Goal: Task Accomplishment & Management: Manage account settings

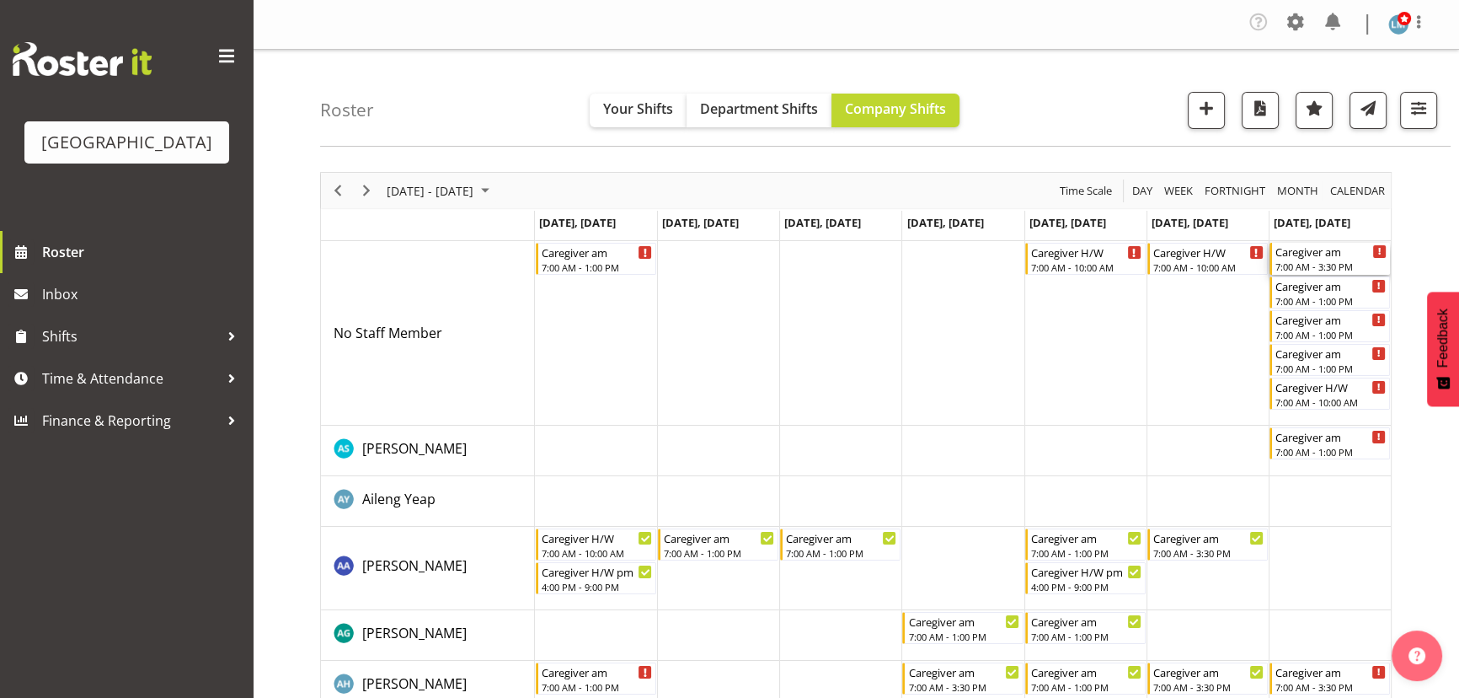
click at [1312, 263] on div "7:00 AM - 3:30 PM" at bounding box center [1331, 266] width 111 height 13
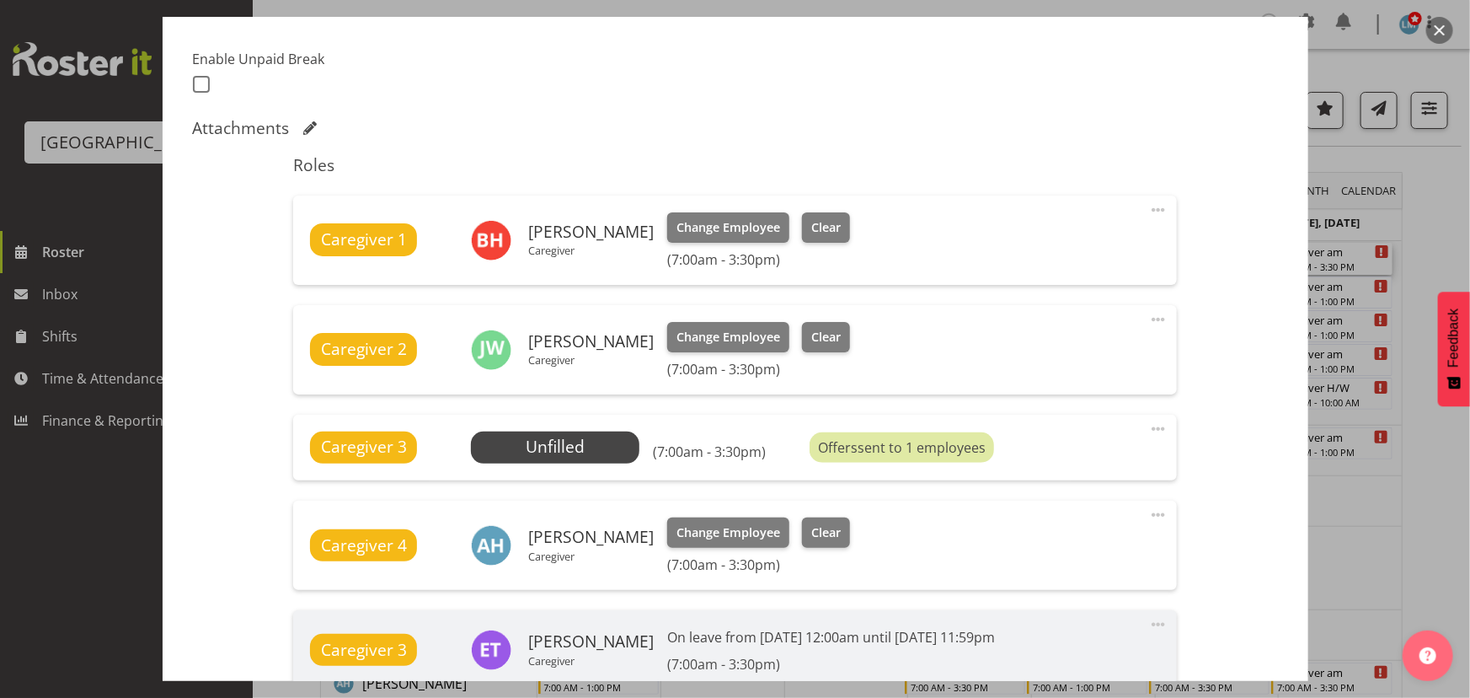
scroll to position [459, 0]
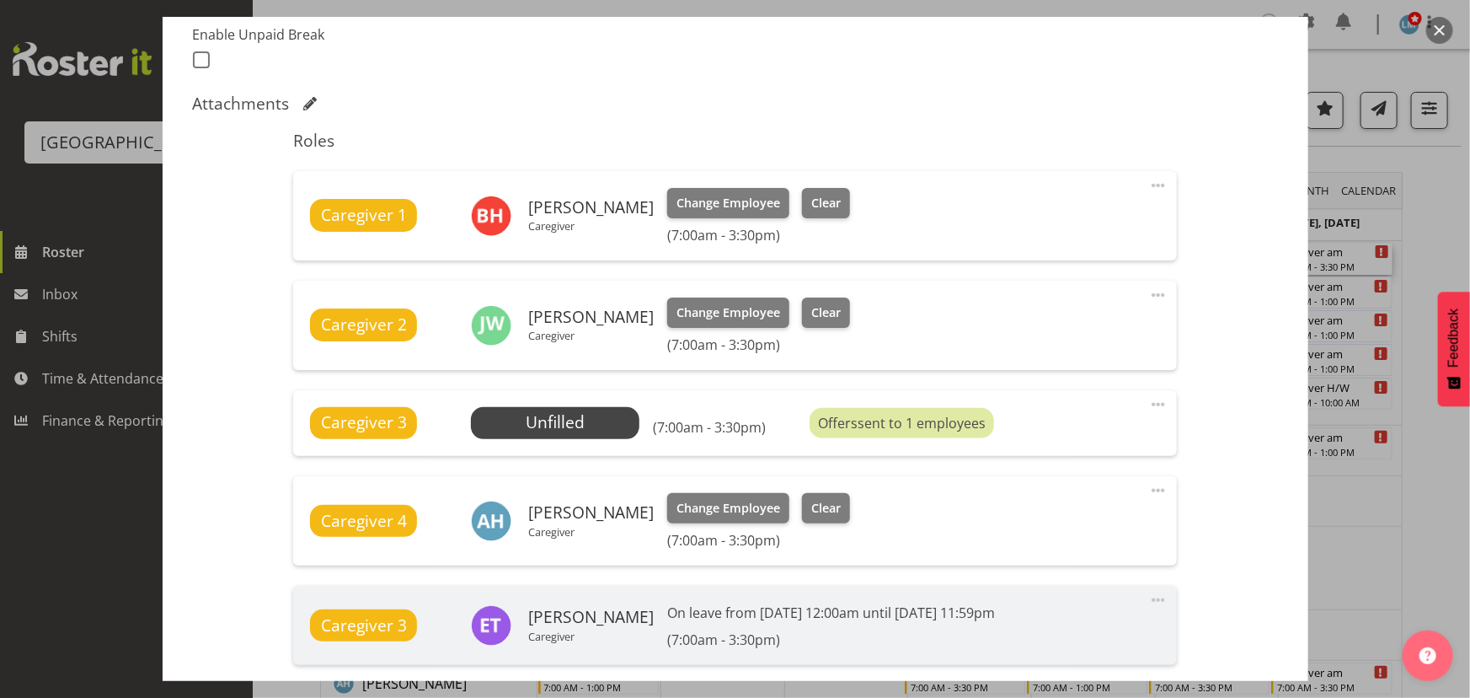
click at [1432, 25] on button "button" at bounding box center [1440, 30] width 27 height 27
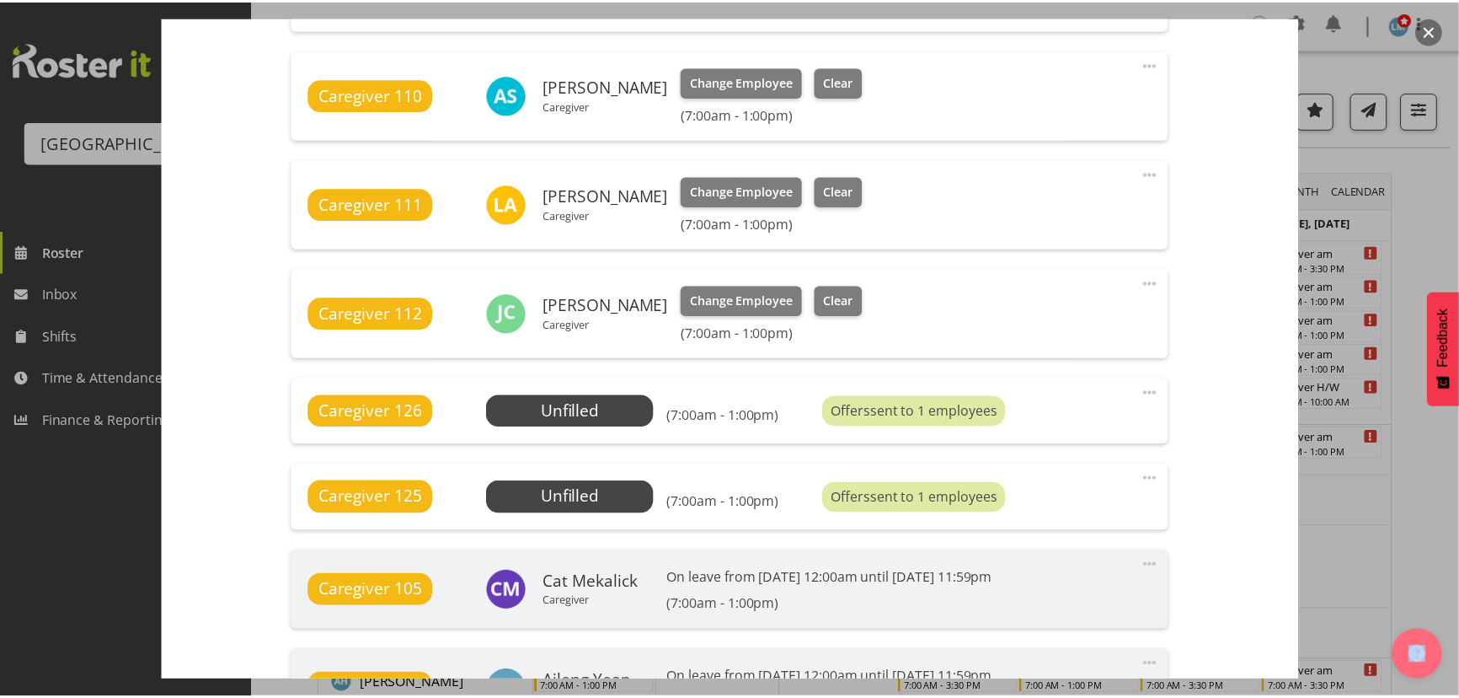
scroll to position [843, 0]
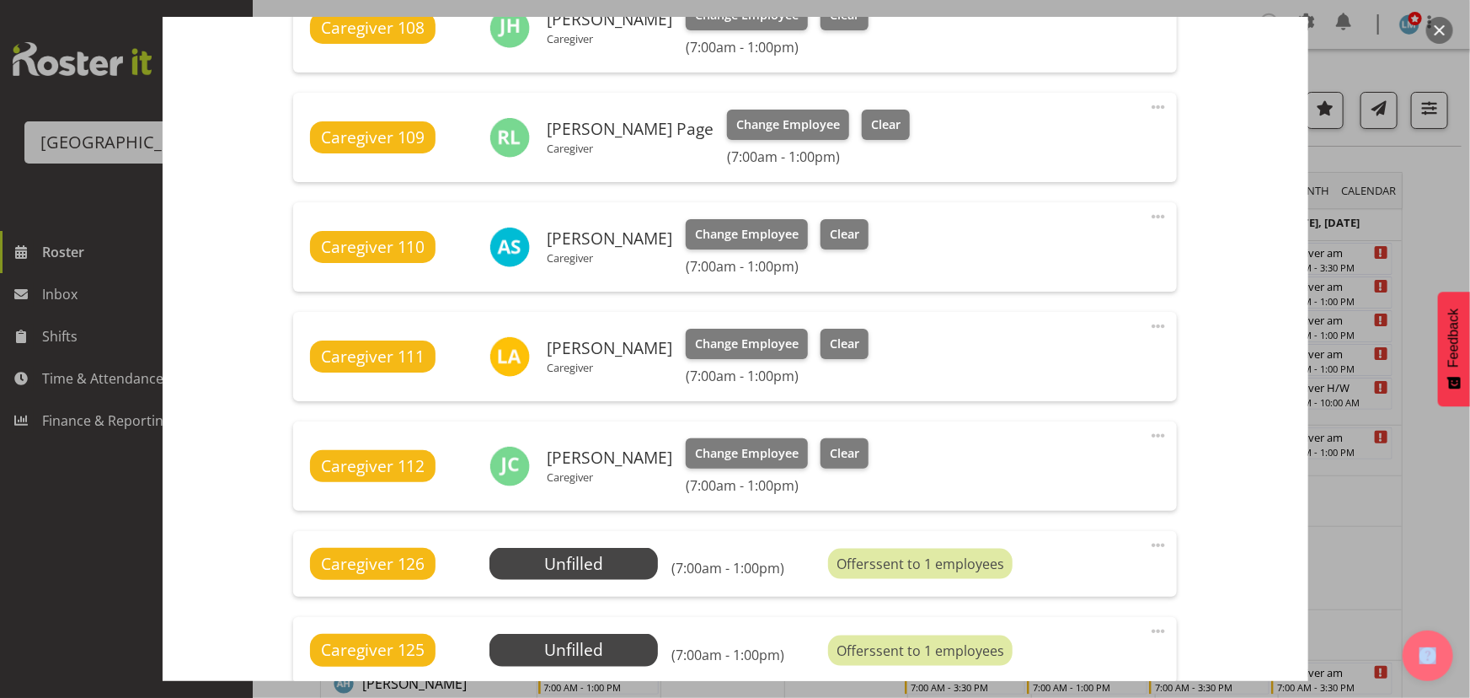
click at [1438, 26] on button "button" at bounding box center [1440, 30] width 27 height 27
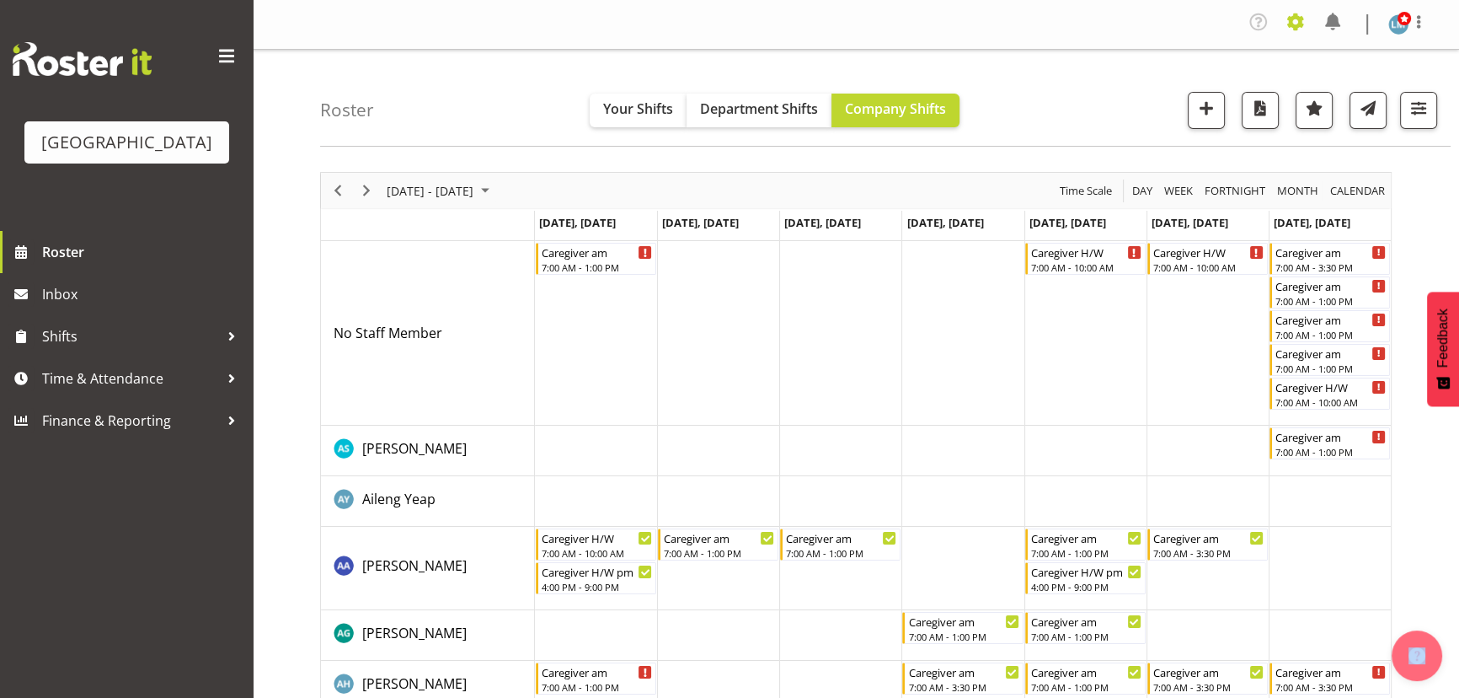
click at [1283, 21] on span at bounding box center [1295, 21] width 27 height 27
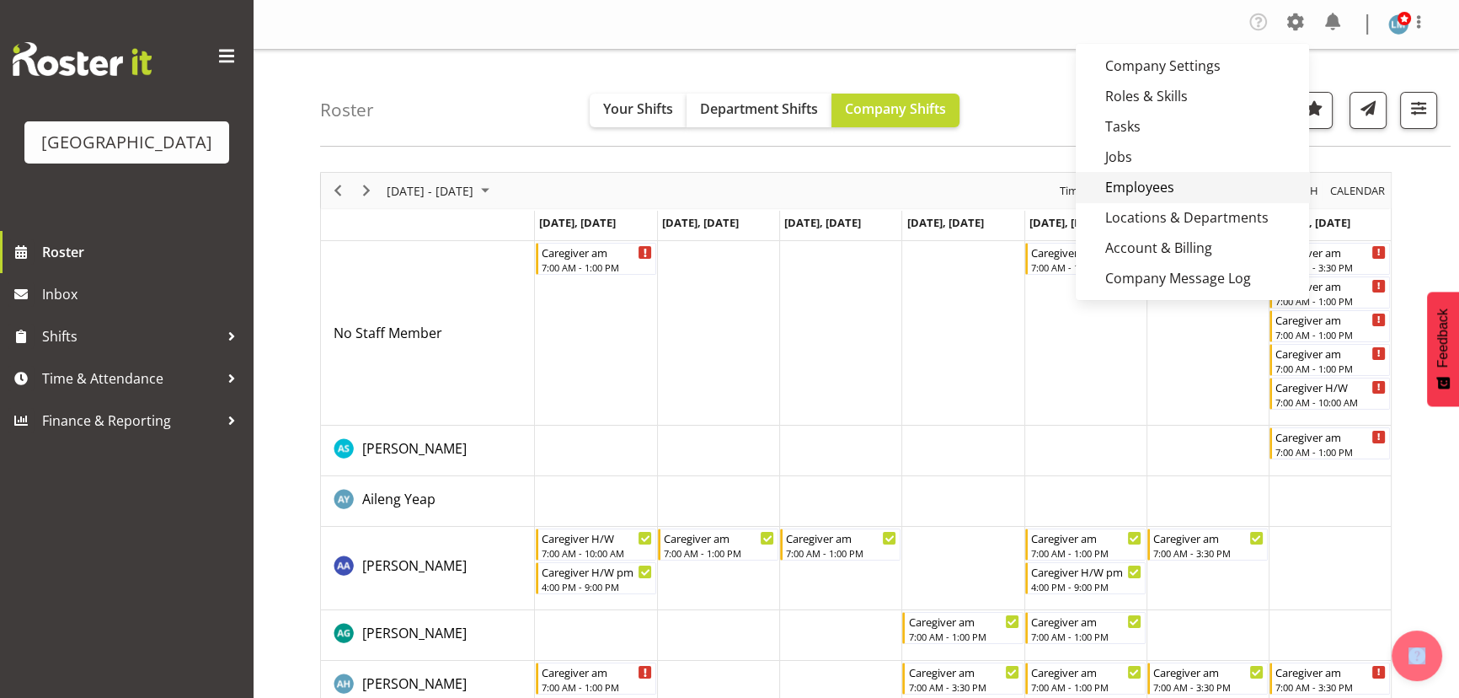
click at [1171, 191] on link "Employees" at bounding box center [1192, 187] width 233 height 30
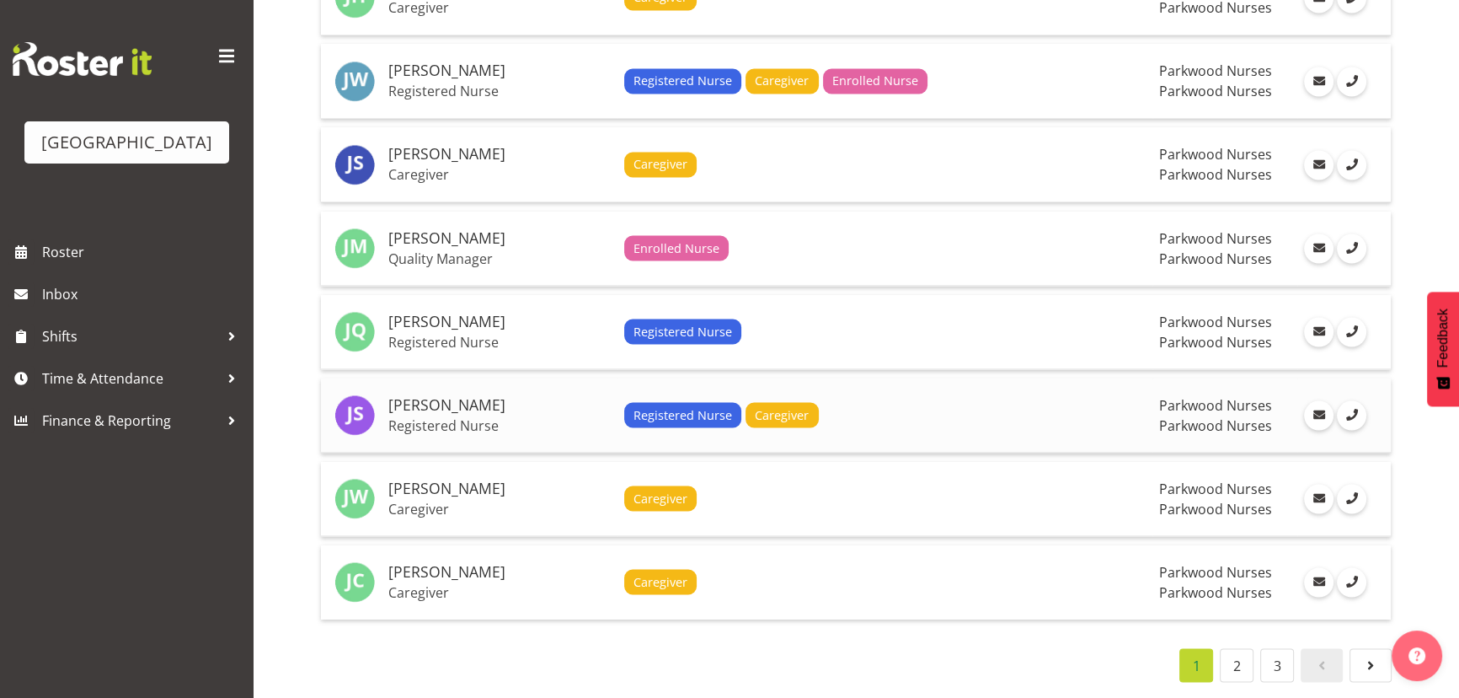
scroll to position [3823, 0]
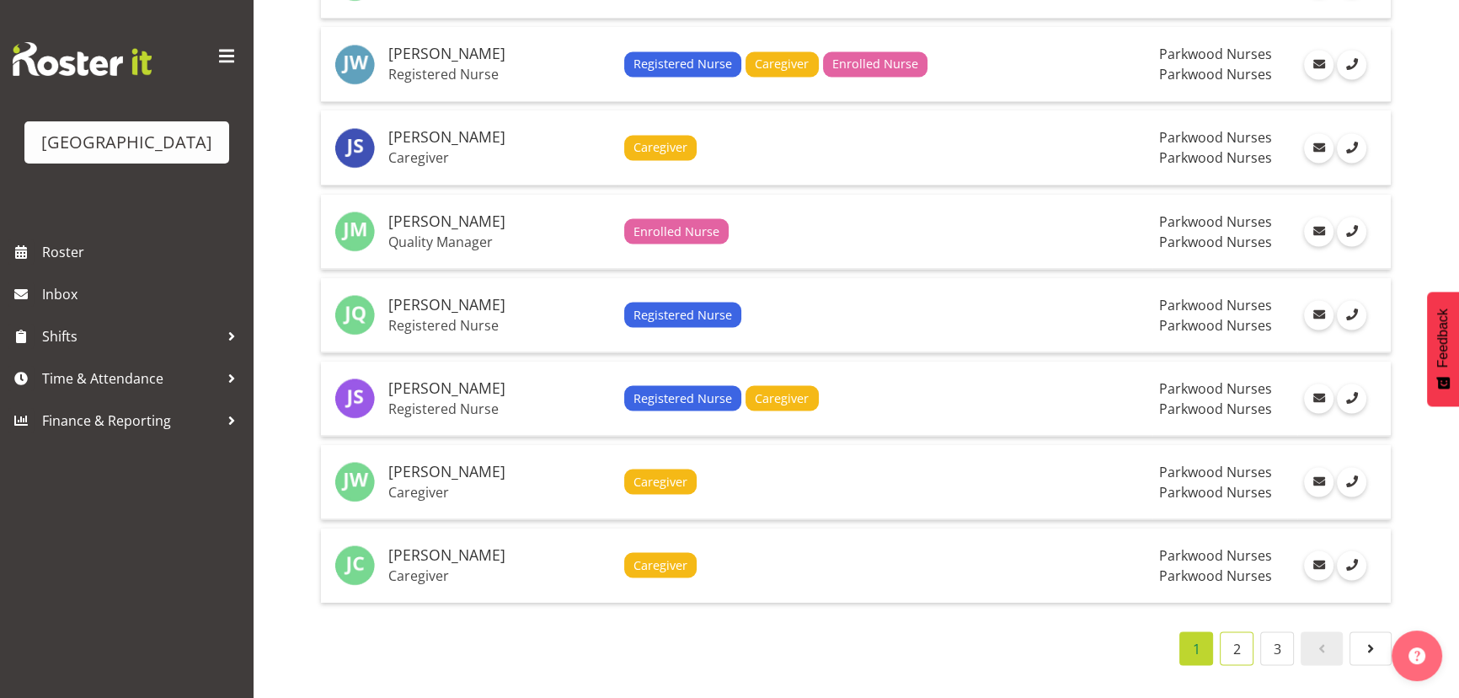
click at [1246, 645] on link "2" at bounding box center [1237, 648] width 34 height 34
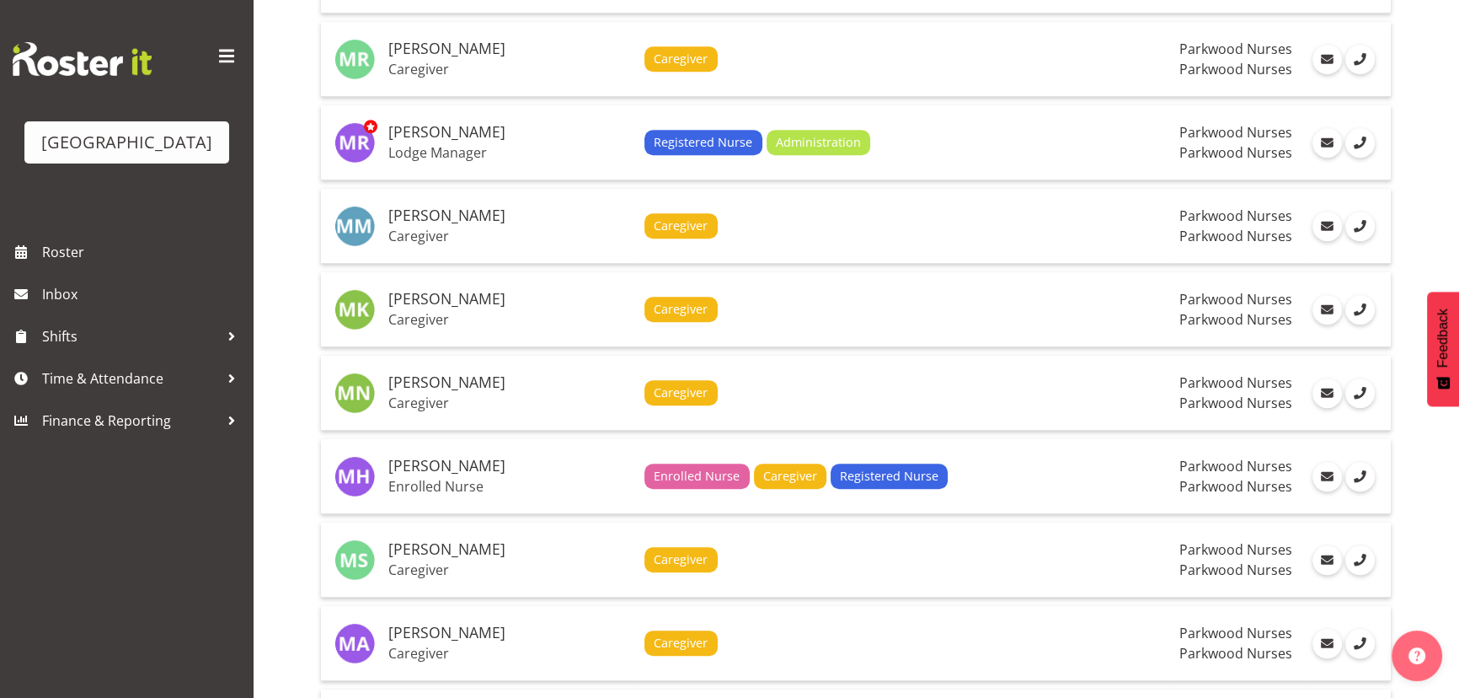
scroll to position [1525, 0]
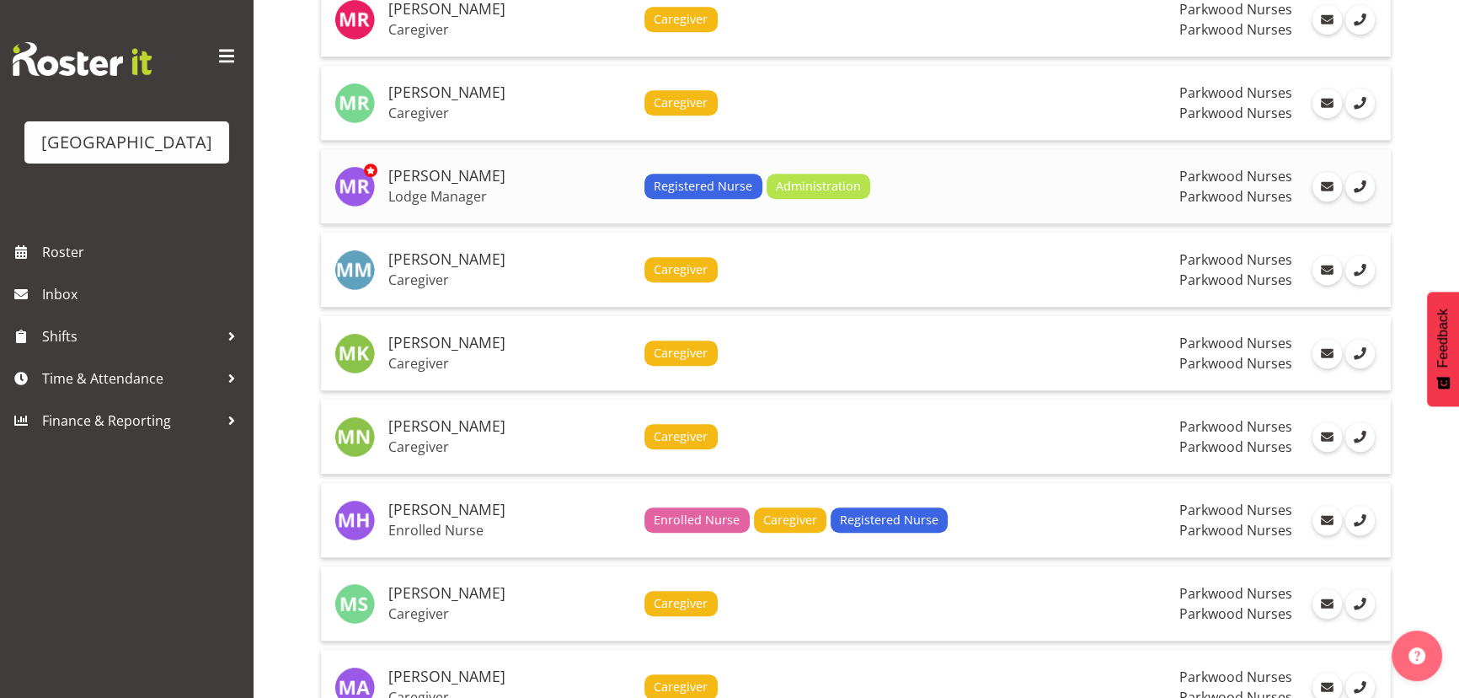
click at [479, 177] on h5 "[PERSON_NAME]" at bounding box center [509, 176] width 243 height 17
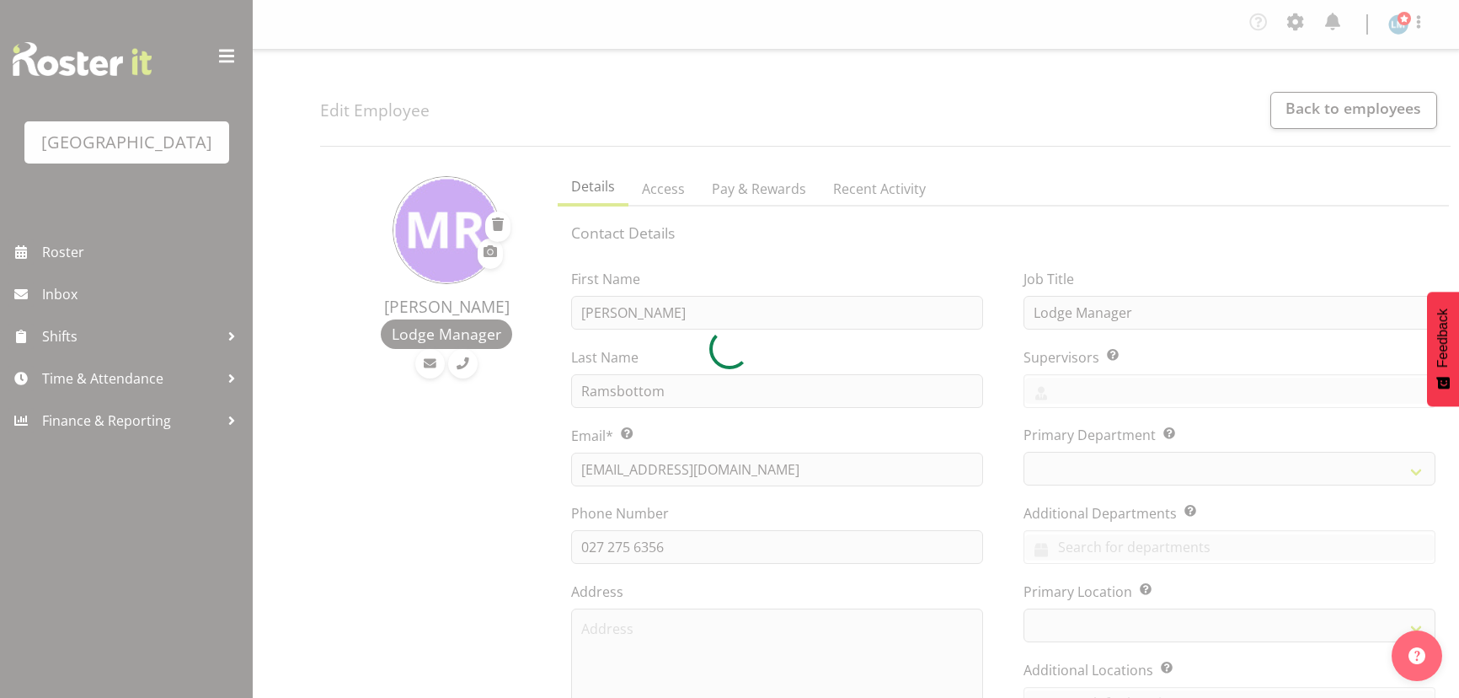
select select "TimelineWeek"
select select
select select "102"
select select "104"
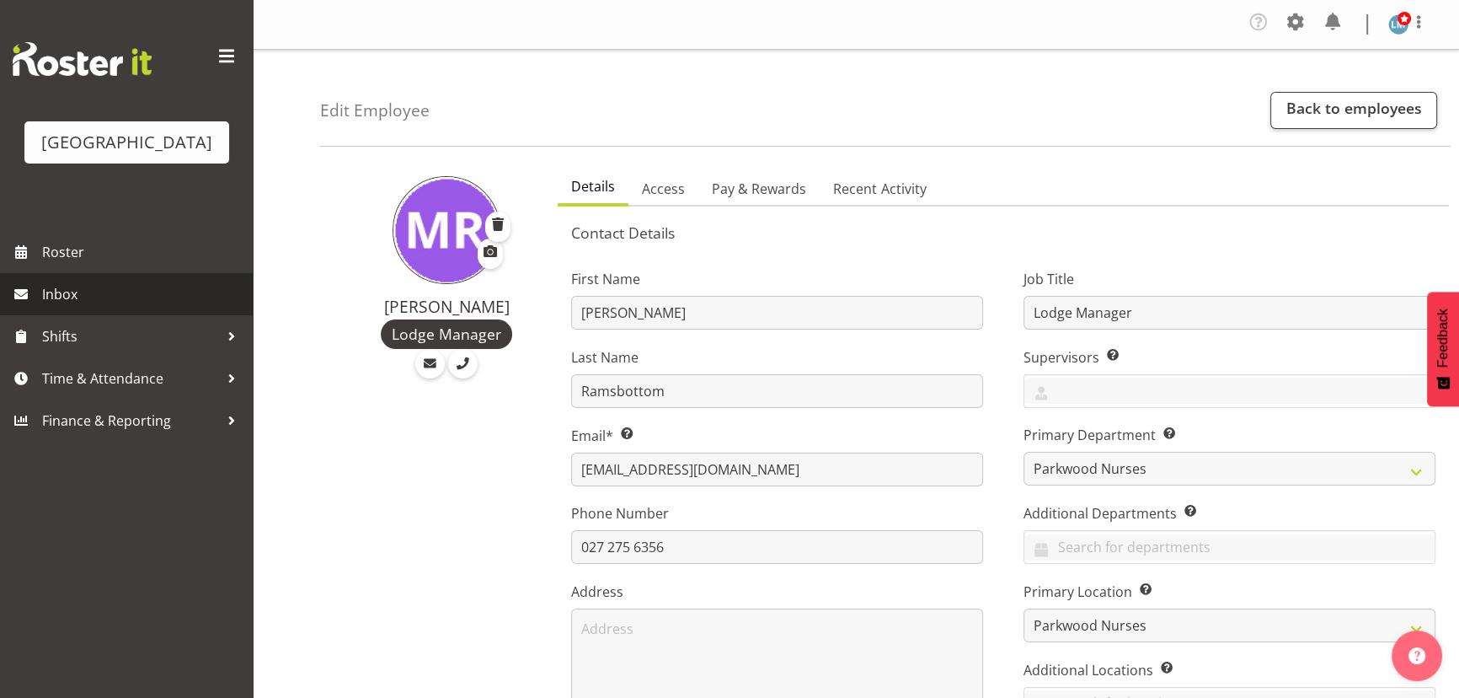
click at [69, 307] on span "Inbox" at bounding box center [143, 293] width 202 height 25
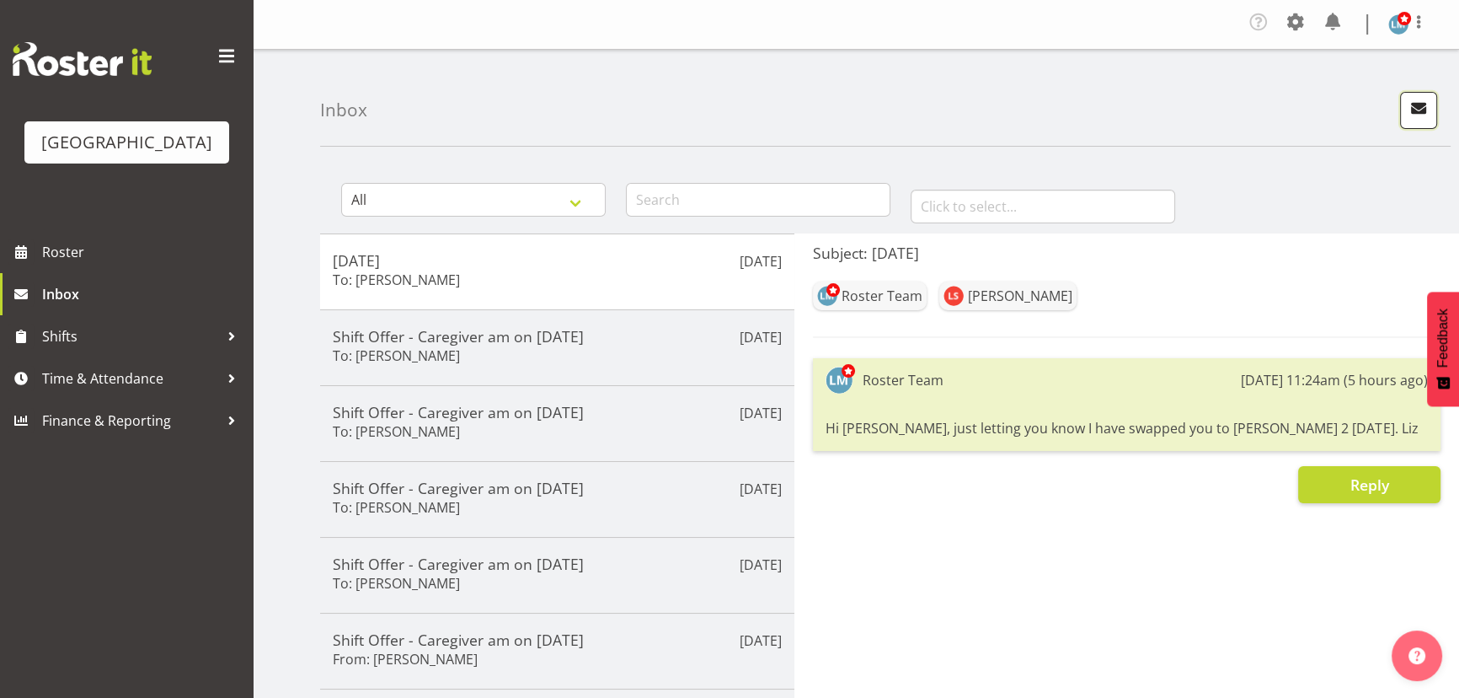
click at [1422, 100] on span "button" at bounding box center [1419, 108] width 22 height 22
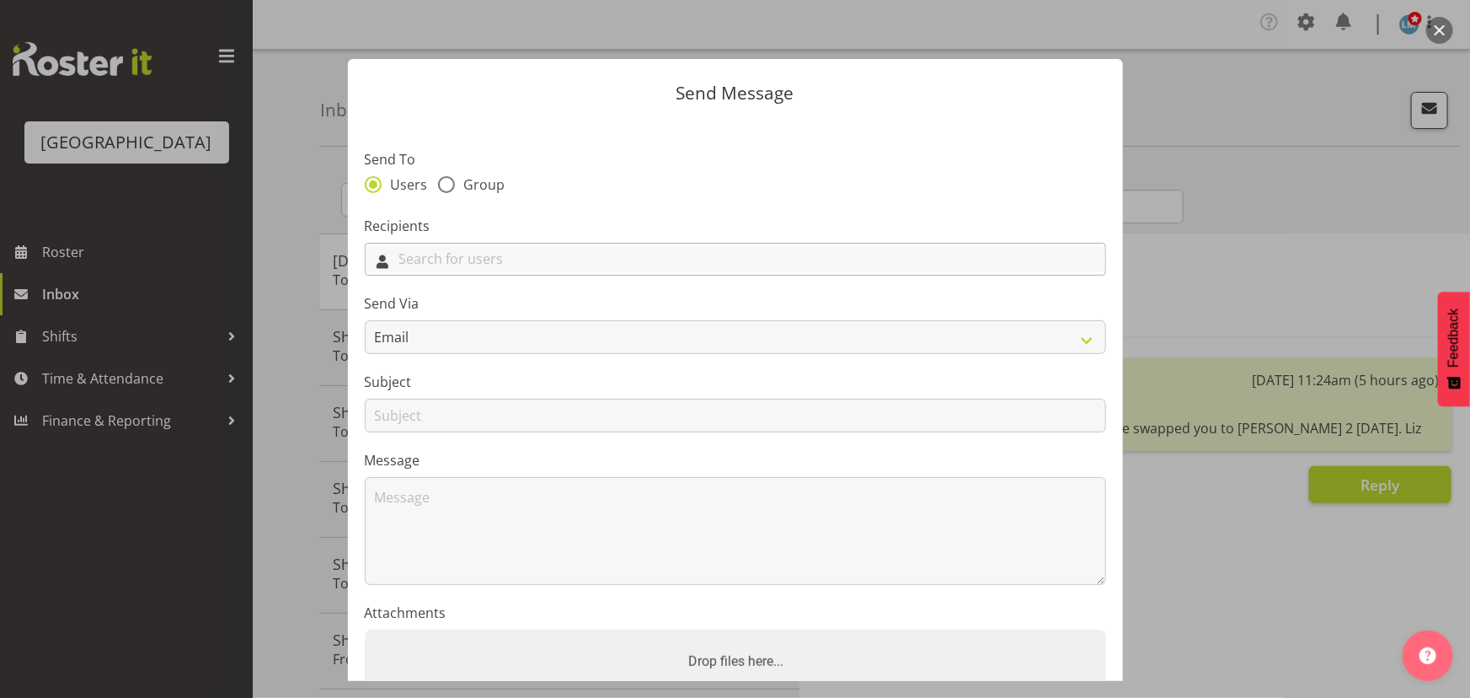
click at [585, 254] on input "text" at bounding box center [736, 259] width 740 height 26
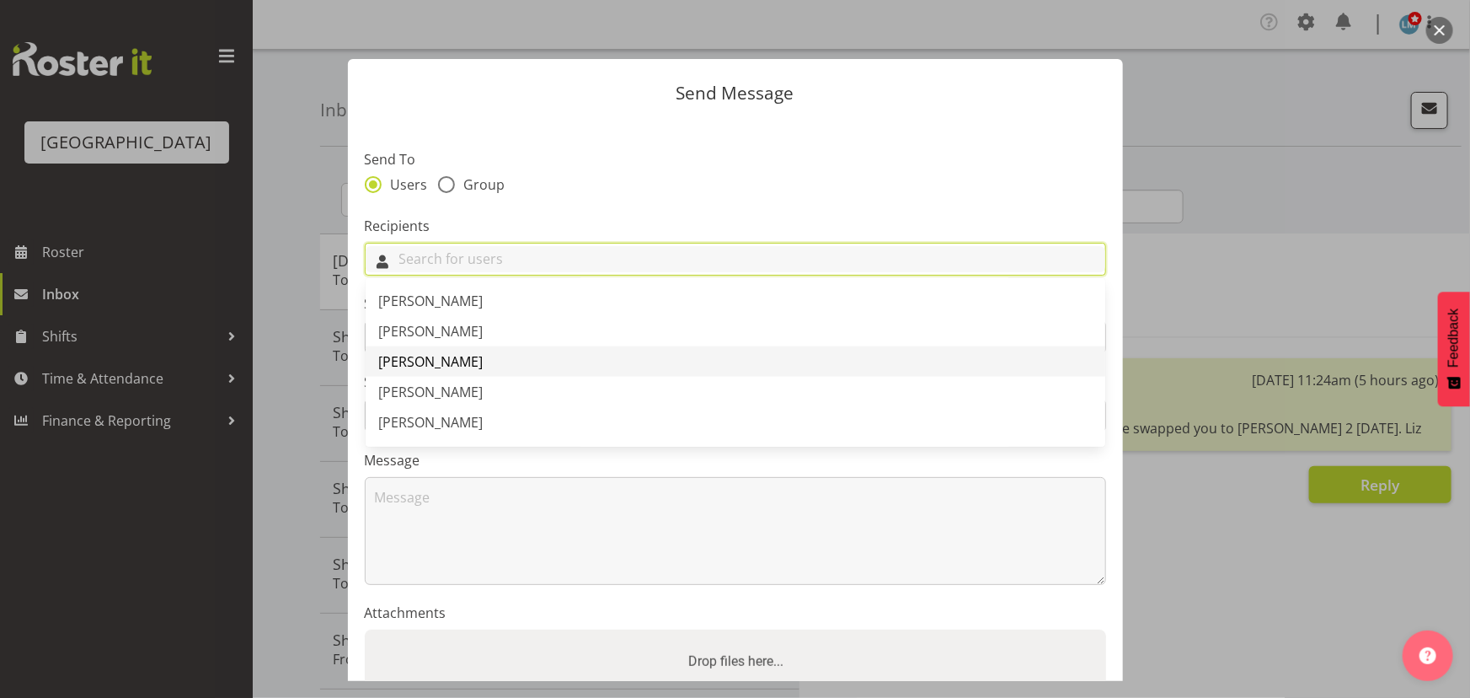
scroll to position [1148, 0]
drag, startPoint x: 442, startPoint y: 295, endPoint x: 511, endPoint y: 255, distance: 80.4
click at [446, 295] on link "[PERSON_NAME]" at bounding box center [736, 304] width 740 height 30
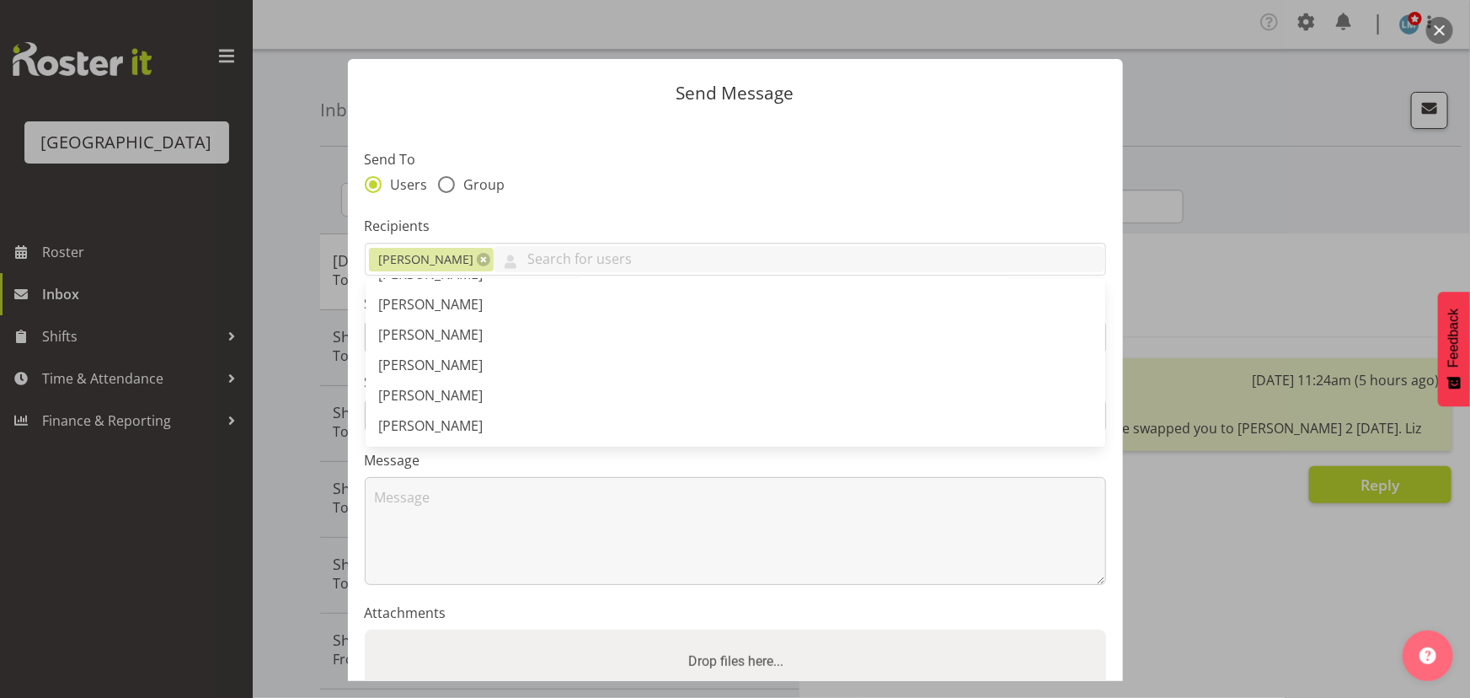
click at [586, 210] on section "Send To Users Group Recipients Ian Ramos Abigail Savage Aileng Yeap Alem Abreha…" at bounding box center [735, 434] width 775 height 631
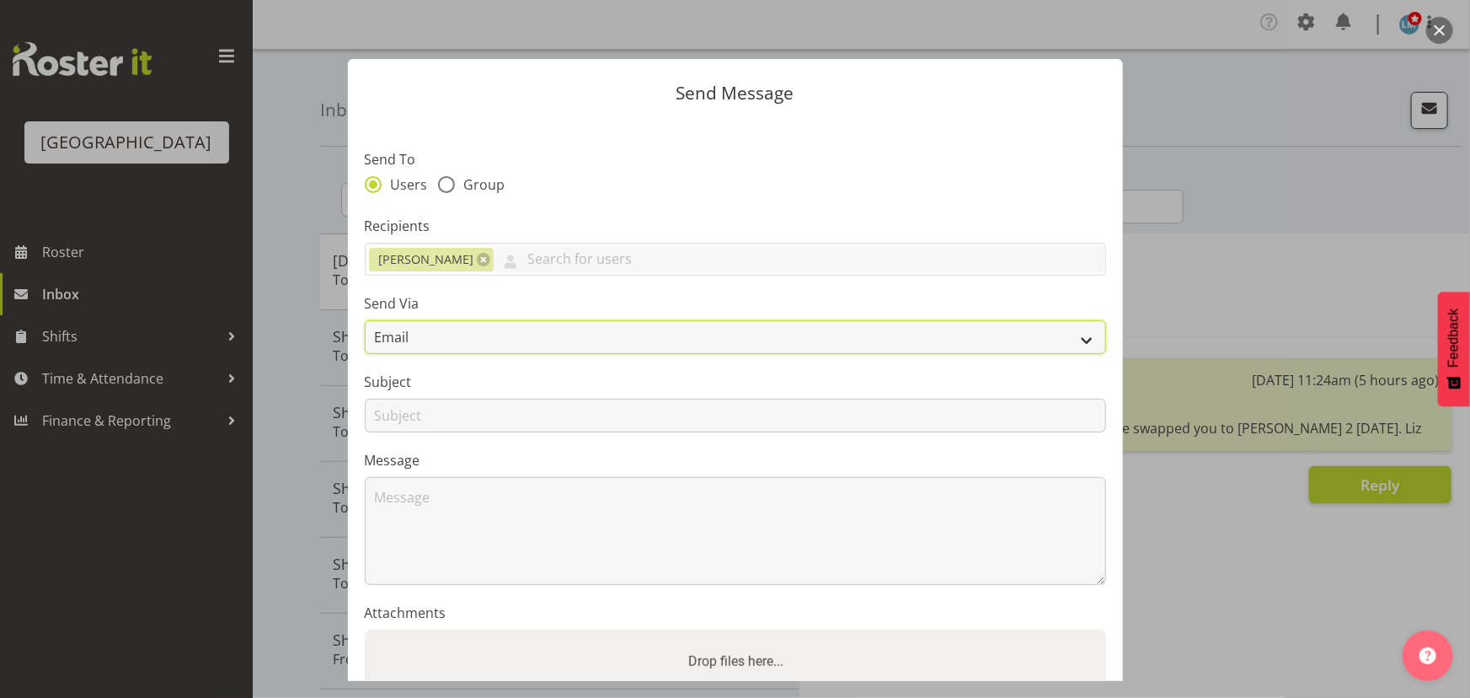
click at [519, 336] on select "Email SMS" at bounding box center [736, 337] width 742 height 34
select select "sms"
click at [365, 320] on select "Email SMS" at bounding box center [736, 337] width 742 height 34
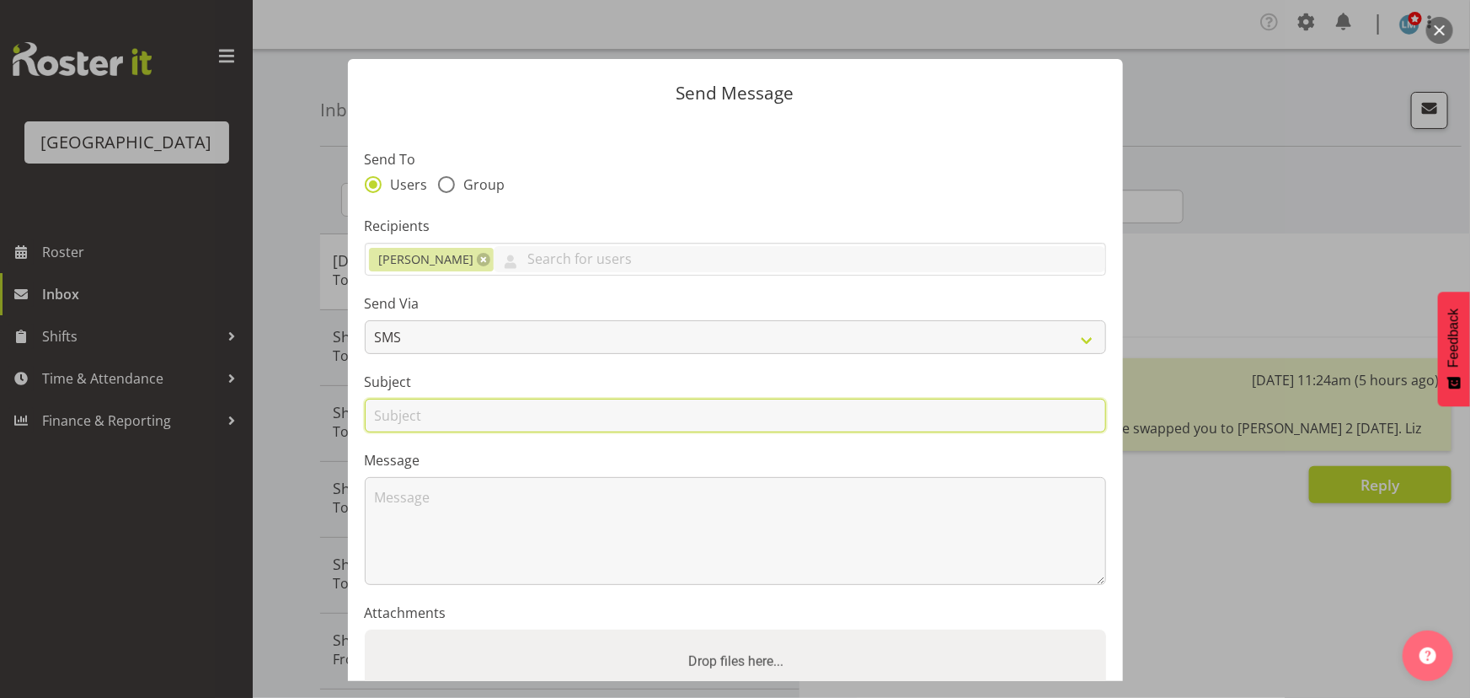
drag, startPoint x: 492, startPoint y: 406, endPoint x: 505, endPoint y: 428, distance: 25.3
click at [493, 406] on input "text" at bounding box center [736, 416] width 742 height 34
type input "Orientating"
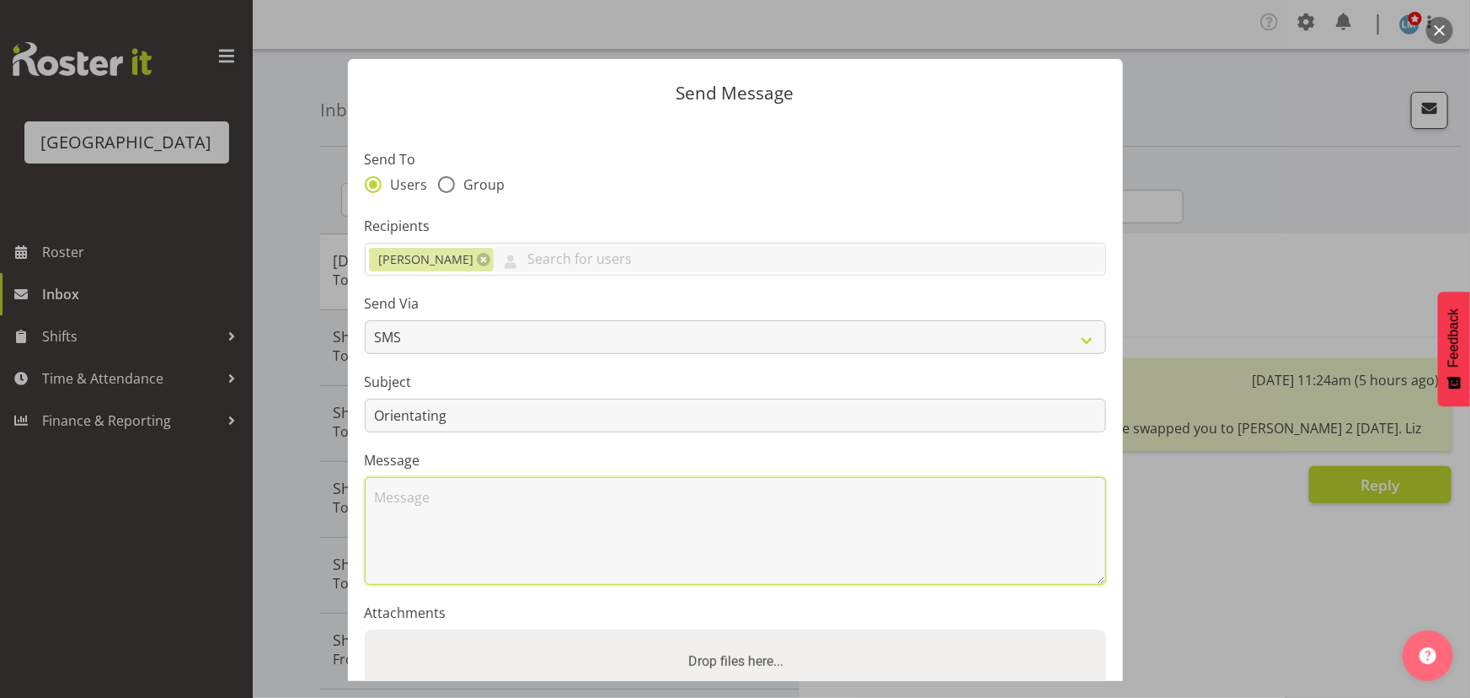
click at [497, 521] on textarea at bounding box center [736, 531] width 742 height 108
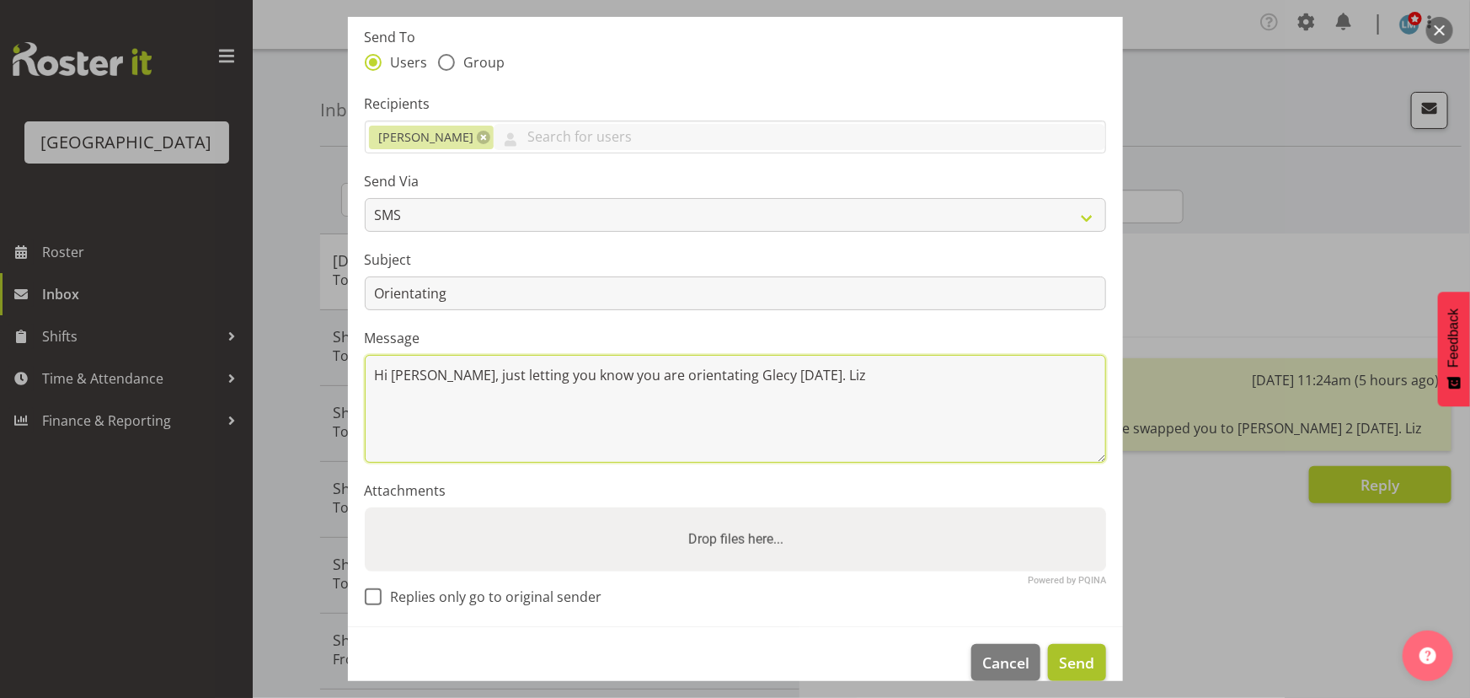
scroll to position [147, 0]
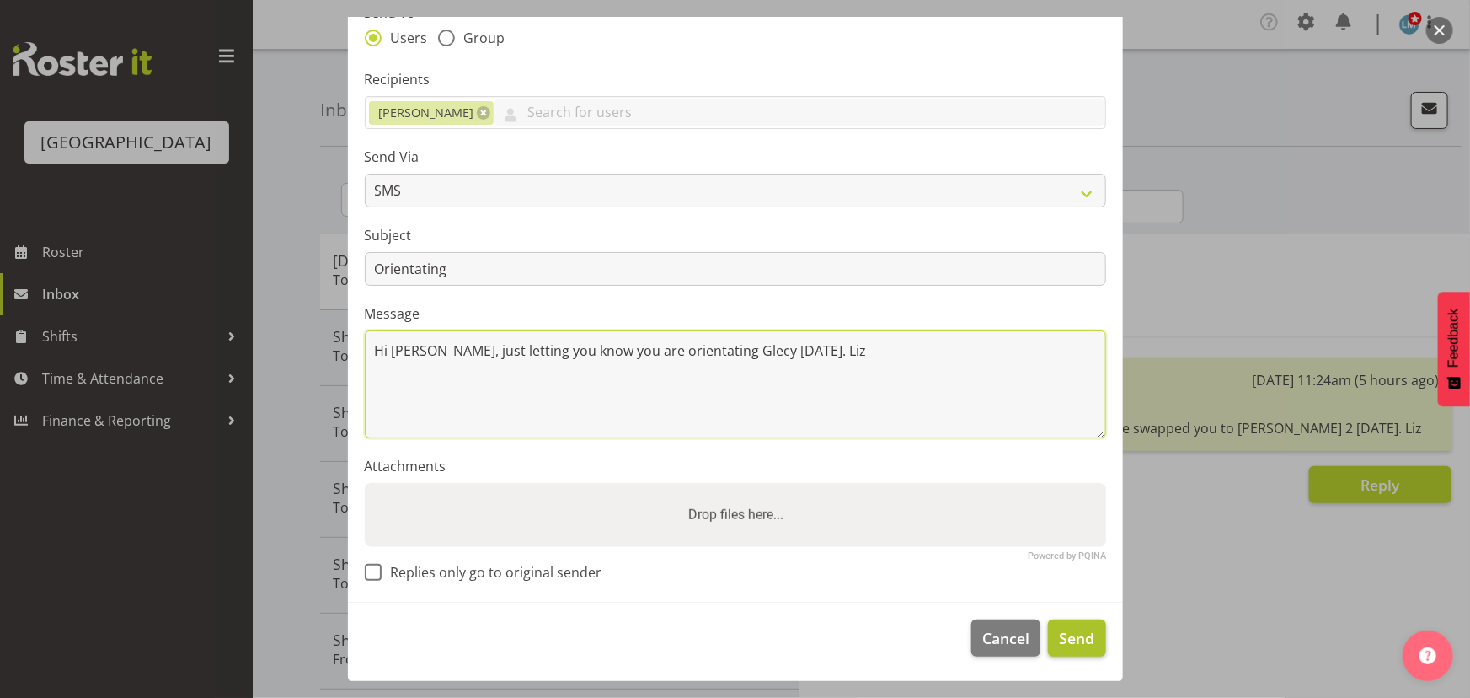
type textarea "Hi [PERSON_NAME], just letting you know you are orientating Glecy [DATE]. Liz"
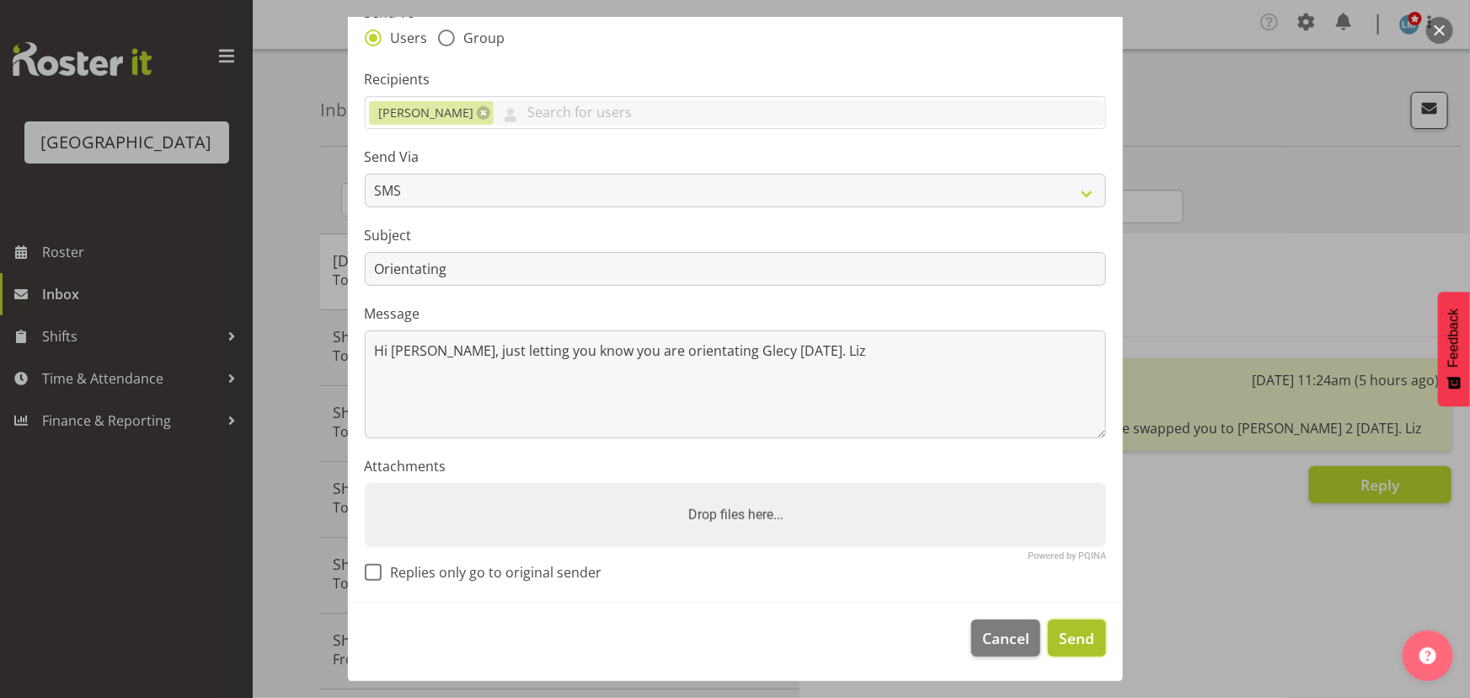
click at [1057, 624] on button "Send" at bounding box center [1076, 637] width 57 height 37
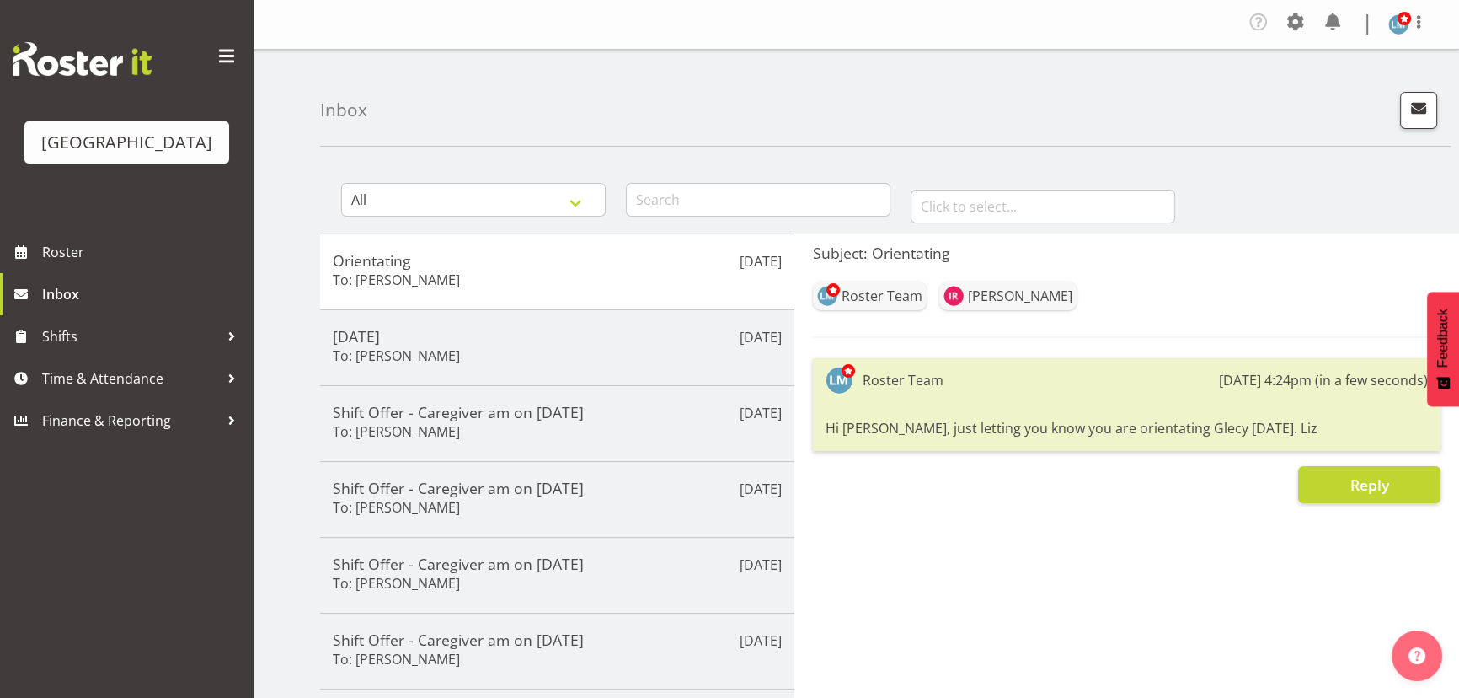
drag, startPoint x: 827, startPoint y: 426, endPoint x: 1263, endPoint y: 416, distance: 436.6
click at [1263, 416] on div "Hi Ian, just letting you know you are orientating Glecy on Monday. Liz" at bounding box center [1127, 428] width 602 height 29
copy div "Hi Ian, just letting you know you are orientating Glecy on Monday. Liz"
click at [1408, 110] on span "button" at bounding box center [1419, 108] width 22 height 22
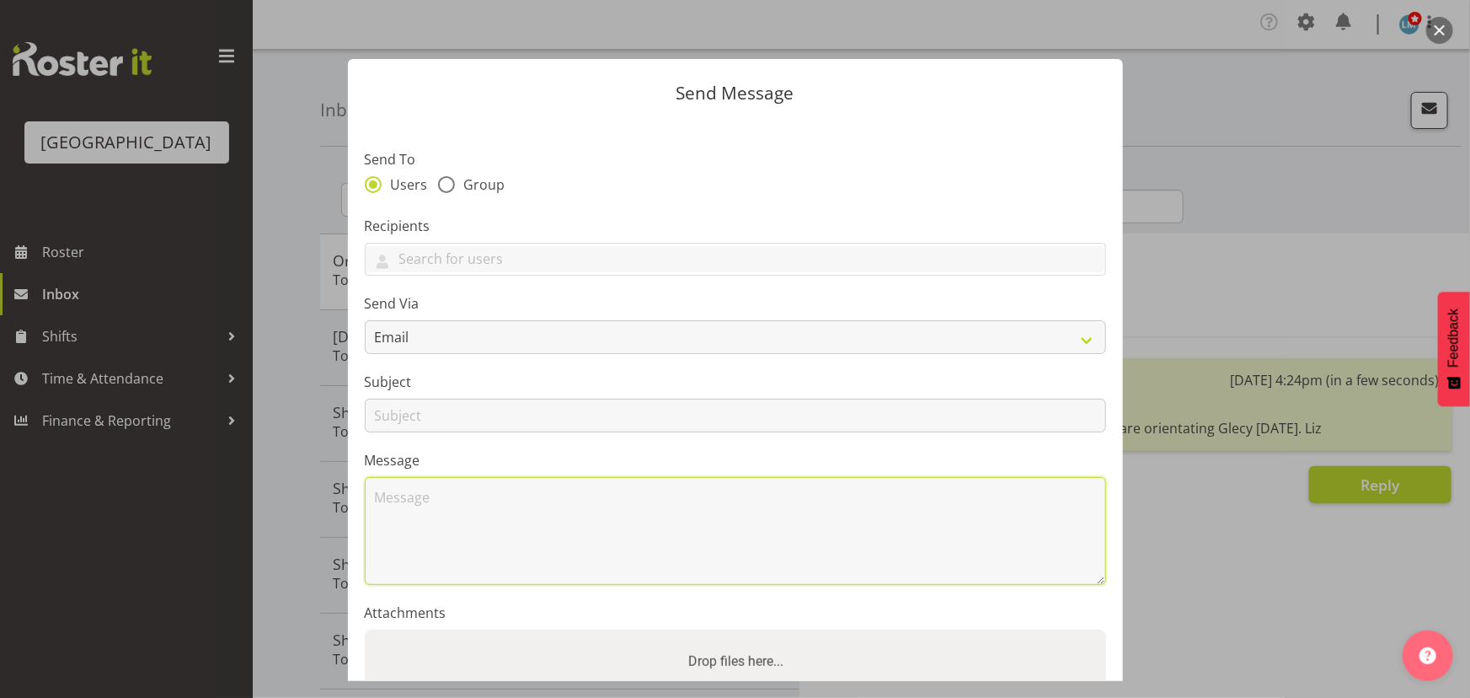
click at [404, 501] on textarea at bounding box center [736, 531] width 742 height 108
paste textarea "Hi Ian, just letting you know you are orientating Glecy on Monday. Liz"
click at [411, 497] on textarea "Hi Ian, just letting you know you are orientating Glecy on Monday. Liz" at bounding box center [736, 531] width 742 height 108
click at [774, 495] on textarea "Hi Maria, just letting you know you are orientating Glecy on Monday. Liz" at bounding box center [736, 531] width 742 height 108
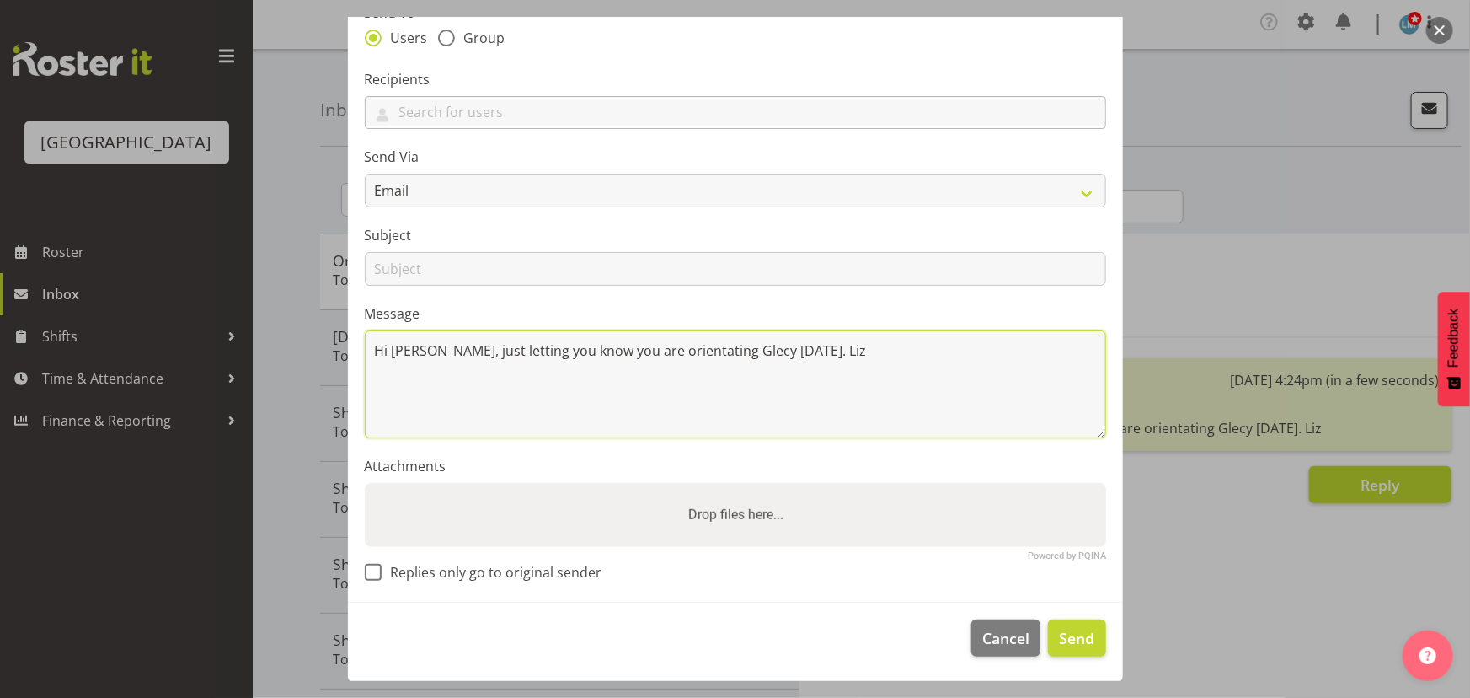
type textarea "Hi Maria, just letting you know you are orientating Glecy on Tuesday. Liz"
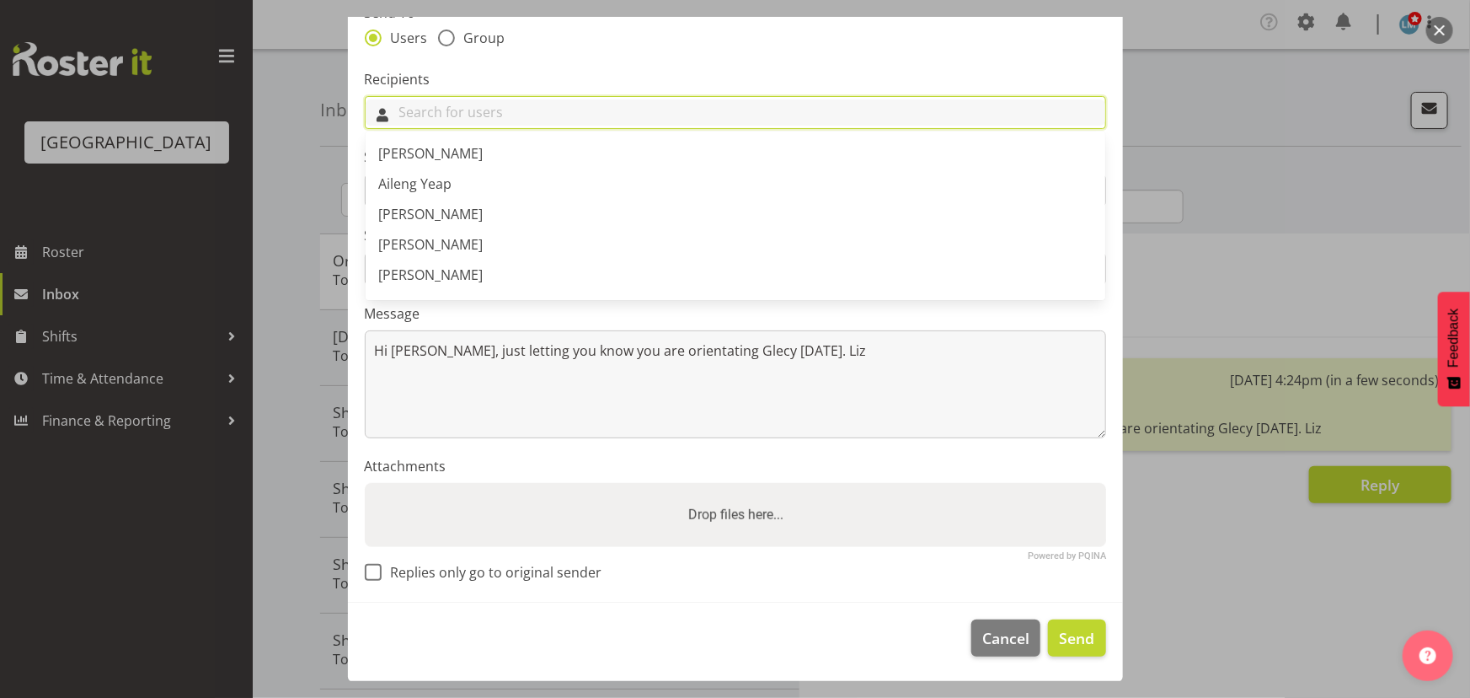
click at [489, 100] on input "text" at bounding box center [736, 112] width 740 height 26
type input "mar"
click at [454, 185] on span "[PERSON_NAME]" at bounding box center [431, 183] width 104 height 19
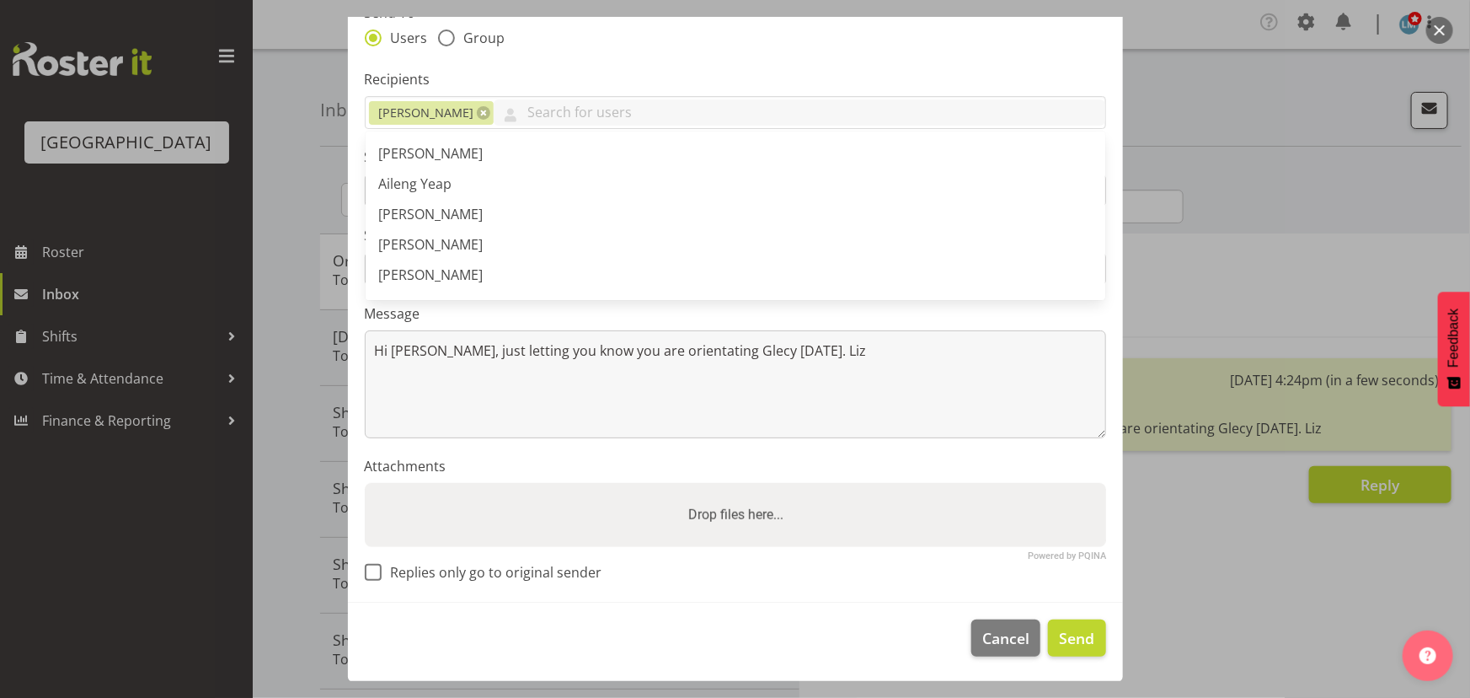
click at [597, 83] on label "Recipients" at bounding box center [736, 79] width 742 height 20
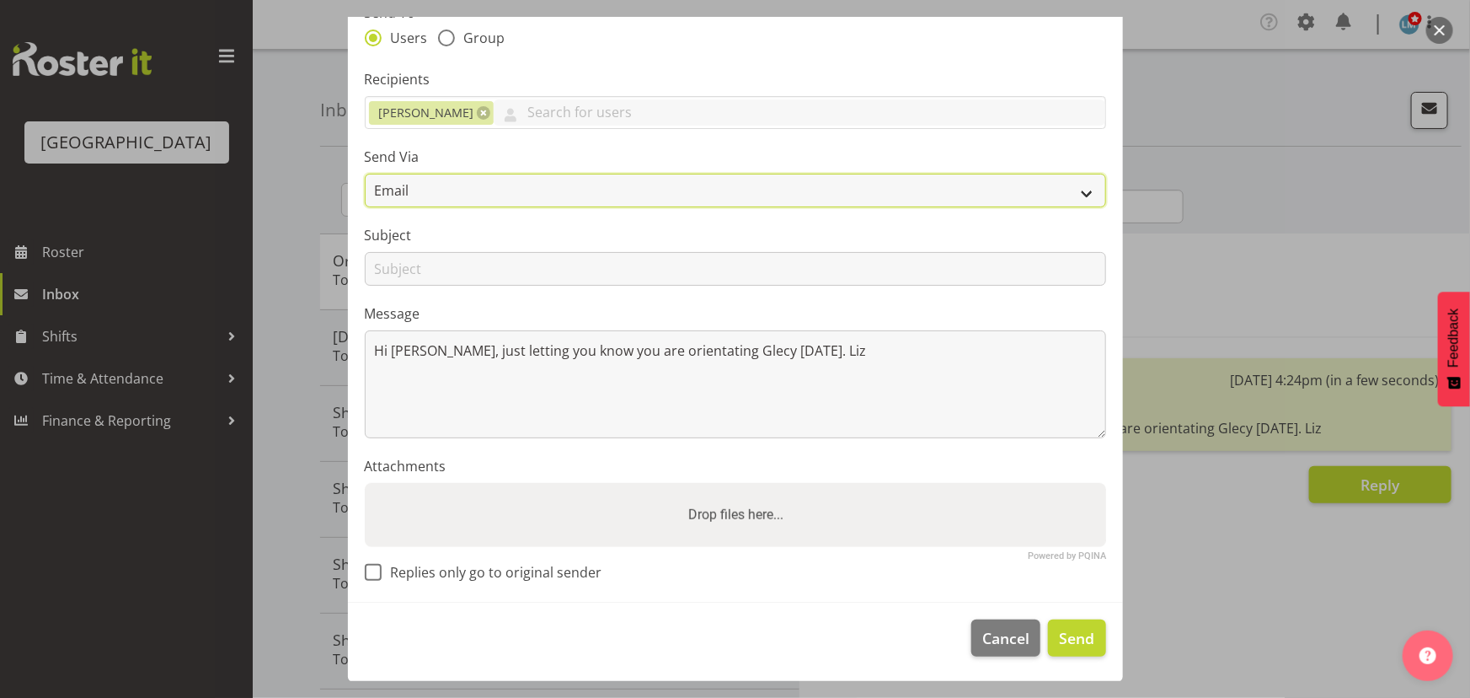
click at [476, 187] on select "Email SMS" at bounding box center [736, 191] width 742 height 34
select select "sms"
click at [365, 174] on select "Email SMS" at bounding box center [736, 191] width 742 height 34
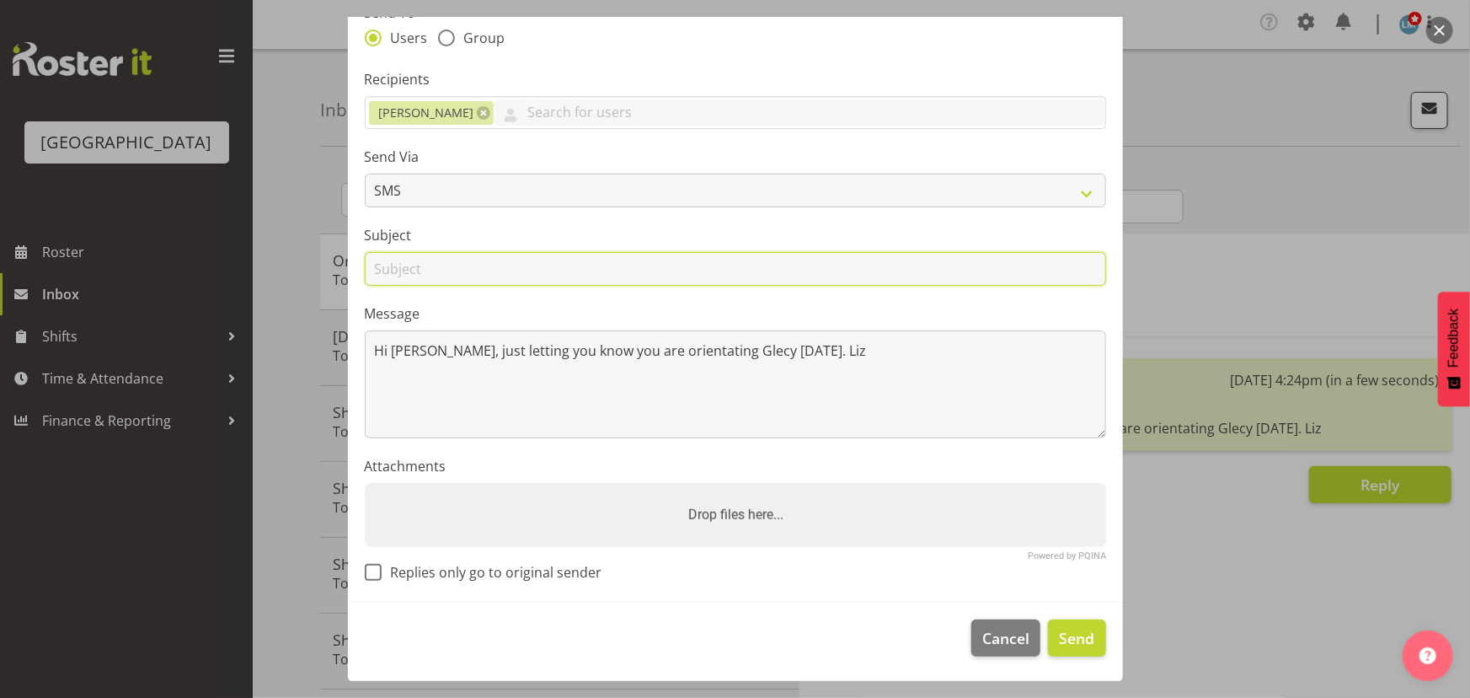
click at [451, 255] on input "text" at bounding box center [736, 269] width 742 height 34
type input "Orientating"
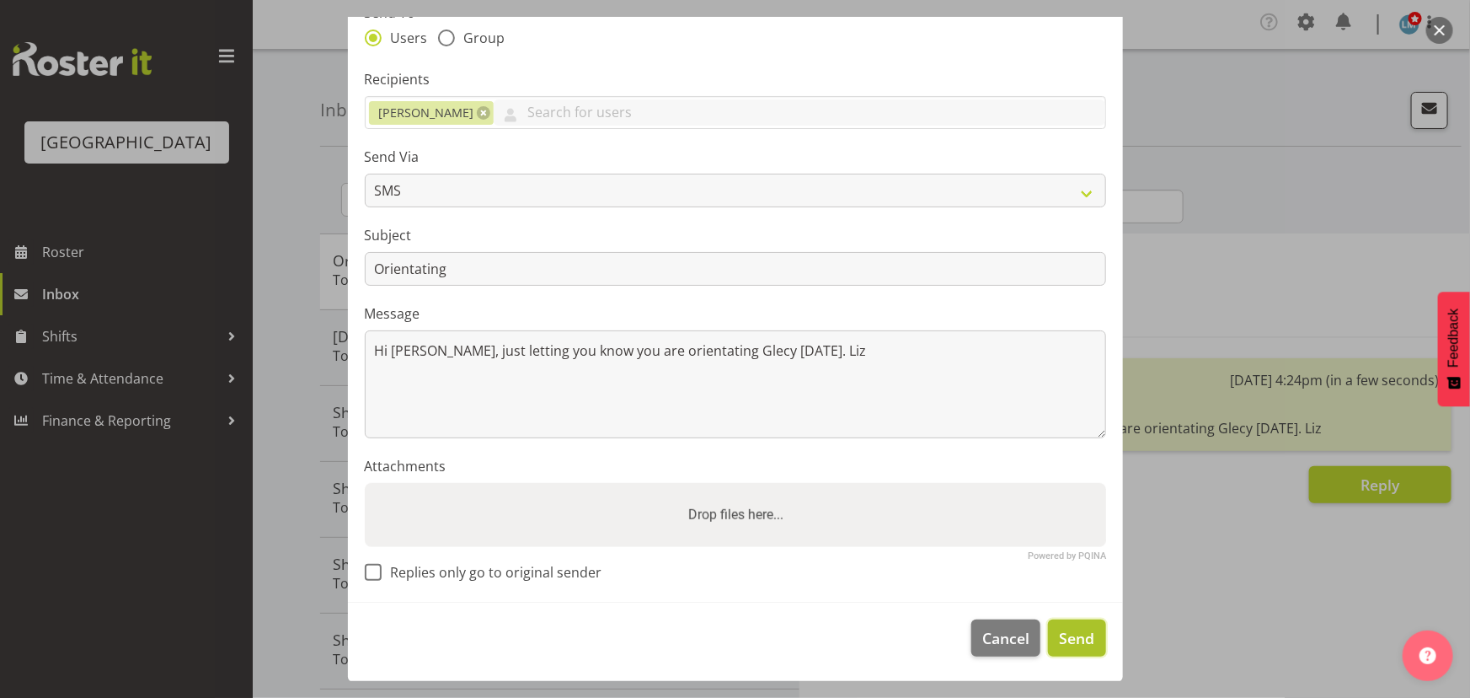
click at [1073, 632] on span "Send" at bounding box center [1076, 638] width 35 height 22
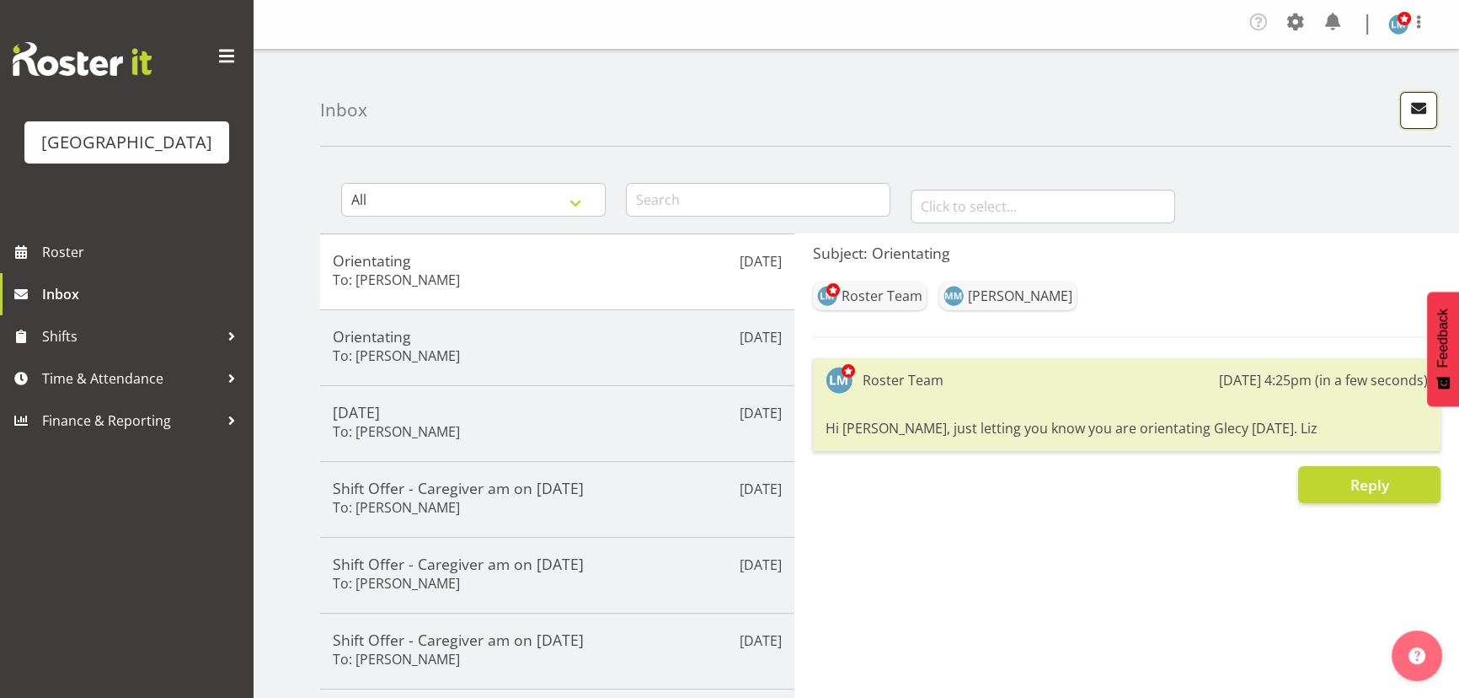
click at [1419, 103] on span "button" at bounding box center [1419, 108] width 22 height 22
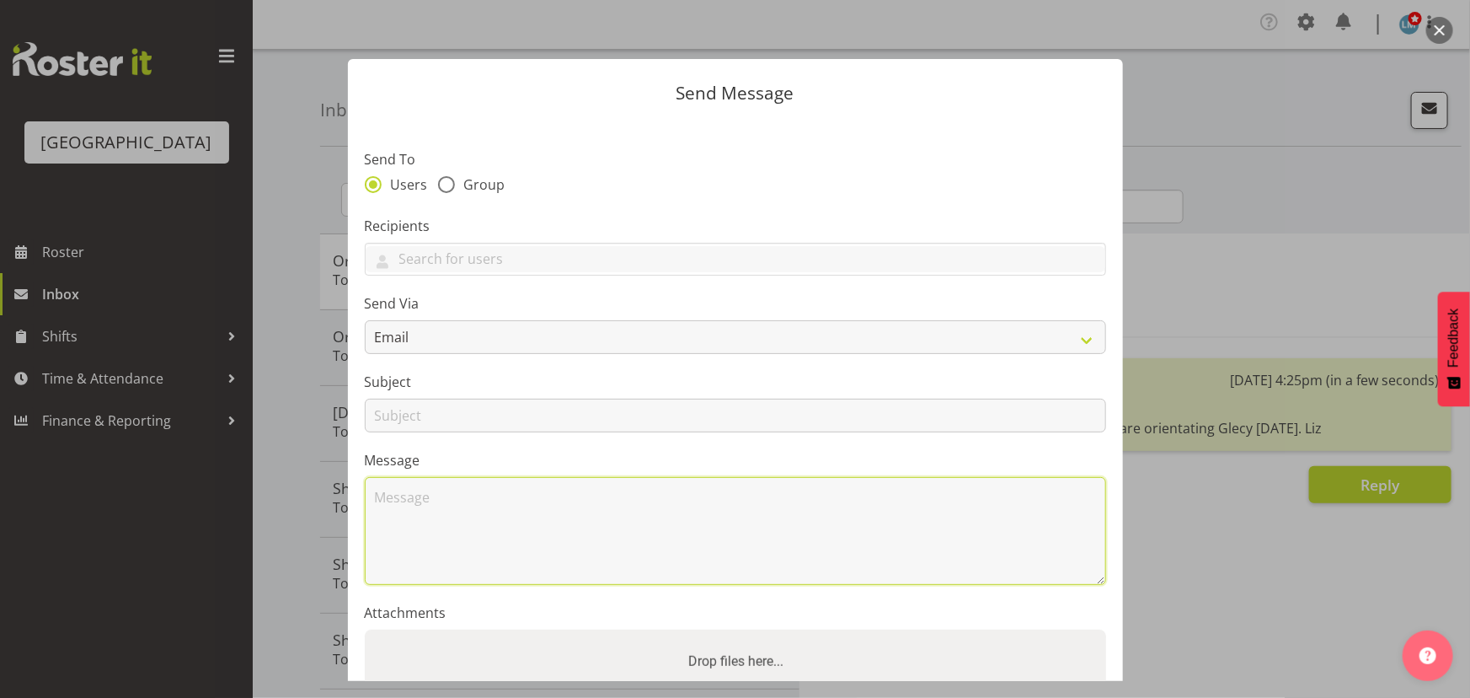
paste textarea "Hi Ian, just letting you know you are orientating Glecy on Monday. Liz"
drag, startPoint x: 408, startPoint y: 497, endPoint x: 419, endPoint y: 501, distance: 11.7
click at [407, 497] on textarea "Hi Ian, just letting you know you are orientating Glecy on Monday. Liz" at bounding box center [736, 531] width 742 height 108
click at [779, 501] on textarea "Hi Robyn, just letting you know you are orientating Glecy on Monday. Liz" at bounding box center [736, 531] width 742 height 108
type textarea "Hi Robyn, just letting you know you are orientating Glecy on Wednesday. Liz"
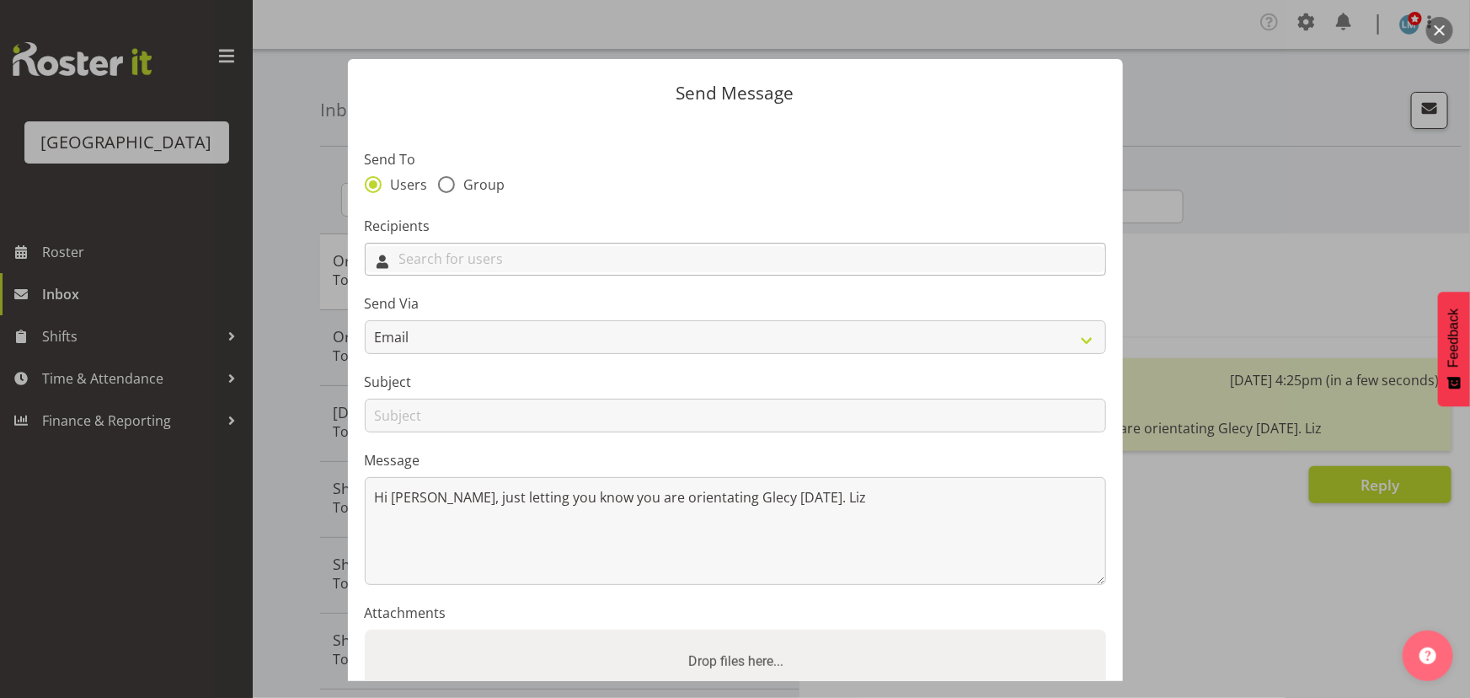
click at [401, 251] on input "text" at bounding box center [736, 259] width 740 height 26
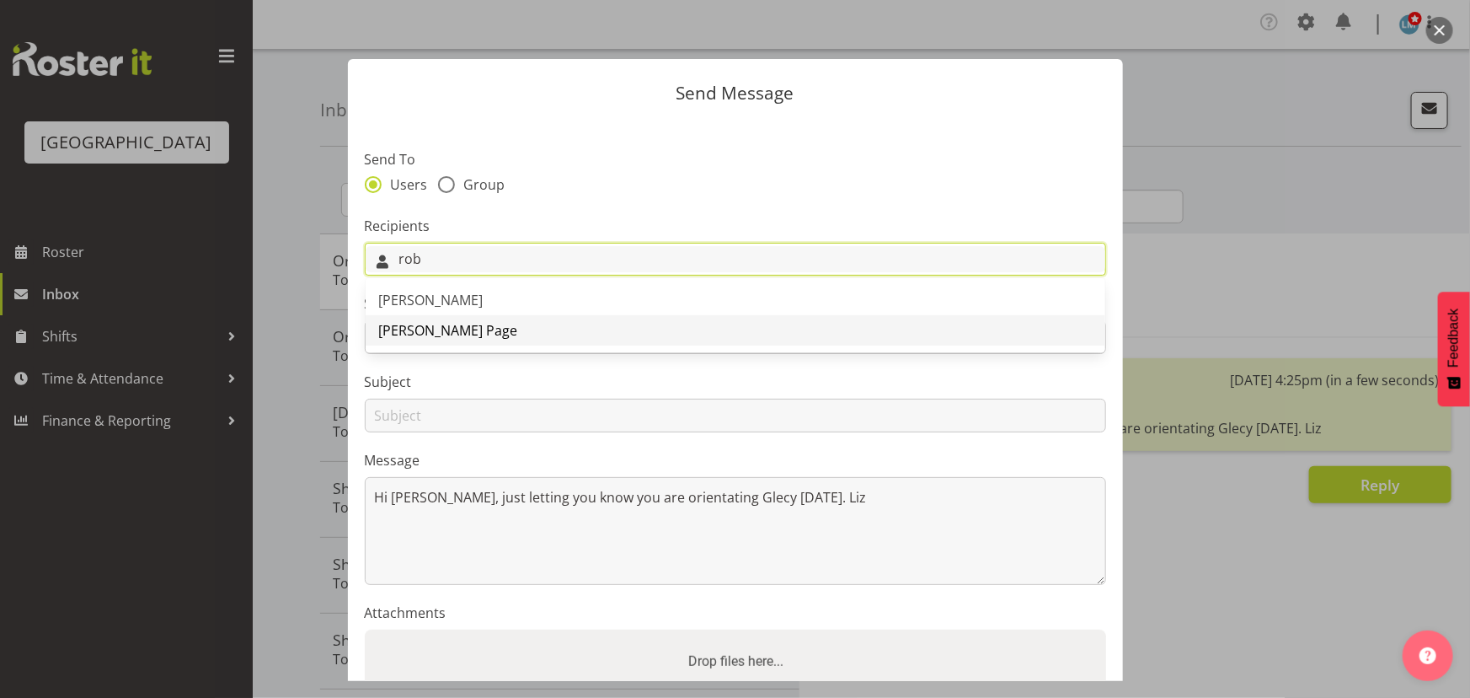
type input "rob"
click at [449, 321] on span "Robyn Le Page" at bounding box center [448, 330] width 139 height 19
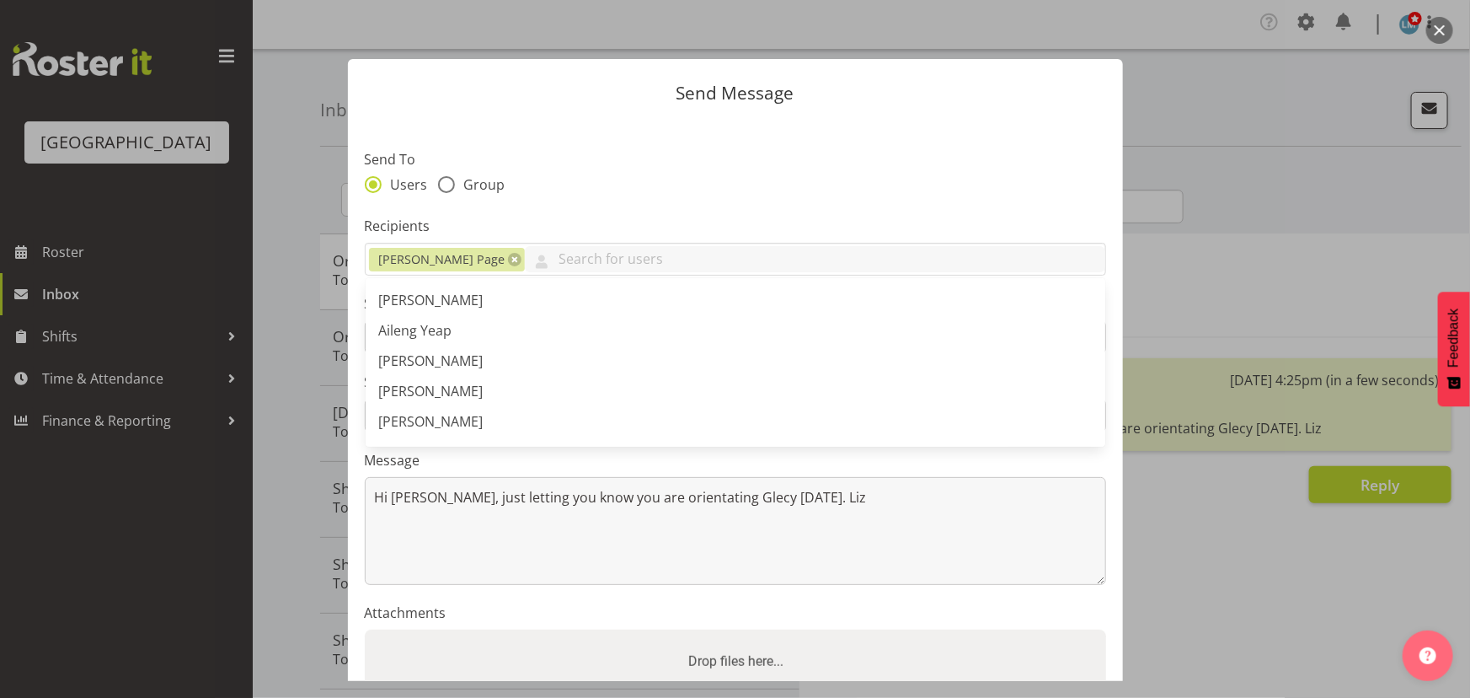
click at [540, 229] on label "Recipients" at bounding box center [736, 226] width 742 height 20
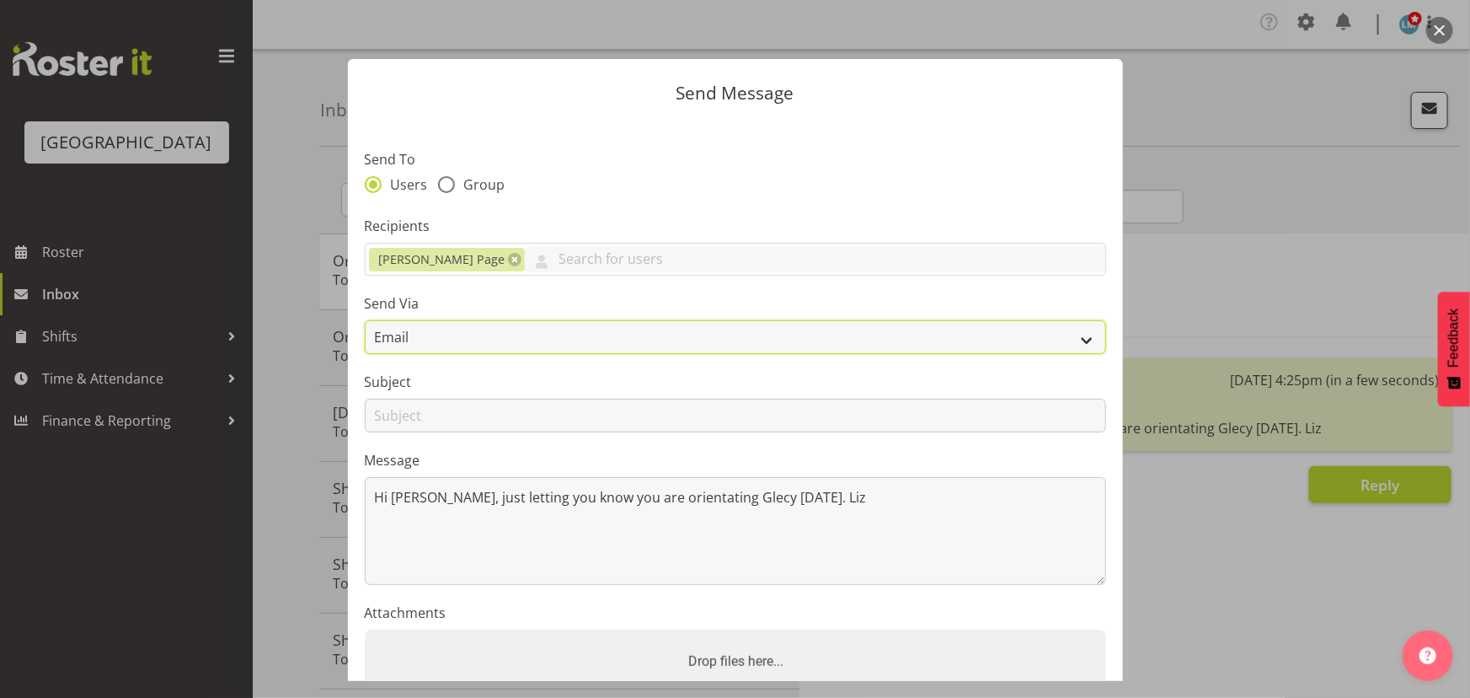
drag, startPoint x: 428, startPoint y: 337, endPoint x: 424, endPoint y: 345, distance: 9.4
click at [429, 337] on select "Email SMS" at bounding box center [736, 337] width 742 height 34
select select "sms"
click at [365, 320] on select "Email SMS" at bounding box center [736, 337] width 742 height 34
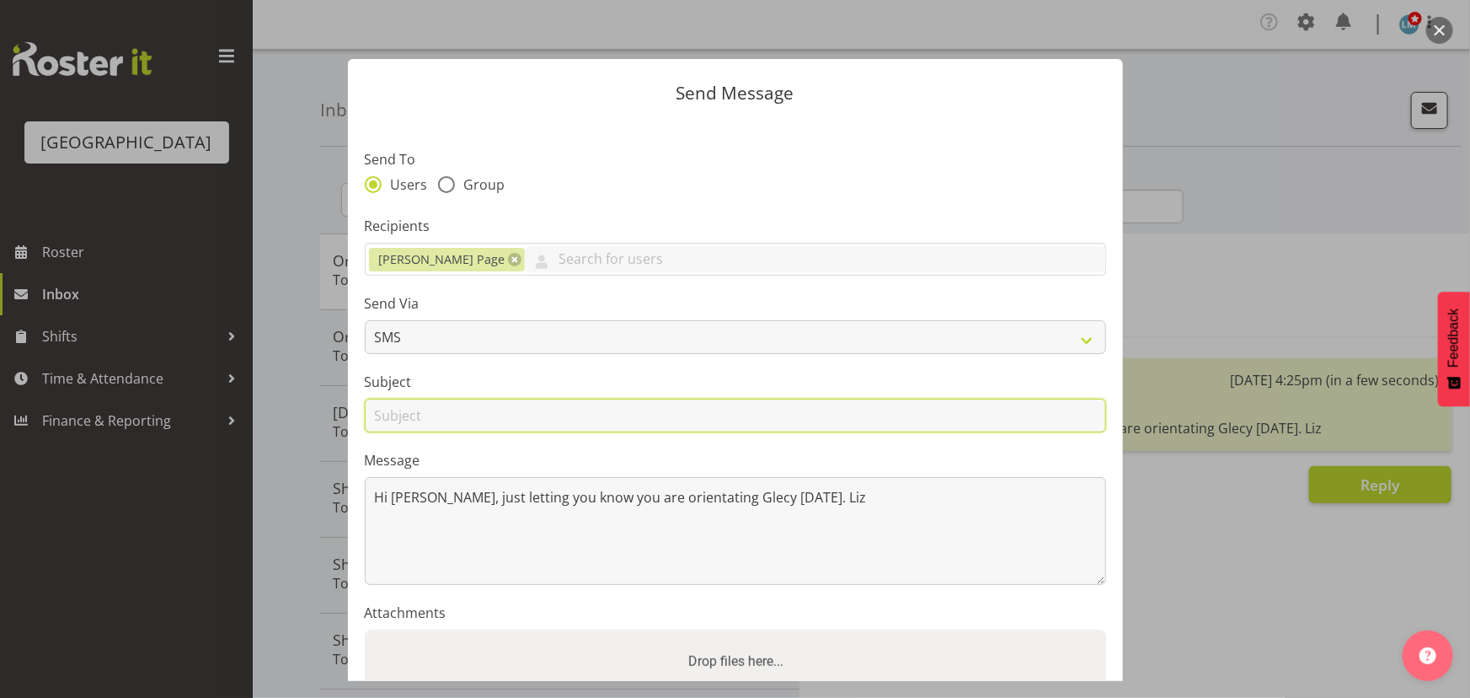
click at [428, 417] on input "text" at bounding box center [736, 416] width 742 height 34
type input "Orientating"
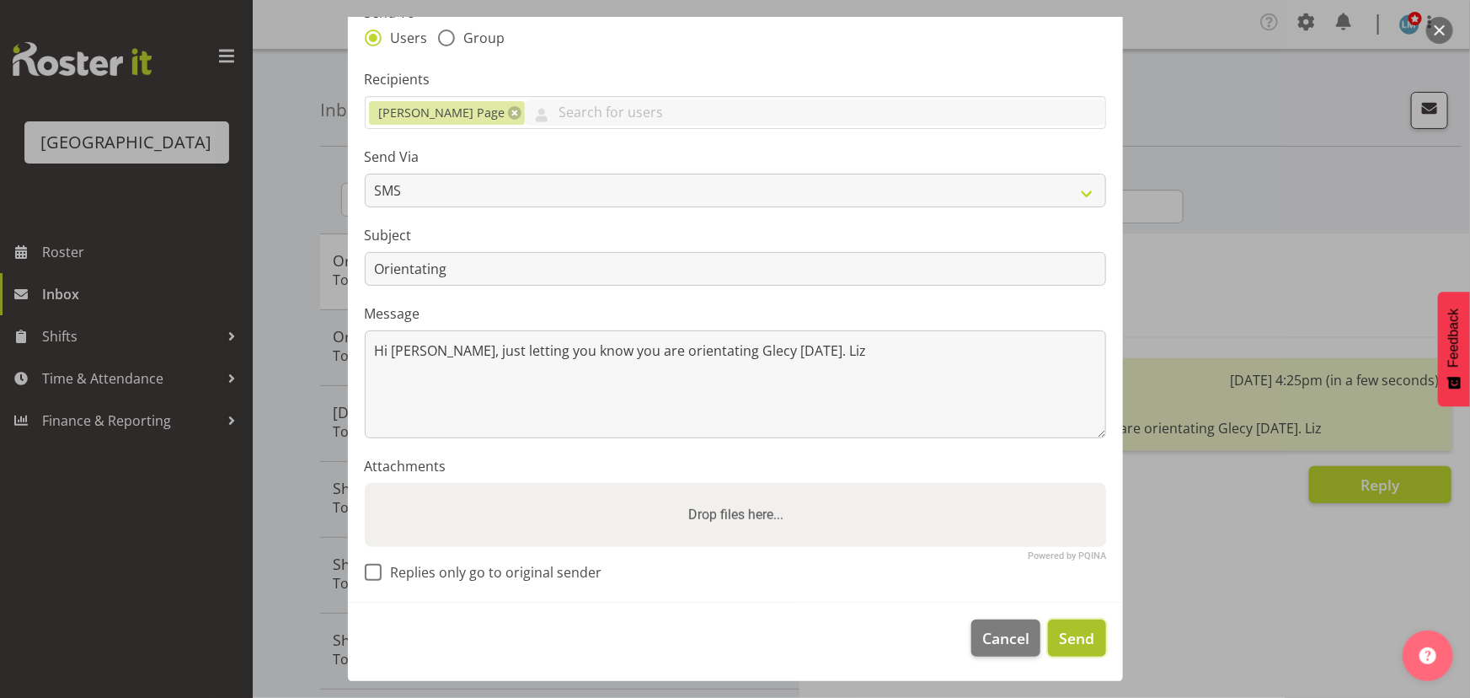
click at [1059, 639] on span "Send" at bounding box center [1076, 638] width 35 height 22
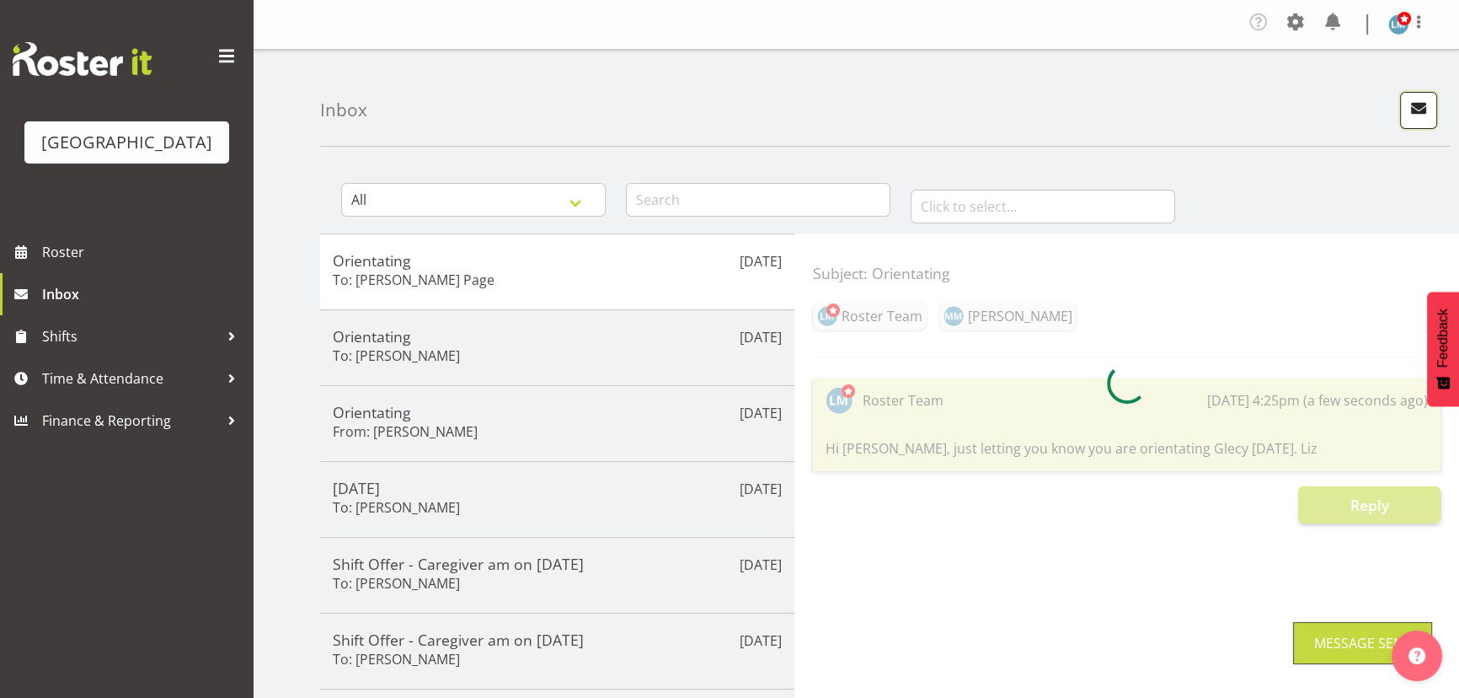
click at [1410, 118] on span "button" at bounding box center [1419, 108] width 22 height 22
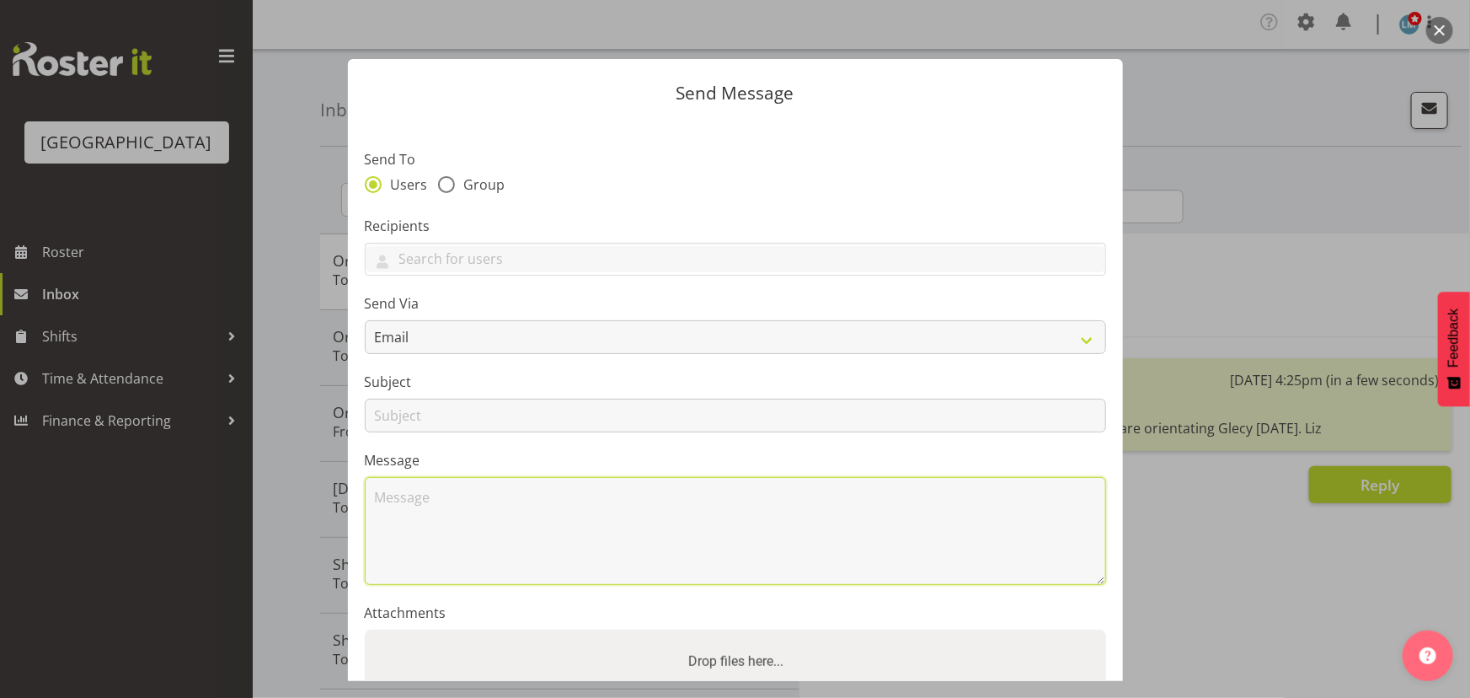
paste textarea "Hi Ian, just letting you know you are orientating Glecy on Monday. Liz"
click at [412, 498] on textarea "Hi Ian, just letting you know you are orientating Glecy on Monday. Liz" at bounding box center [736, 531] width 742 height 108
click at [755, 497] on textarea "Hi Bobby, just letting you know you are orientating Glecy on Monday. Liz" at bounding box center [736, 531] width 742 height 108
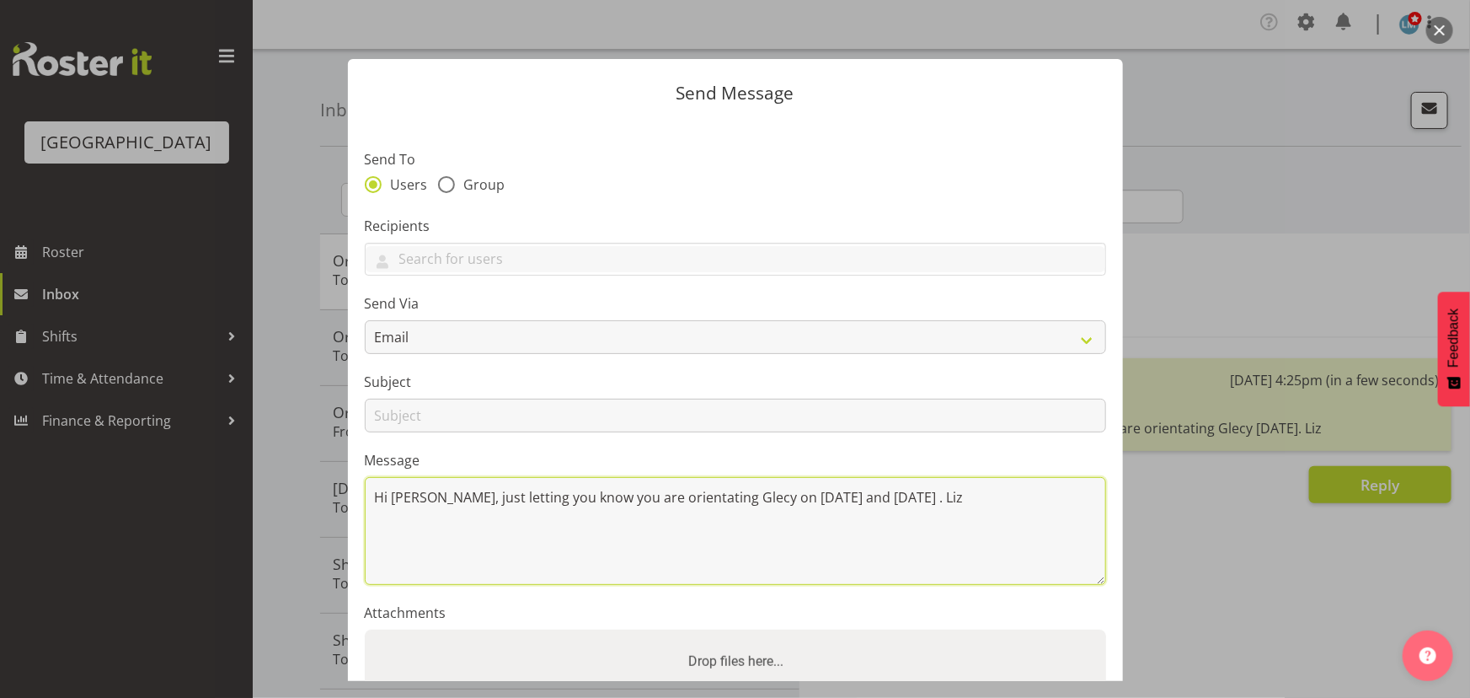
click at [817, 492] on textarea "Hi Bobby, just letting you know you are orientating Glecy on next Saturday and …" at bounding box center [736, 531] width 742 height 108
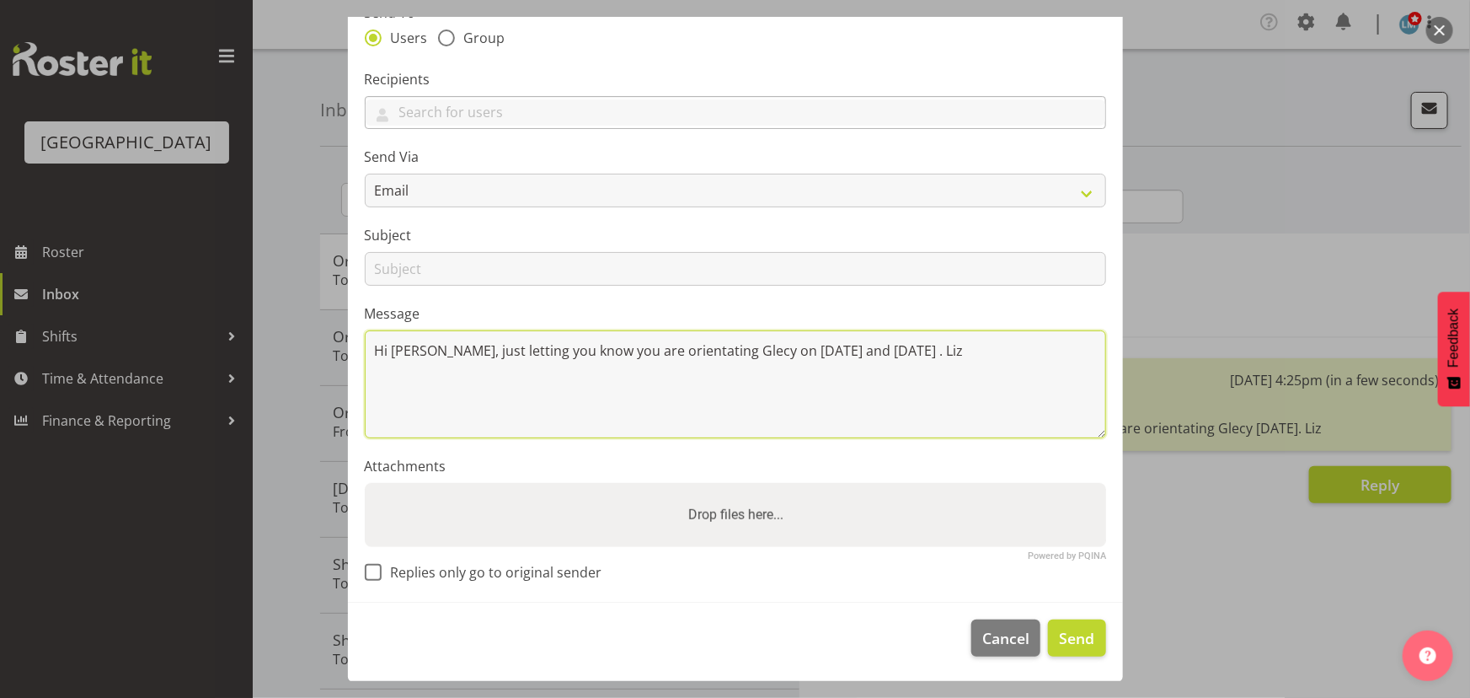
type textarea "Hi Bobby, just letting you know you are orientating Glecy on next Thursday and …"
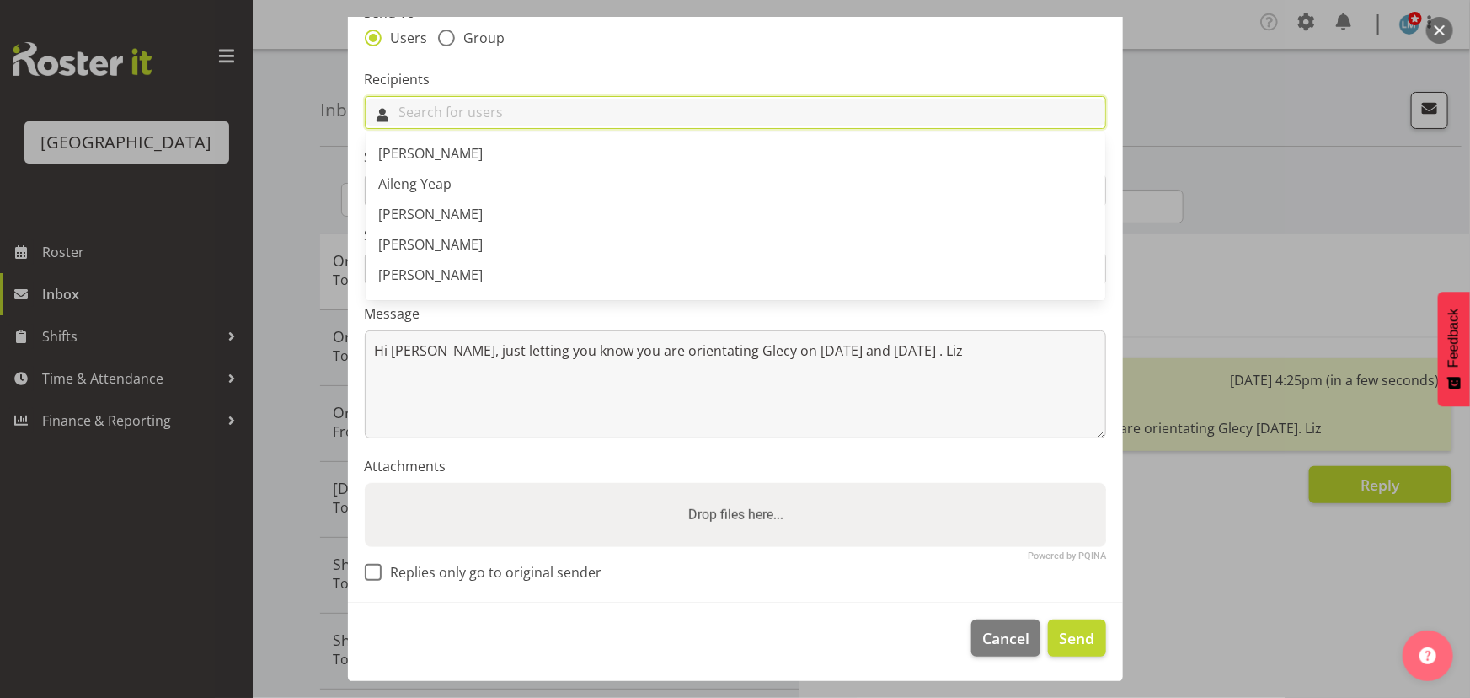
click at [419, 115] on input "text" at bounding box center [736, 112] width 740 height 26
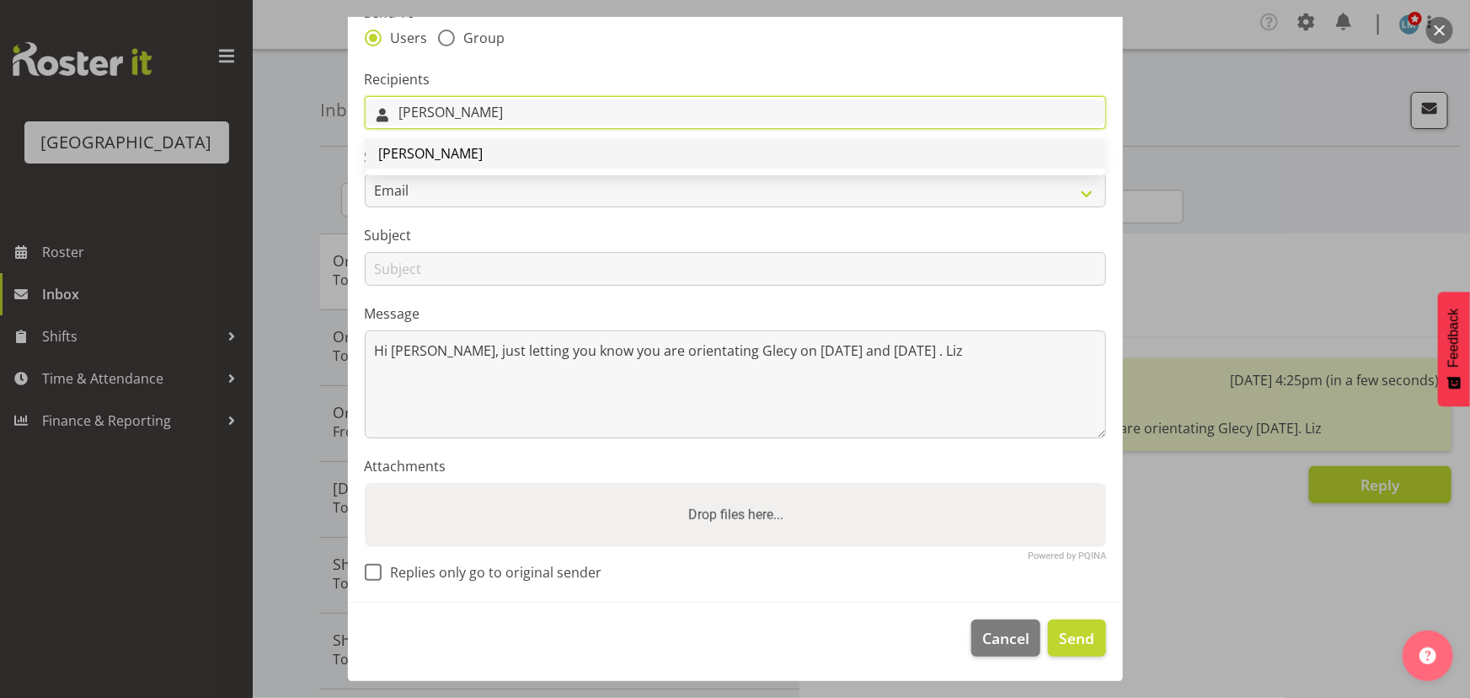
type input "bob"
click at [415, 148] on span "Bobby Catapang" at bounding box center [431, 153] width 104 height 19
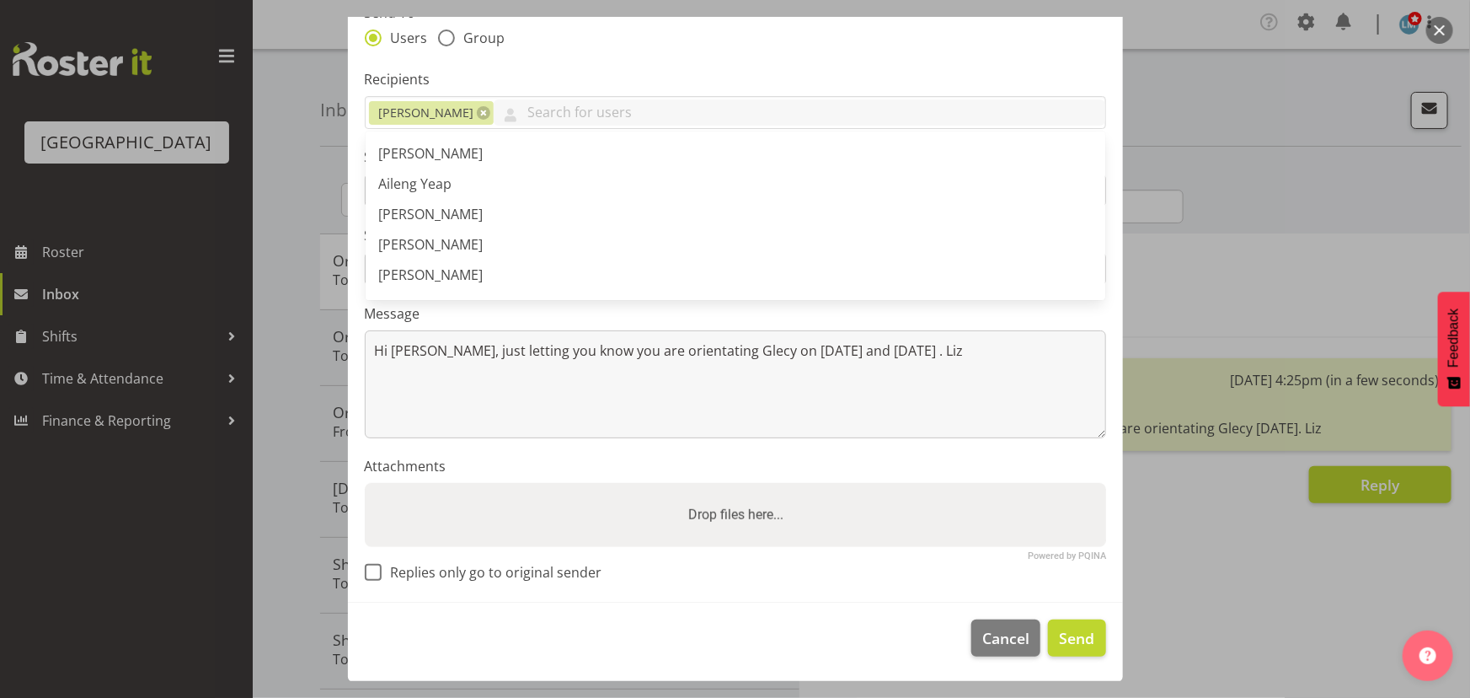
click at [497, 79] on label "Recipients" at bounding box center [736, 79] width 742 height 20
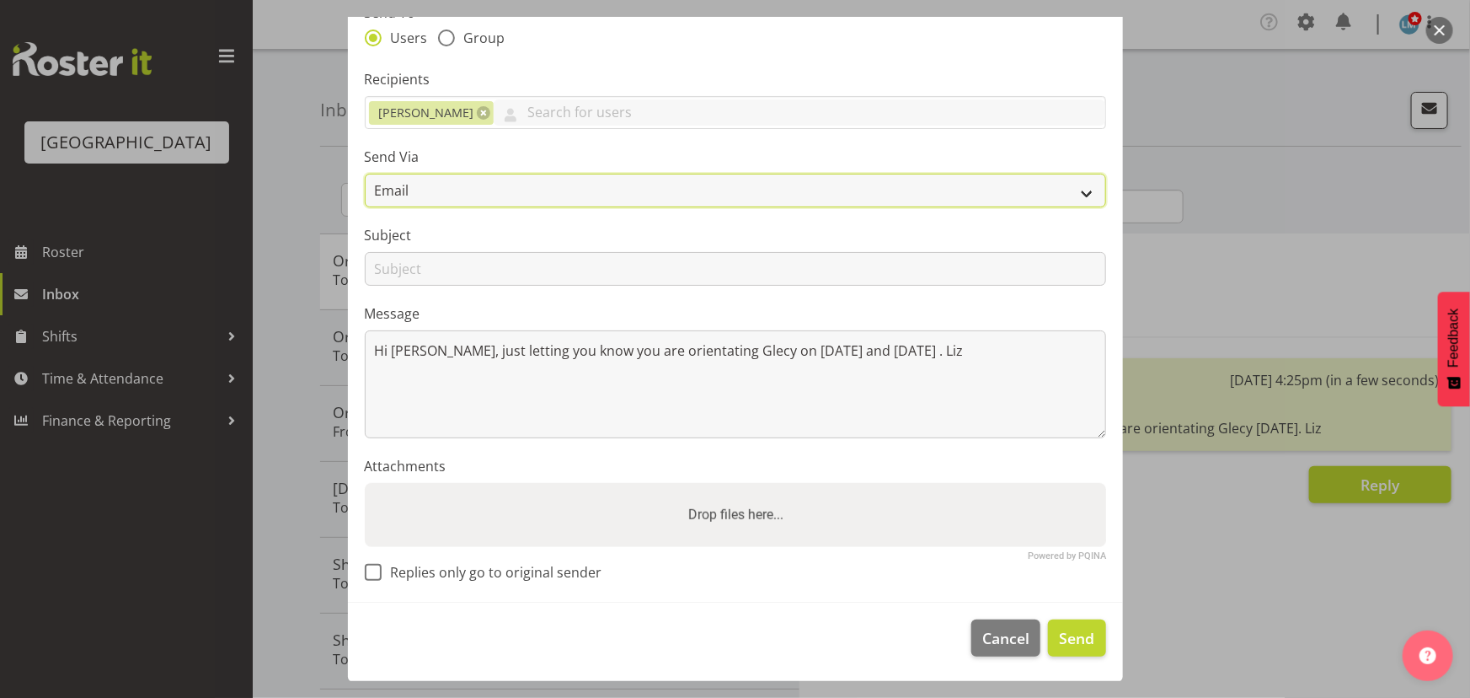
click at [442, 185] on select "Email SMS" at bounding box center [736, 191] width 742 height 34
select select "sms"
click at [365, 174] on select "Email SMS" at bounding box center [736, 191] width 742 height 34
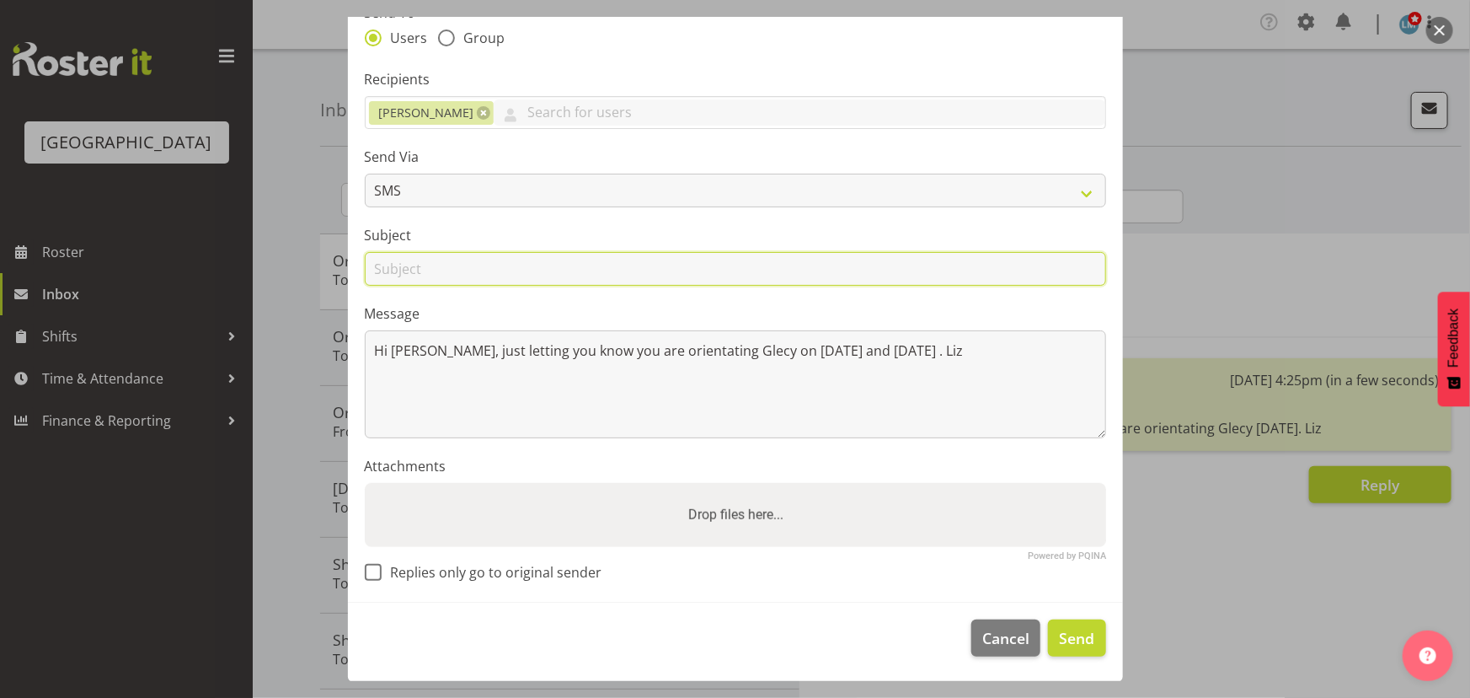
click at [432, 262] on input "text" at bounding box center [736, 269] width 742 height 34
type input "Orientating"
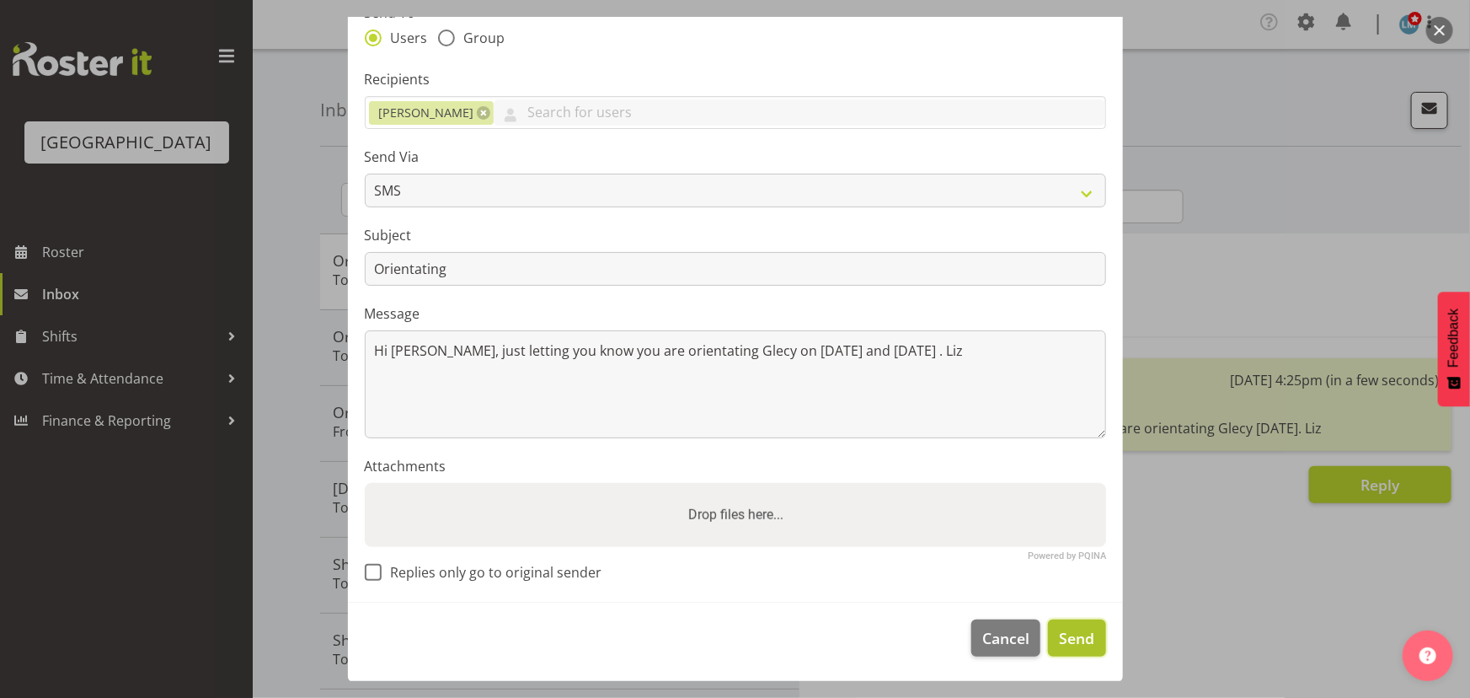
click at [1083, 649] on button "Send" at bounding box center [1076, 637] width 57 height 37
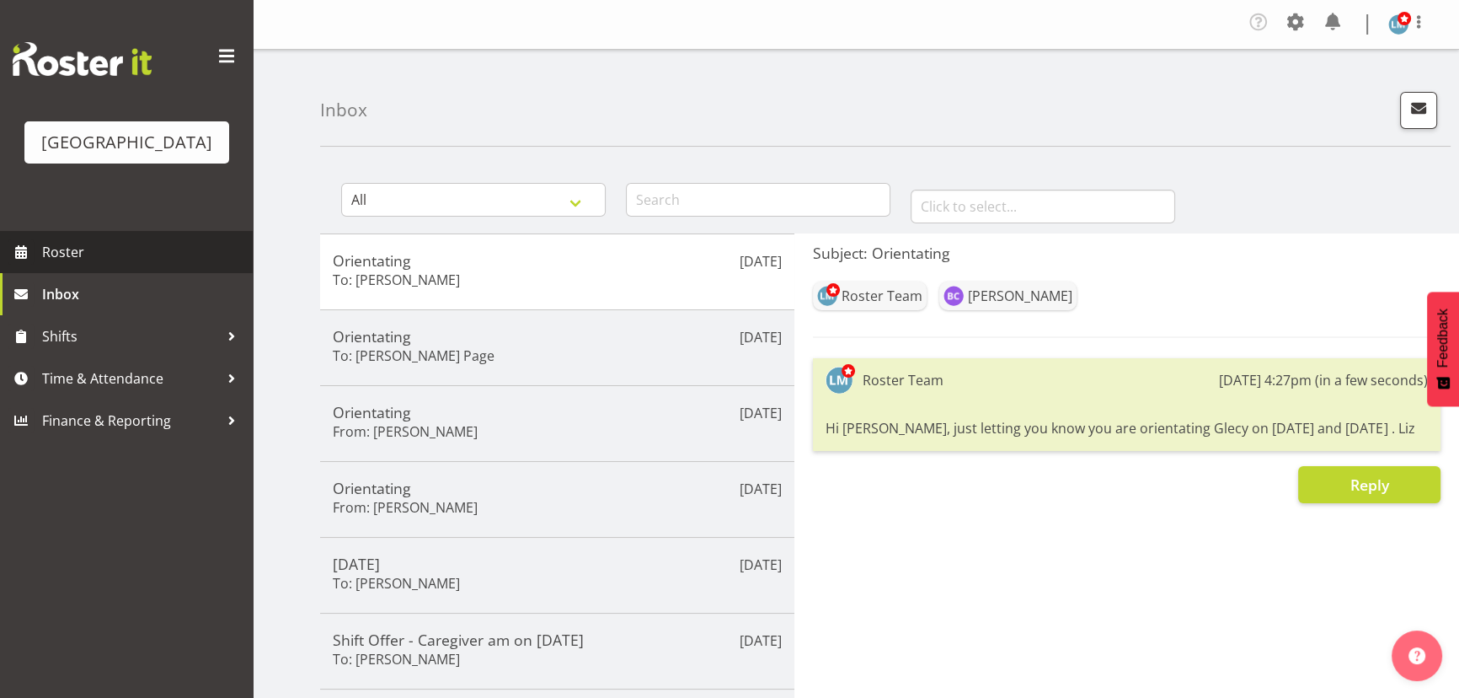
click at [61, 265] on span "Roster" at bounding box center [143, 251] width 202 height 25
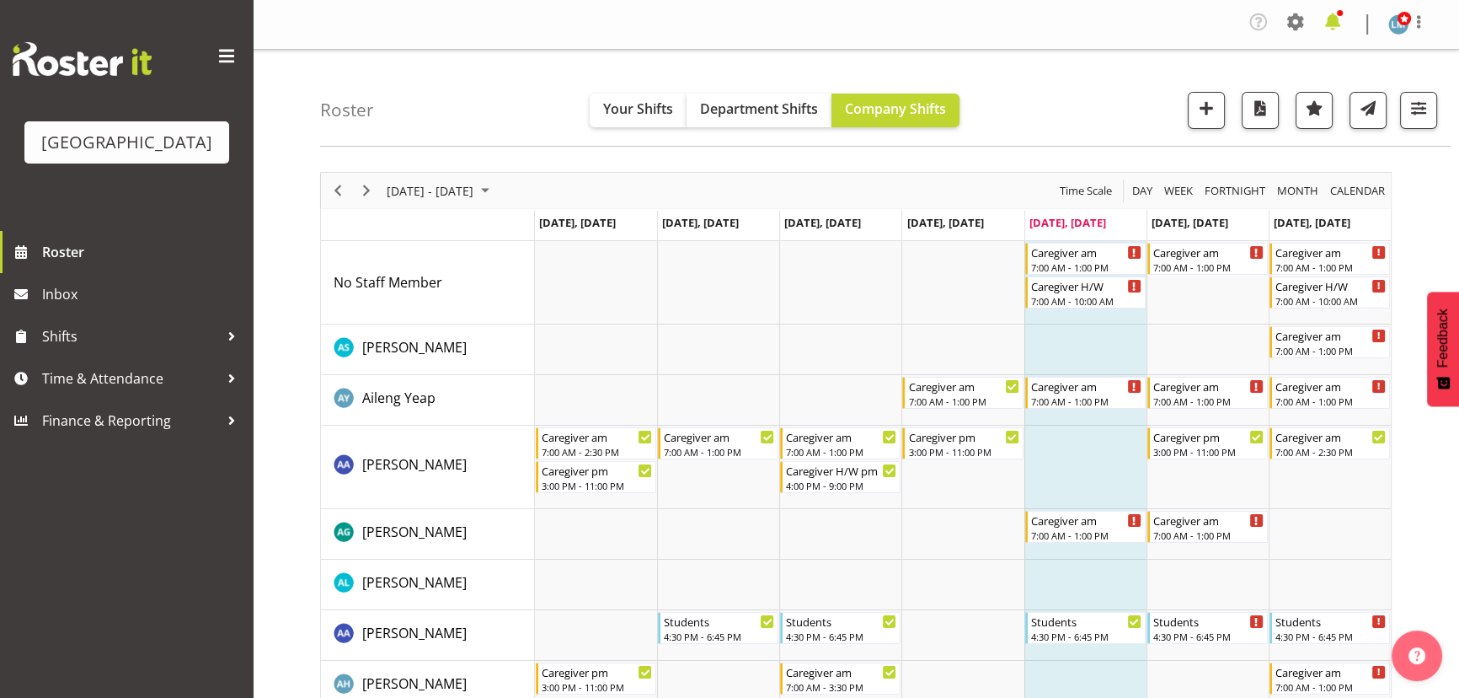
click at [1339, 29] on span at bounding box center [1333, 21] width 27 height 27
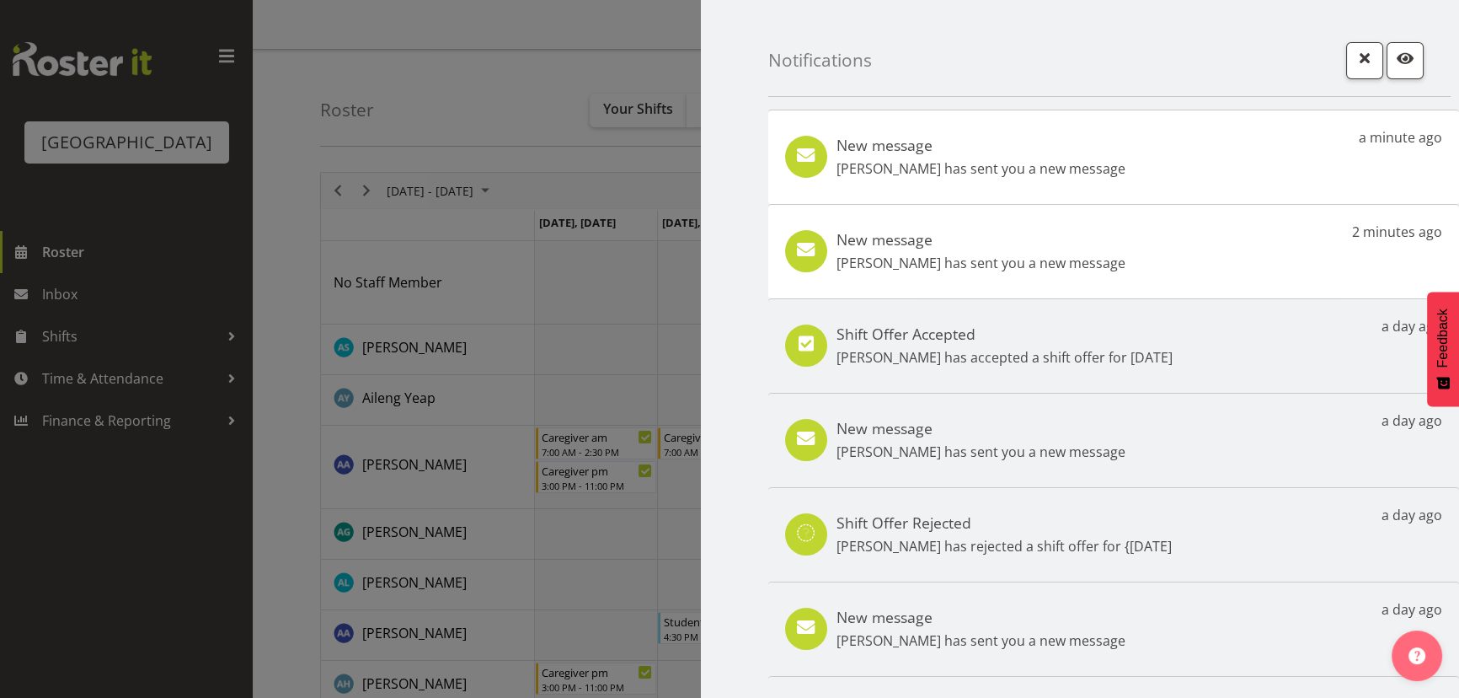
click at [900, 251] on div "New message [PERSON_NAME] has sent you a new message" at bounding box center [981, 251] width 289 height 43
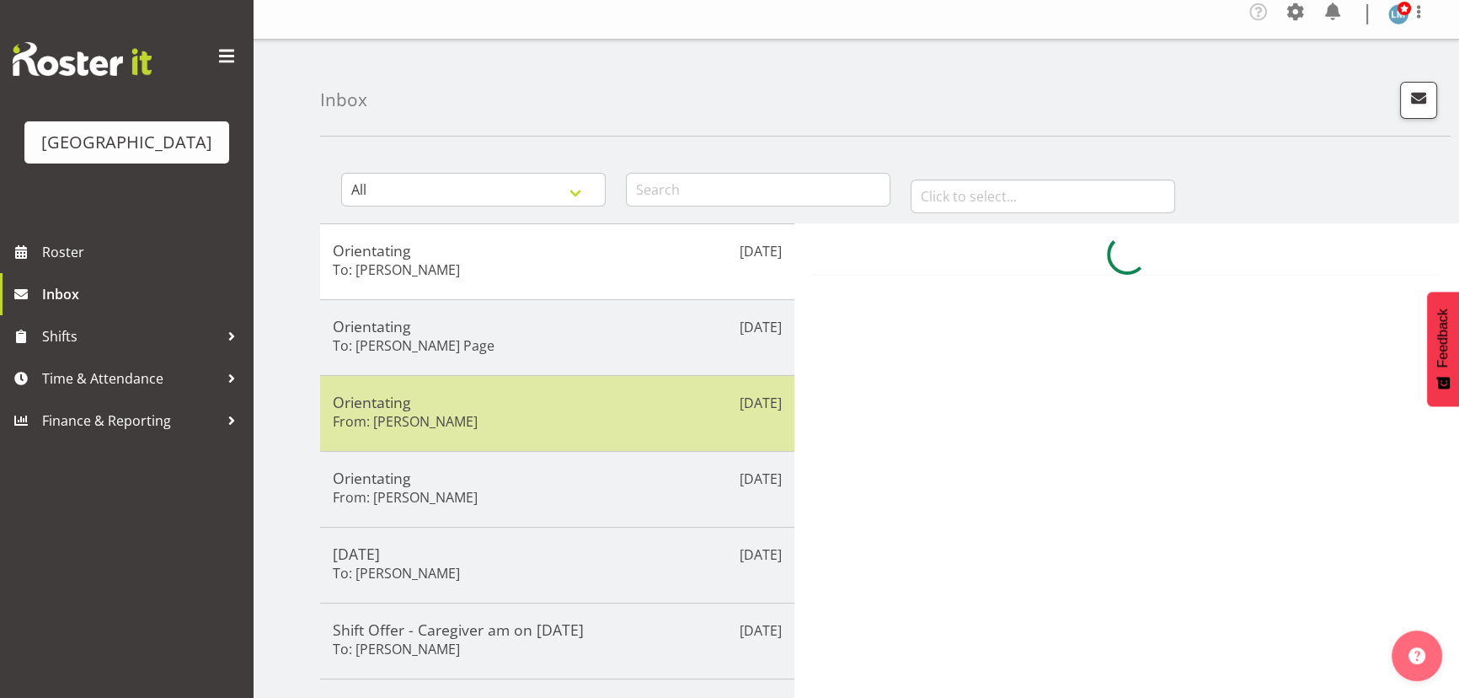
scroll to position [229, 0]
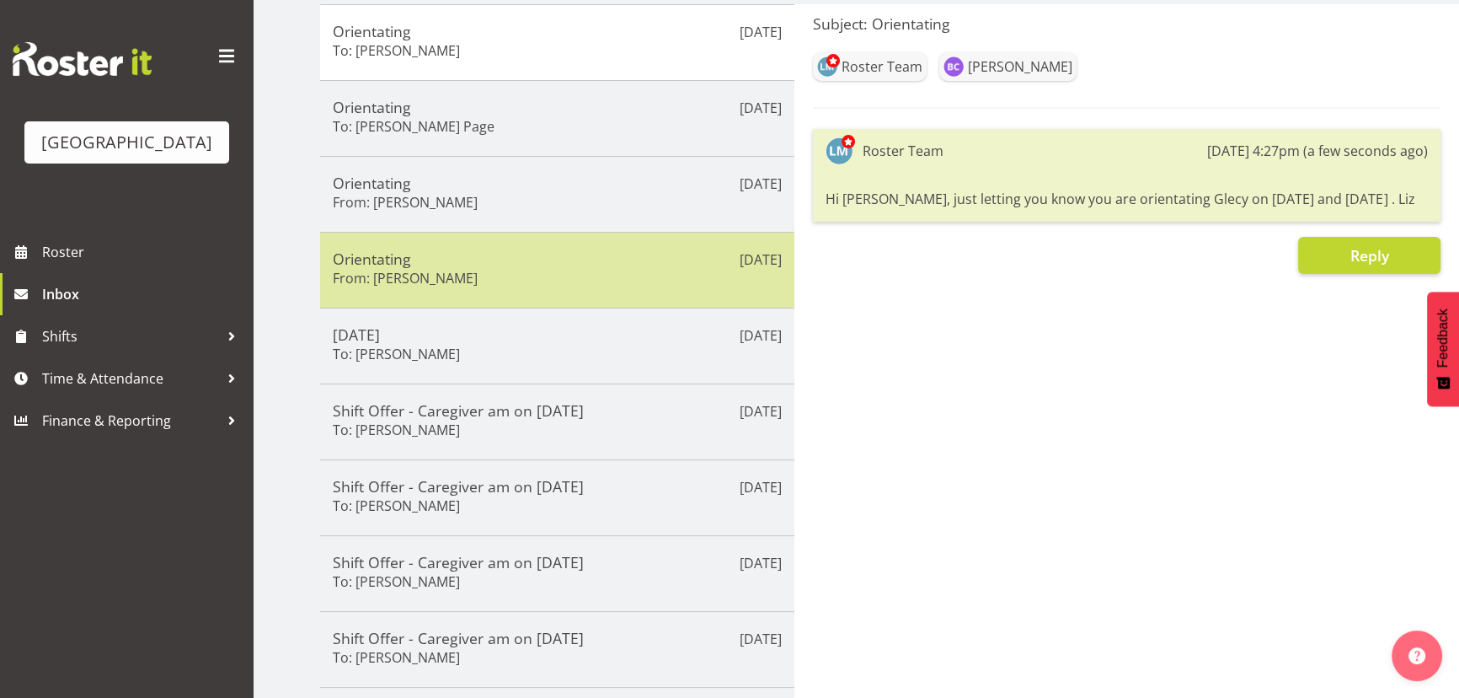
click at [556, 268] on div "Orientating From: [PERSON_NAME]" at bounding box center [557, 269] width 449 height 41
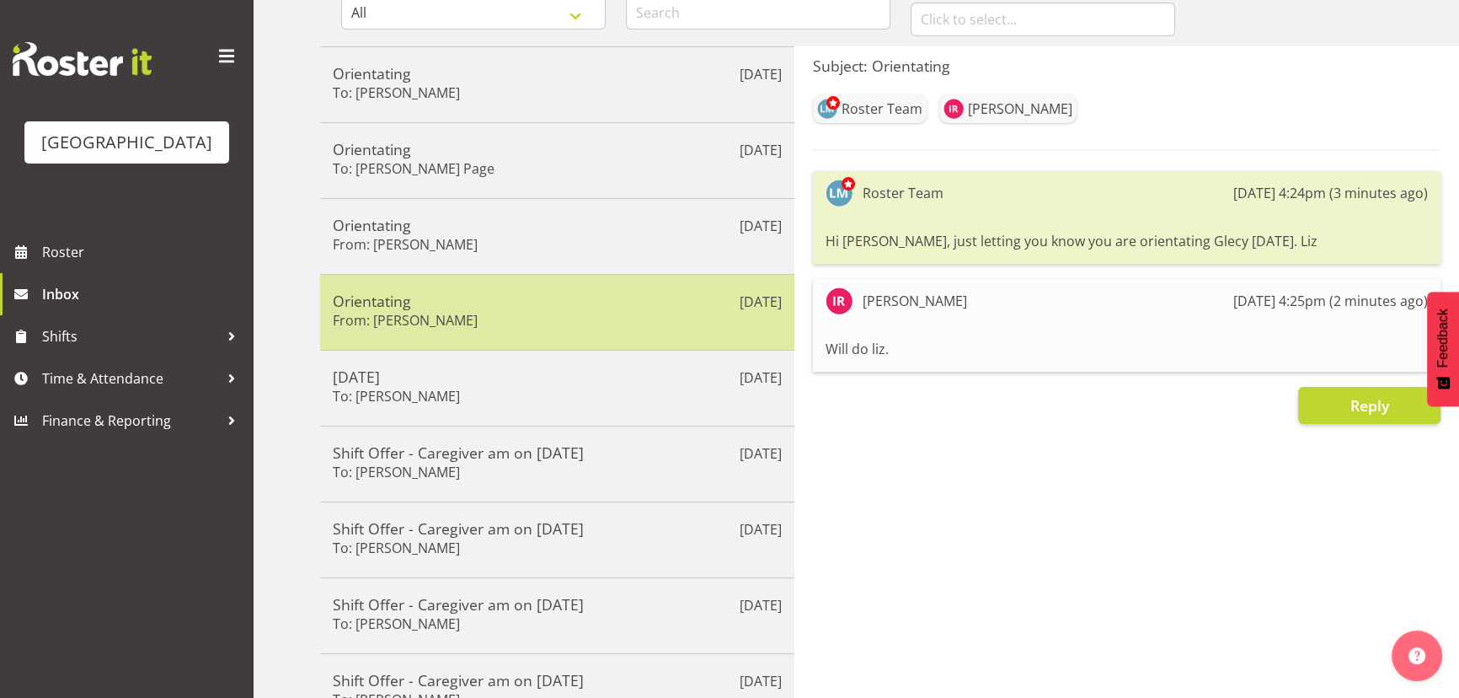
scroll to position [153, 0]
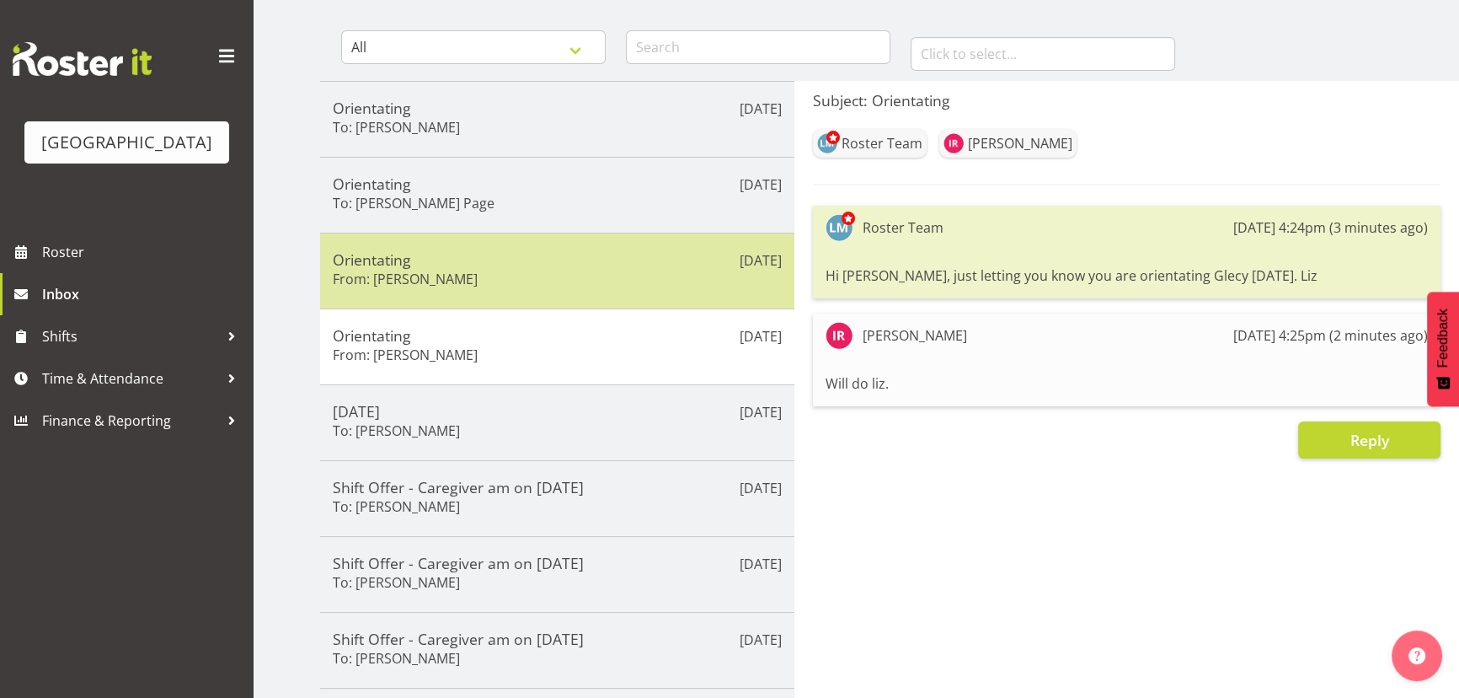
click at [629, 270] on div "Orientating From: [PERSON_NAME]" at bounding box center [557, 270] width 449 height 41
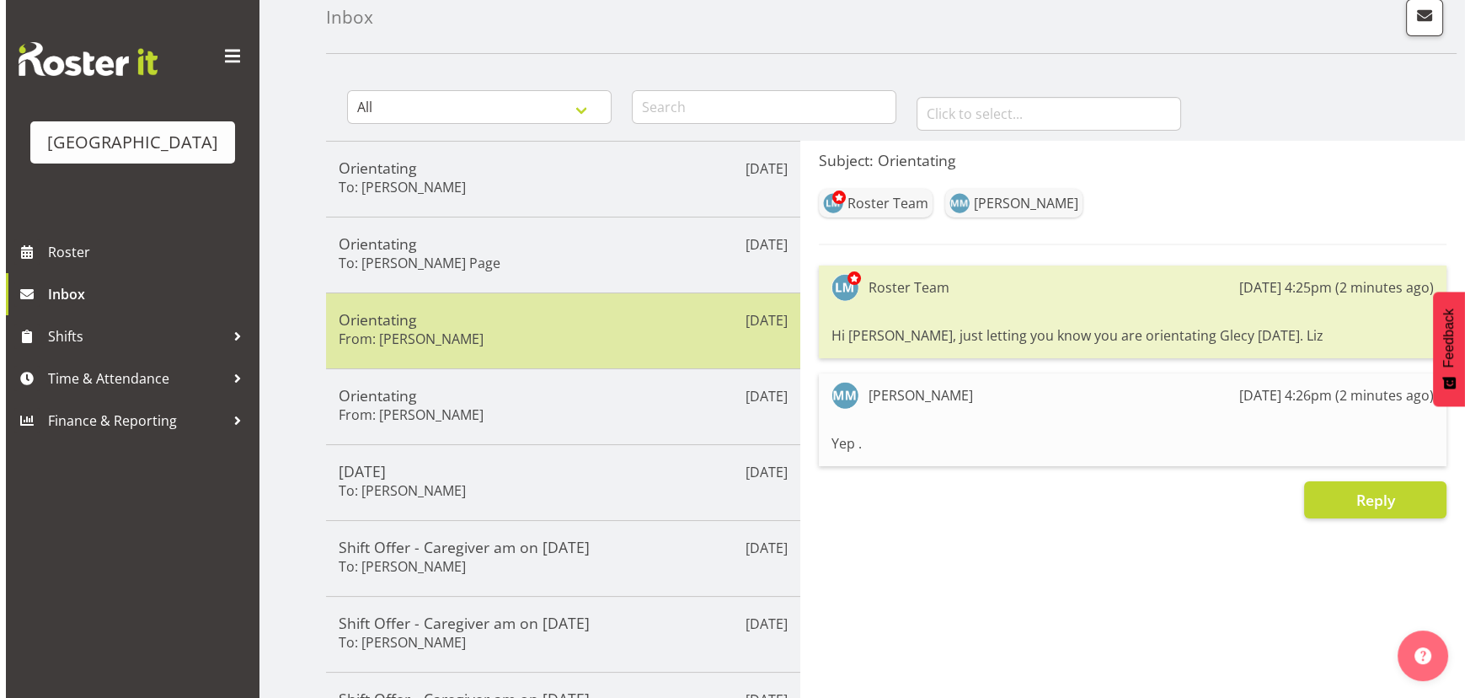
scroll to position [0, 0]
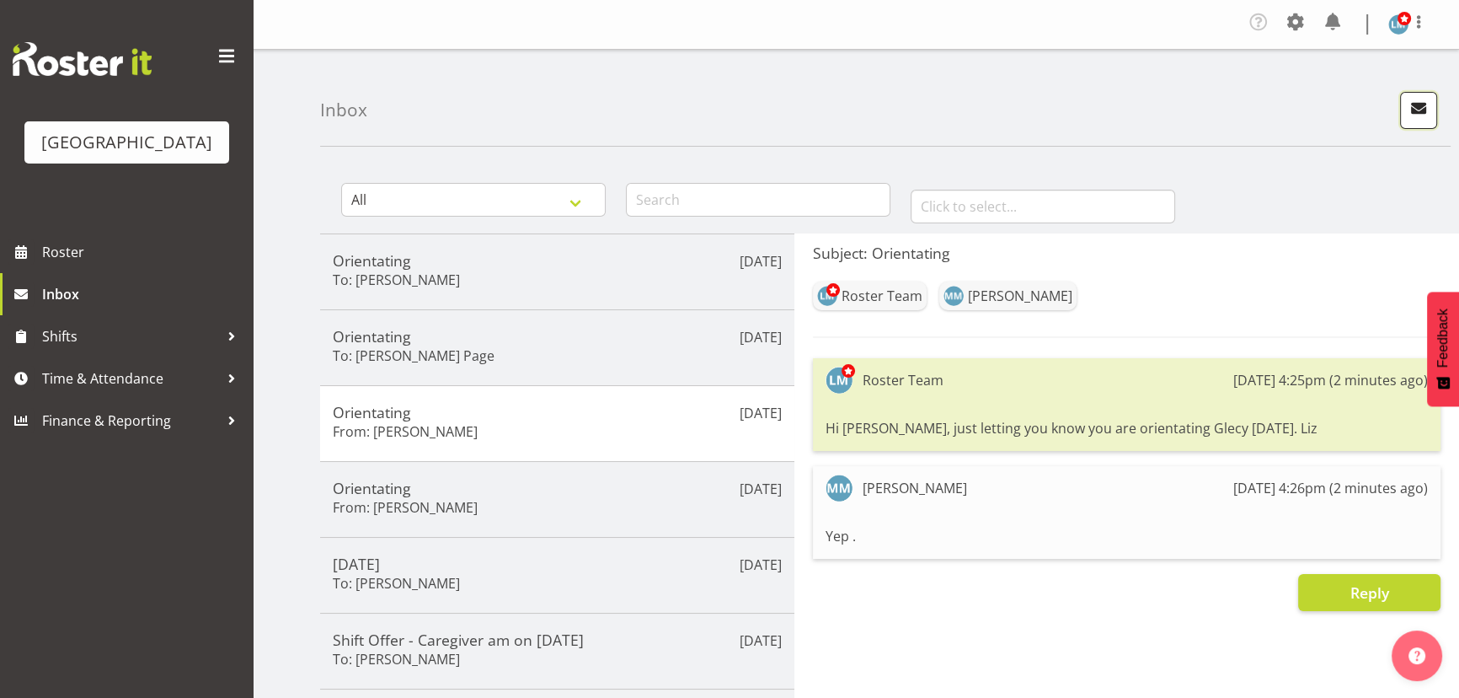
click at [1421, 110] on span "button" at bounding box center [1419, 108] width 22 height 22
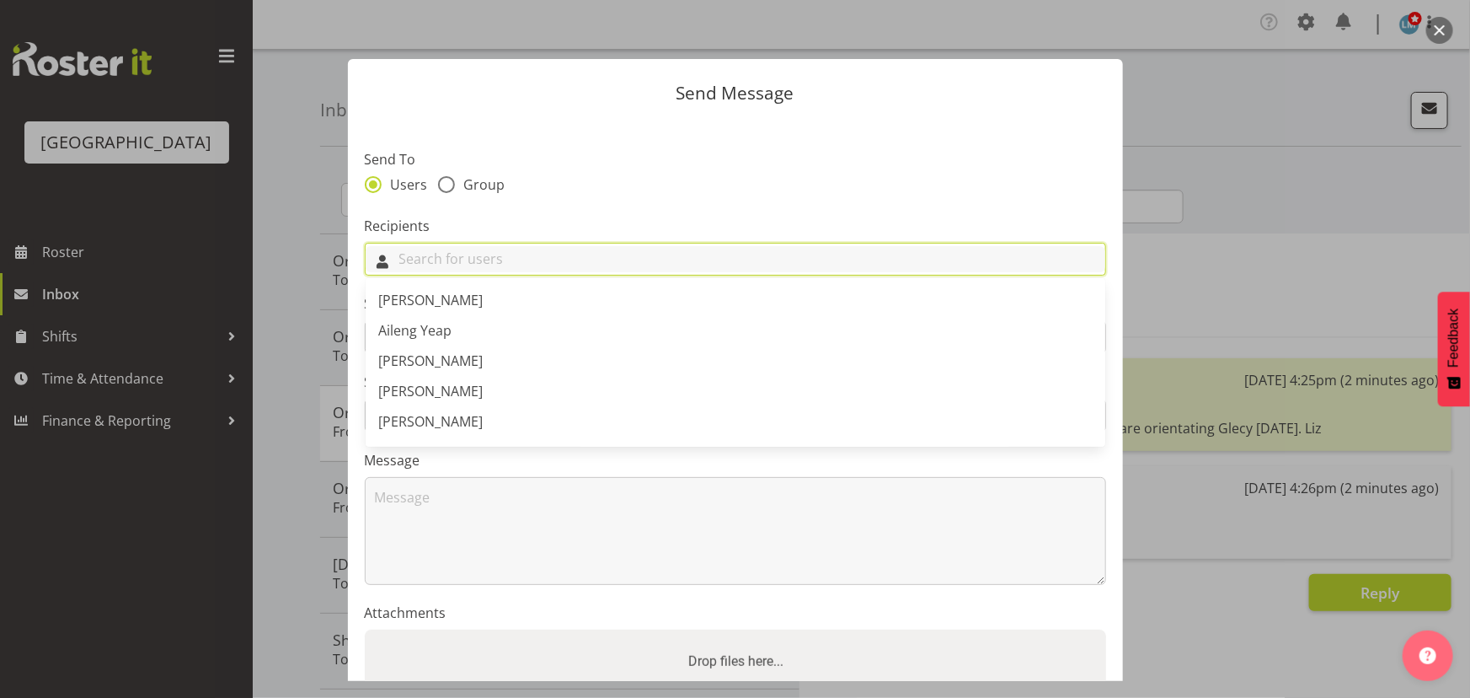
drag, startPoint x: 580, startPoint y: 258, endPoint x: 572, endPoint y: 249, distance: 12.0
click at [581, 258] on input "text" at bounding box center [736, 259] width 740 height 26
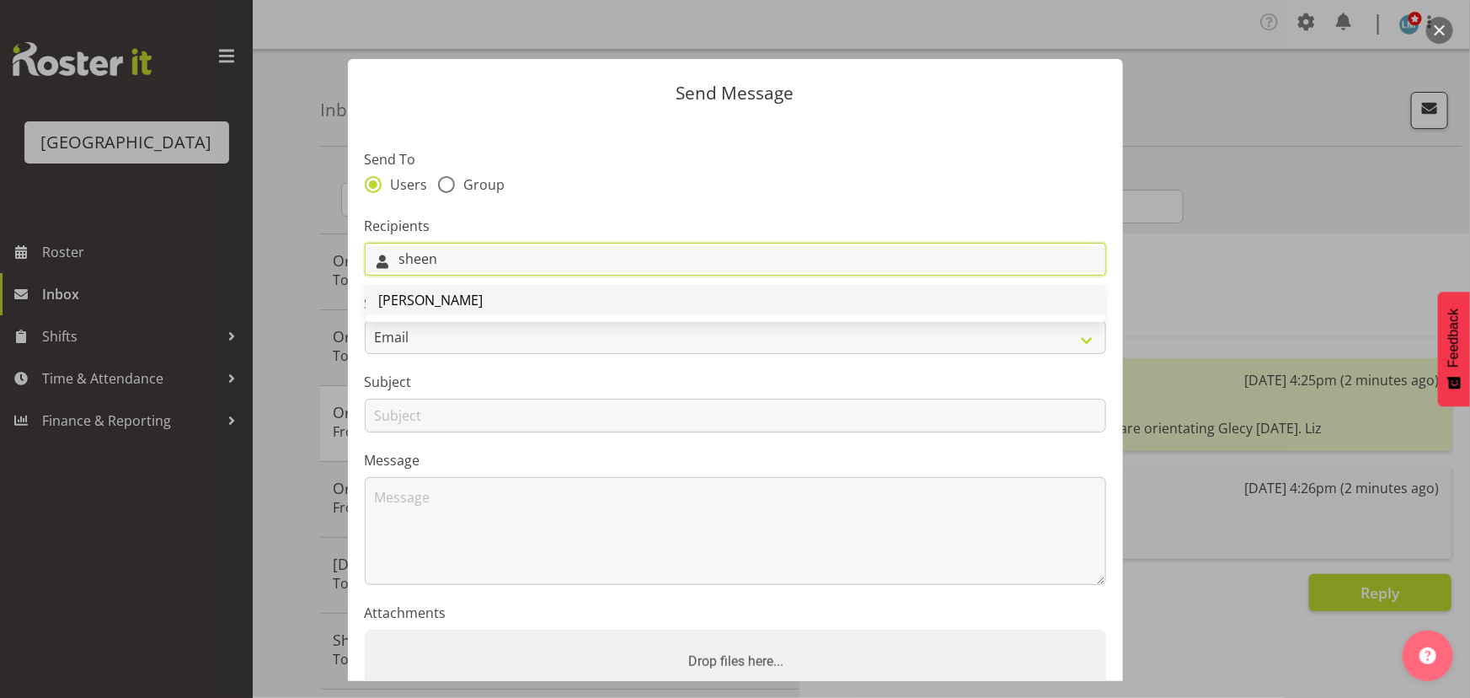
type input "sheen"
click at [481, 303] on link "[PERSON_NAME]" at bounding box center [736, 300] width 740 height 30
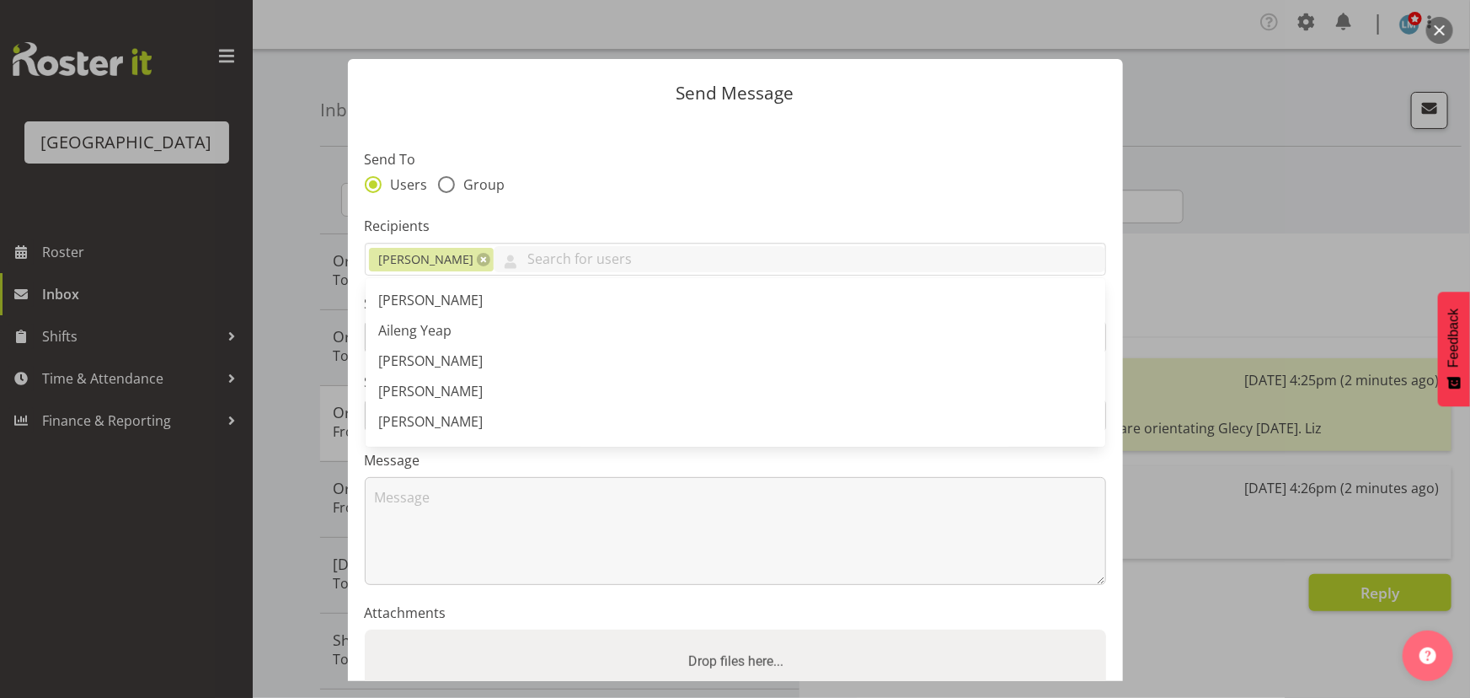
click at [538, 201] on section "Send To Users Group Recipients [PERSON_NAME] [PERSON_NAME] [PERSON_NAME] [PERSO…" at bounding box center [735, 434] width 775 height 631
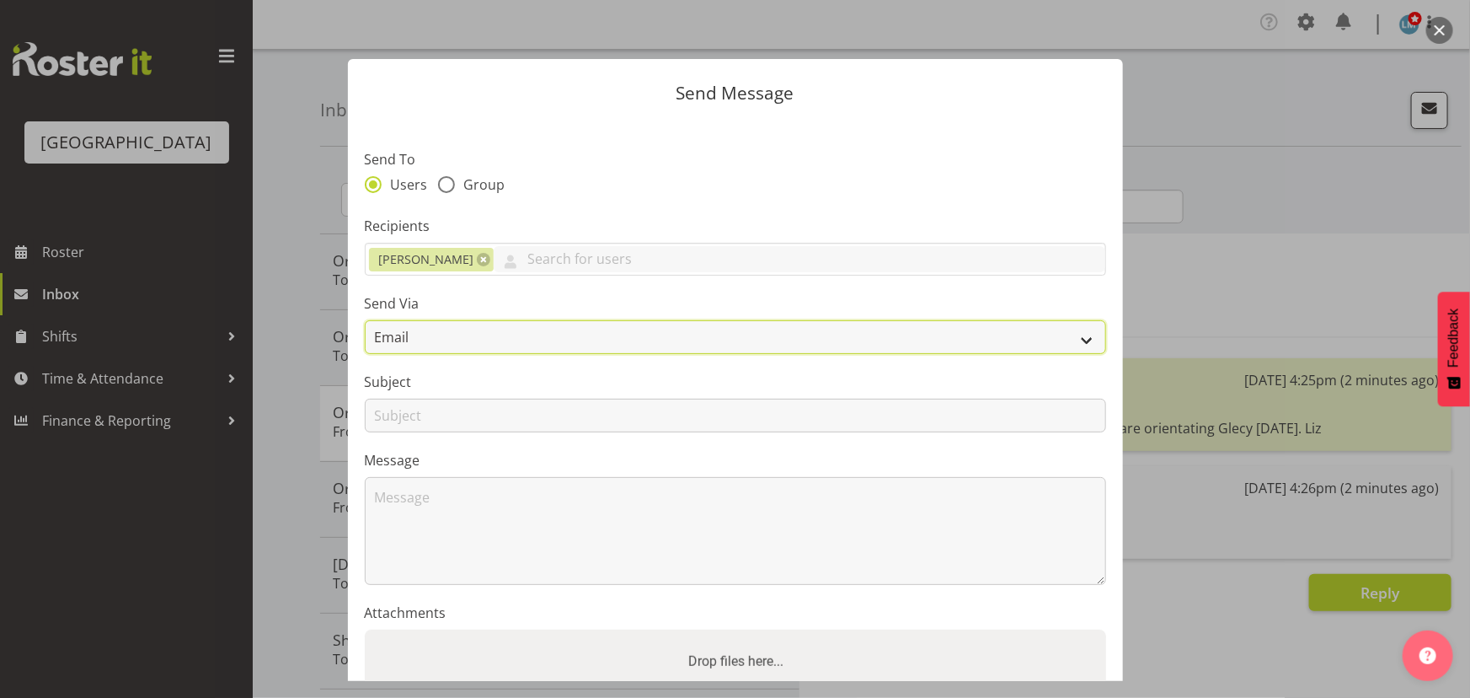
click at [472, 333] on select "Email SMS" at bounding box center [736, 337] width 742 height 34
select select "sms"
click at [365, 320] on select "Email SMS" at bounding box center [736, 337] width 742 height 34
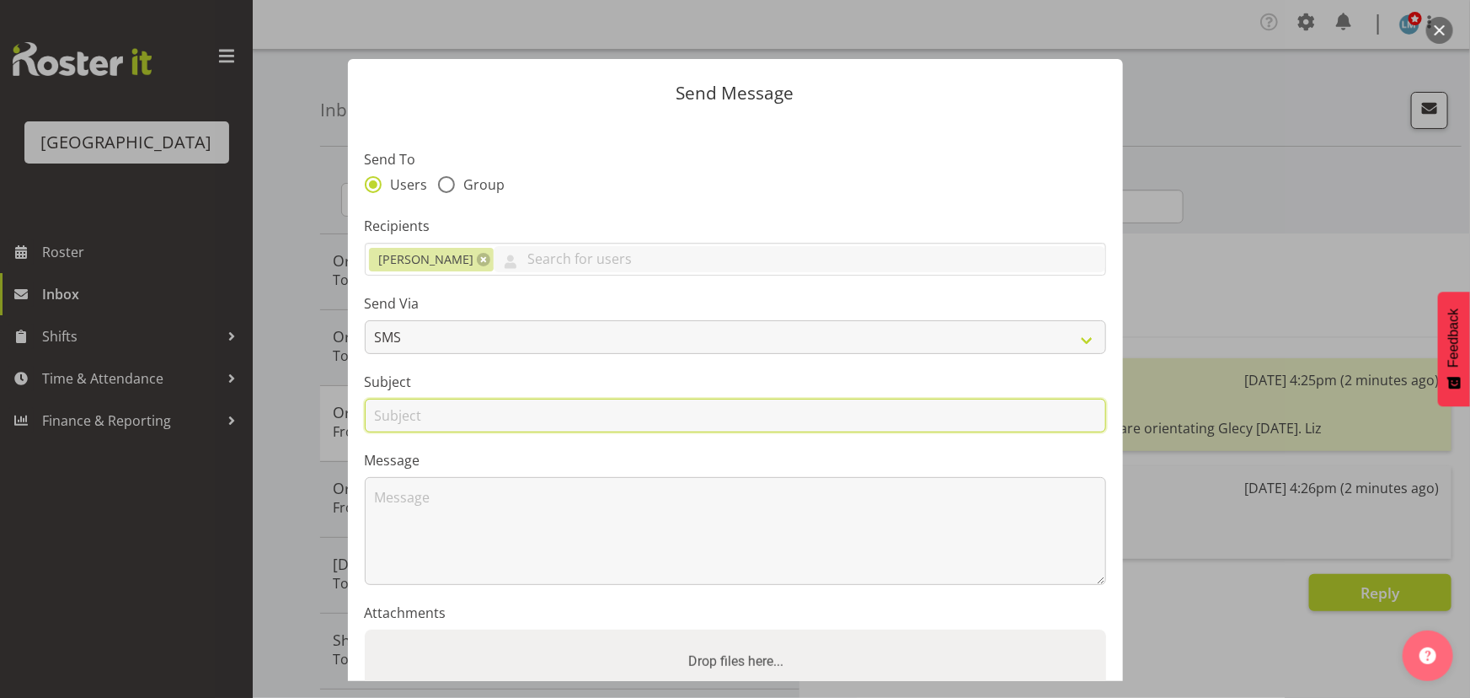
click at [438, 404] on input "text" at bounding box center [736, 416] width 742 height 34
type input "Shift"
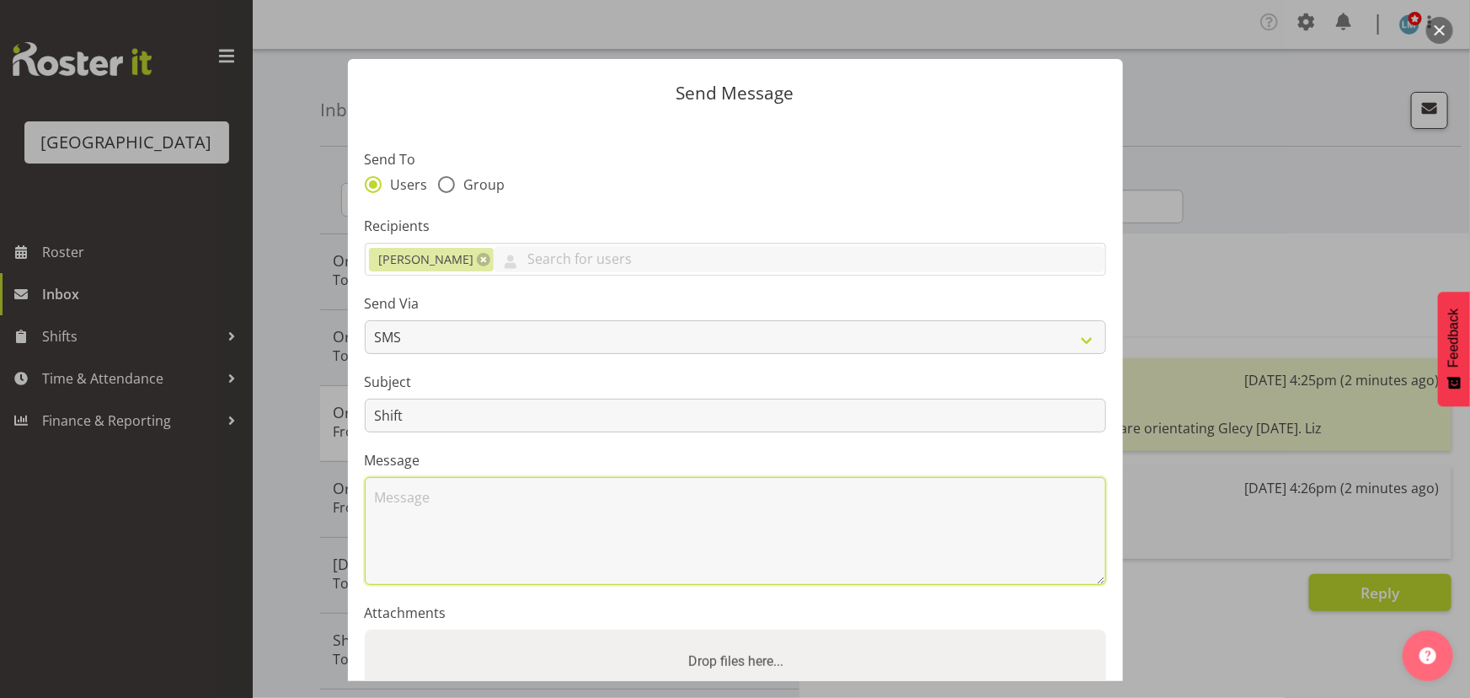
drag, startPoint x: 410, startPoint y: 499, endPoint x: 410, endPoint y: 489, distance: 10.1
click at [410, 498] on textarea at bounding box center [736, 531] width 742 height 108
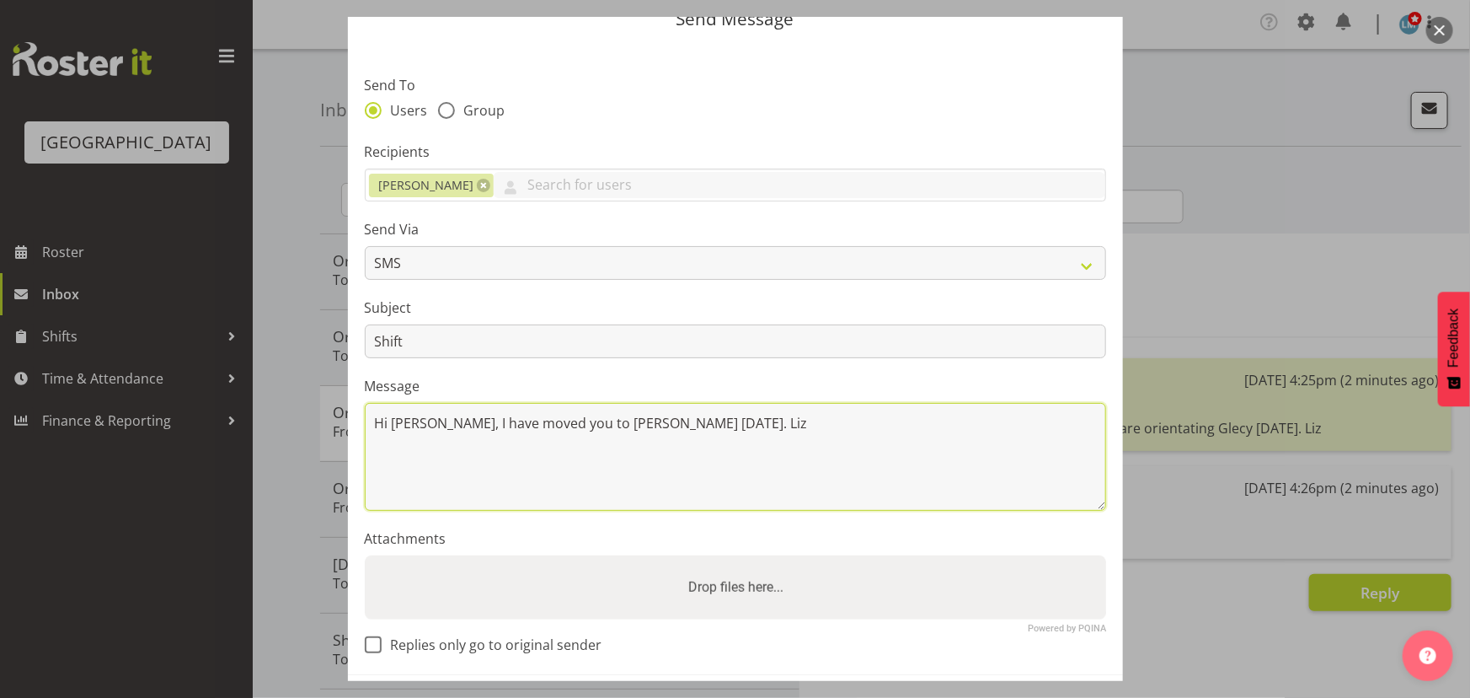
scroll to position [147, 0]
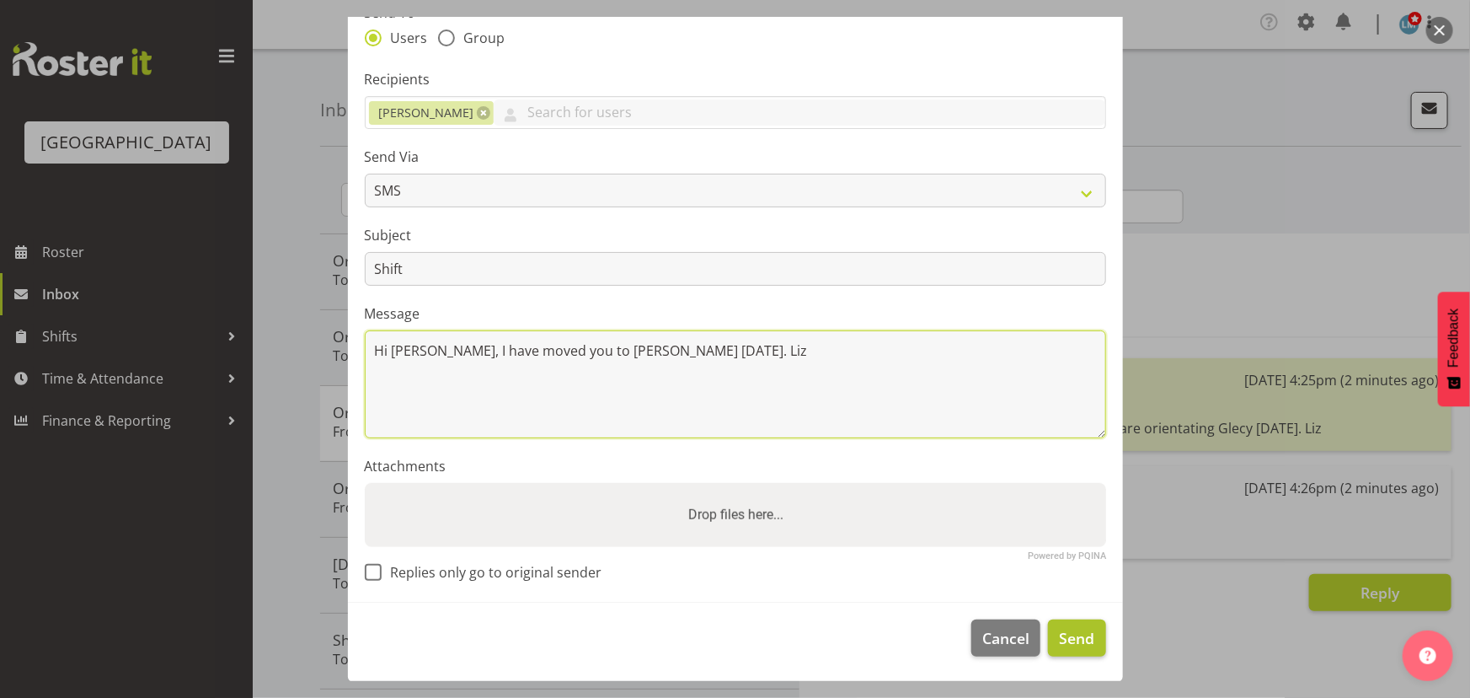
type textarea "Hi [PERSON_NAME], I have moved you to [PERSON_NAME] [DATE]. Liz"
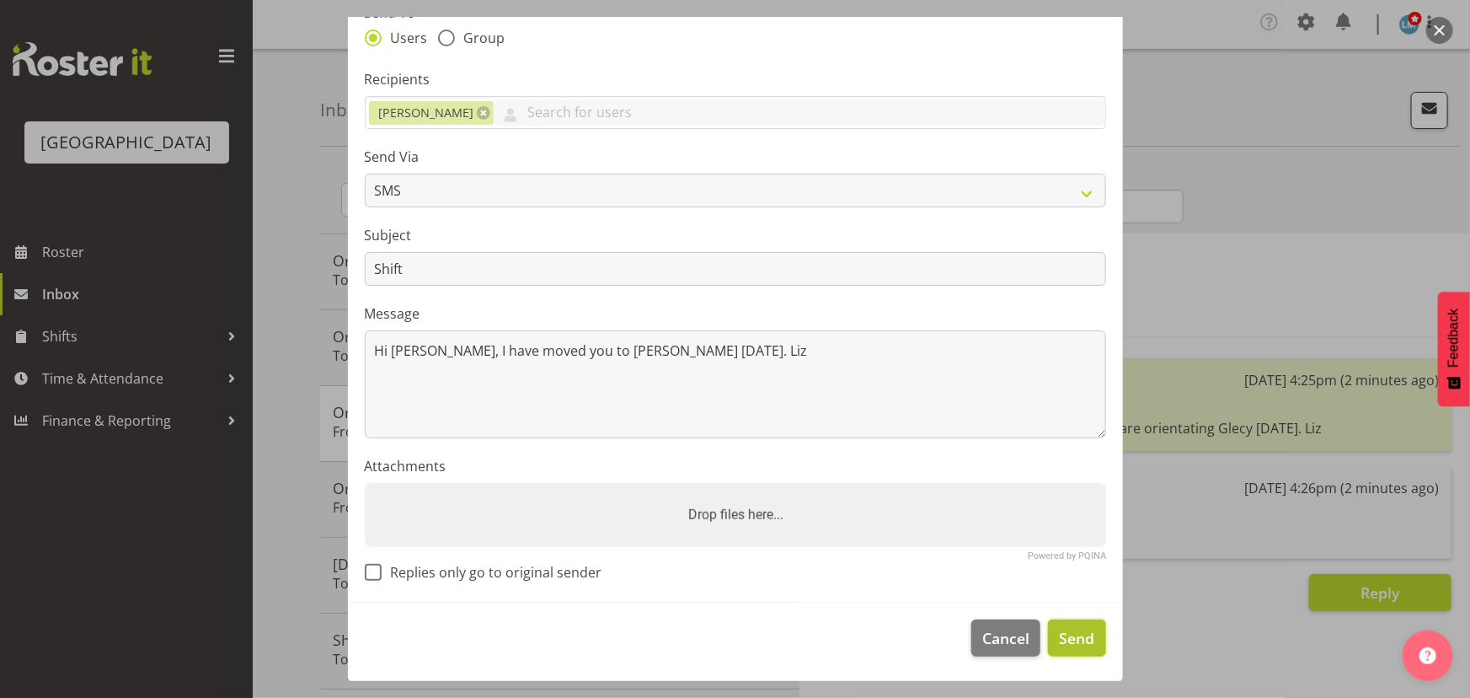
click at [1073, 637] on span "Send" at bounding box center [1076, 638] width 35 height 22
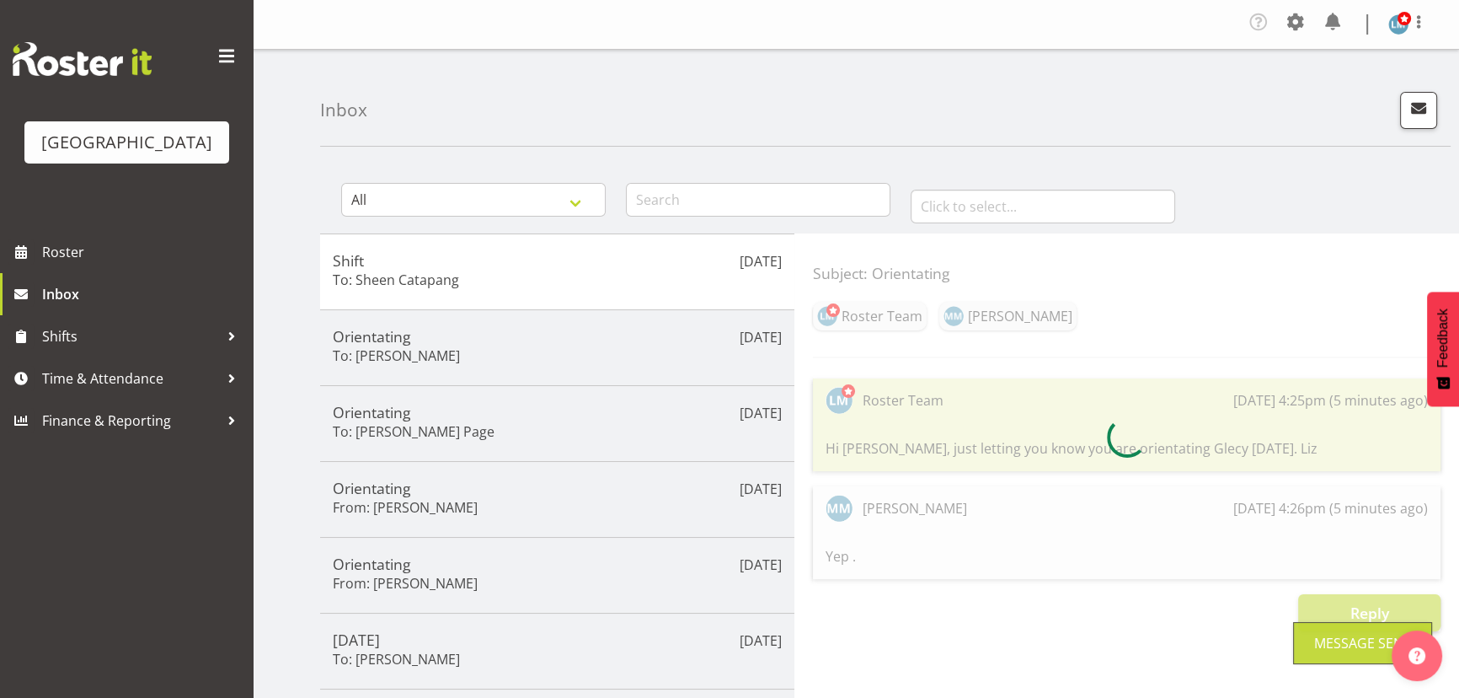
click at [1418, 80] on div "Inbox" at bounding box center [885, 98] width 1131 height 97
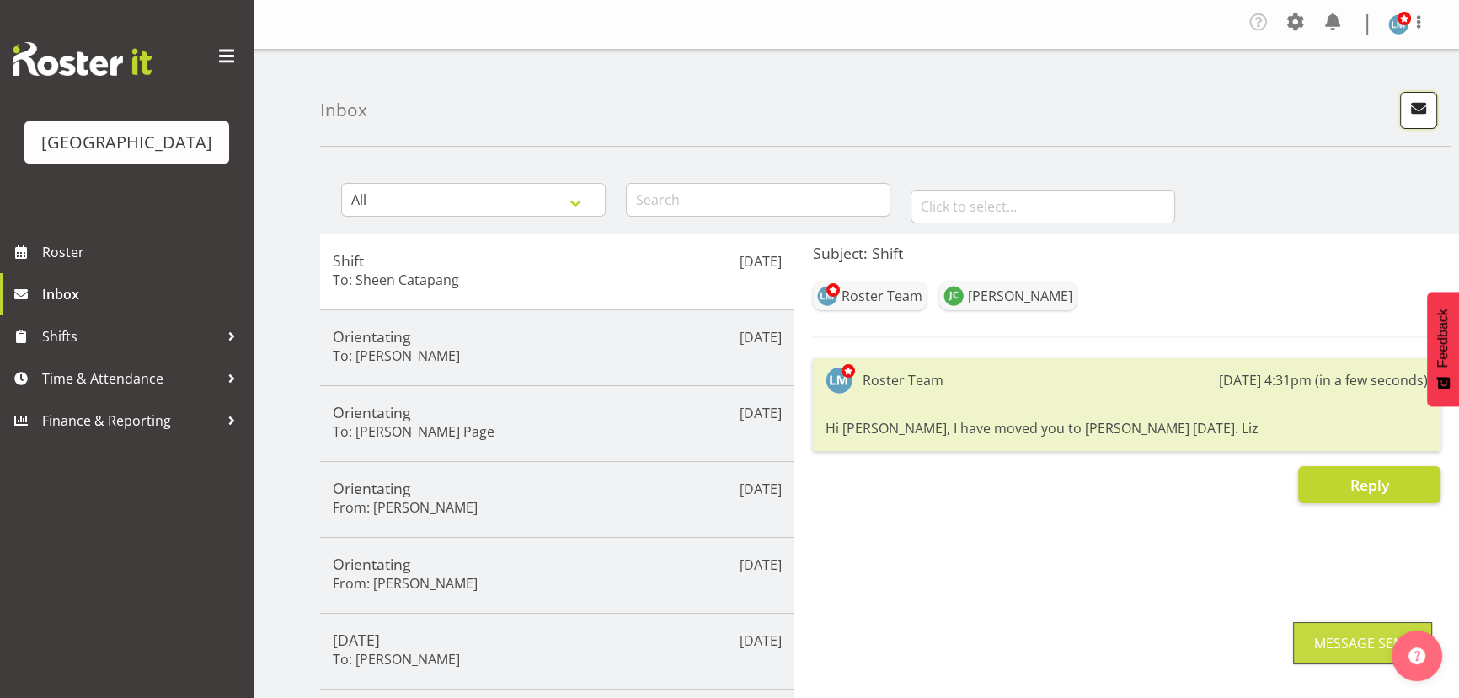
click at [1416, 95] on button "button" at bounding box center [1418, 110] width 37 height 37
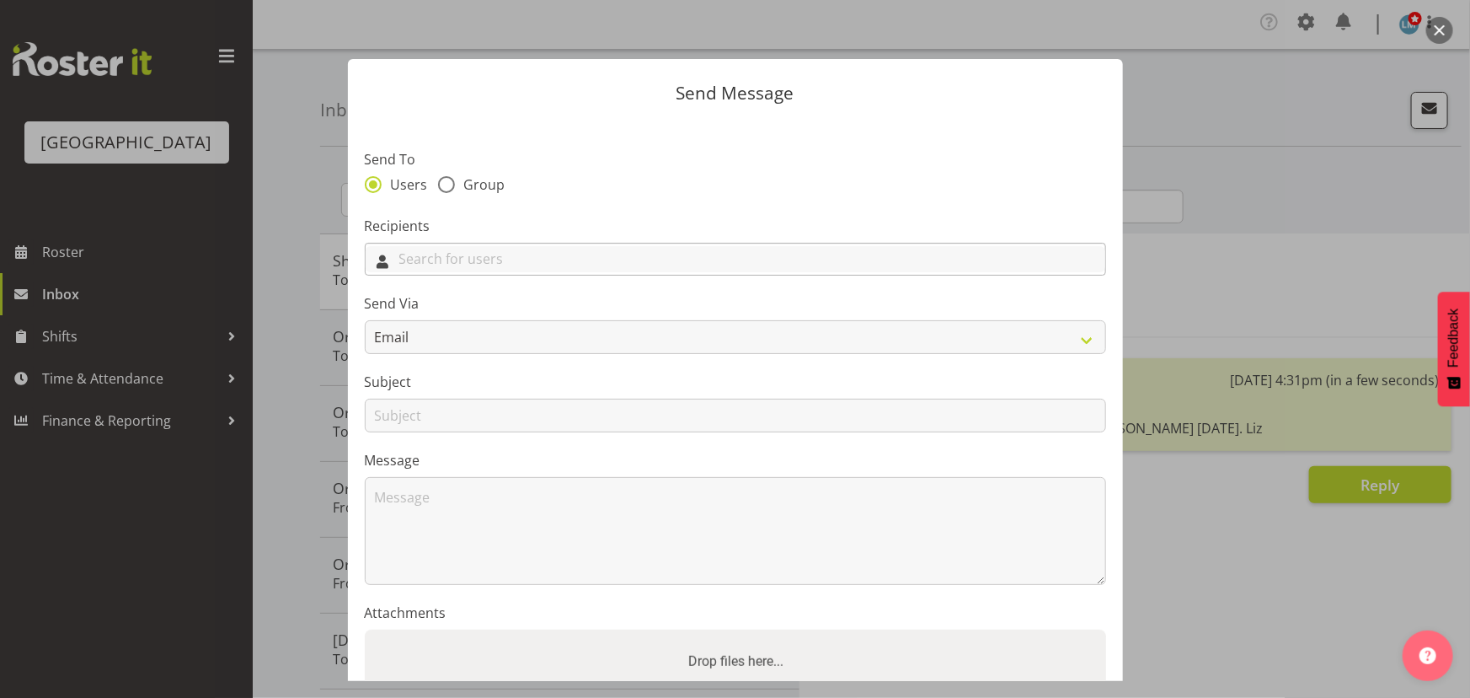
click at [598, 255] on input "text" at bounding box center [736, 259] width 740 height 26
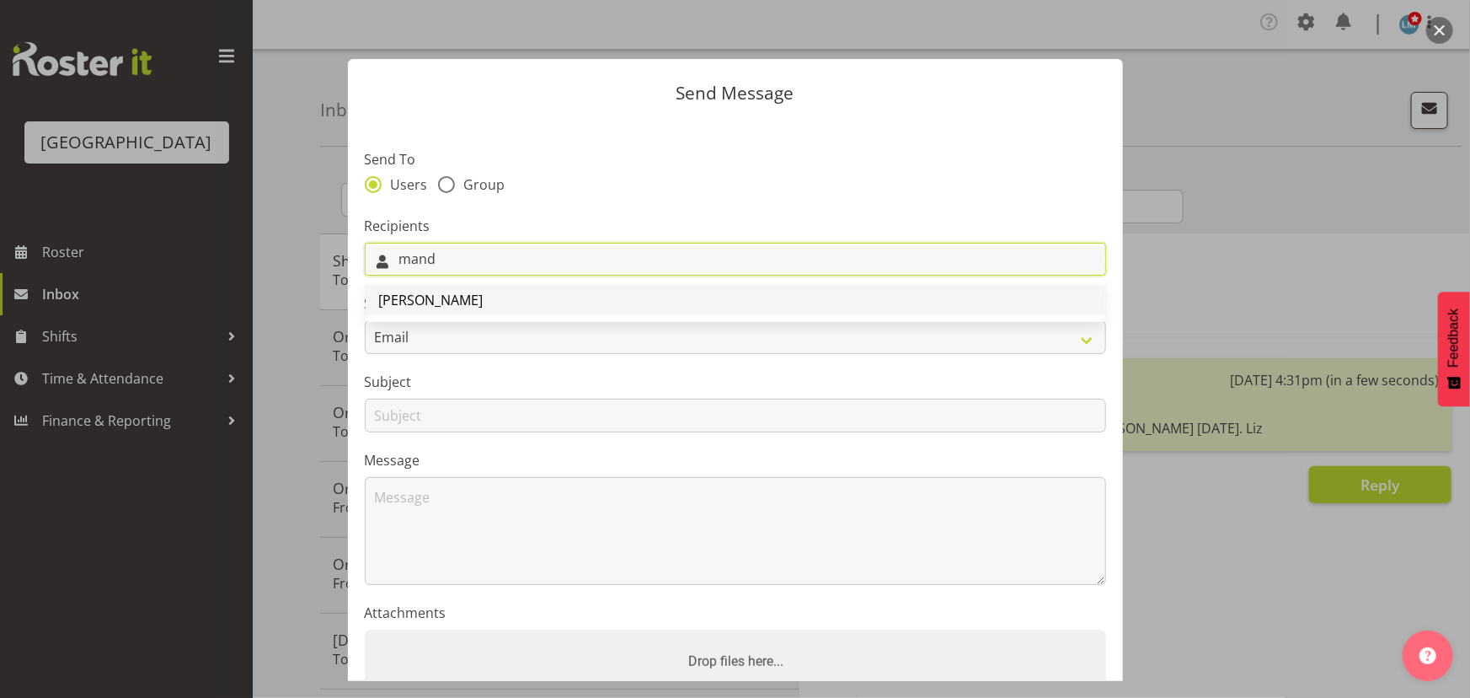
type input "mand"
click at [484, 306] on span "[PERSON_NAME]" at bounding box center [431, 300] width 104 height 19
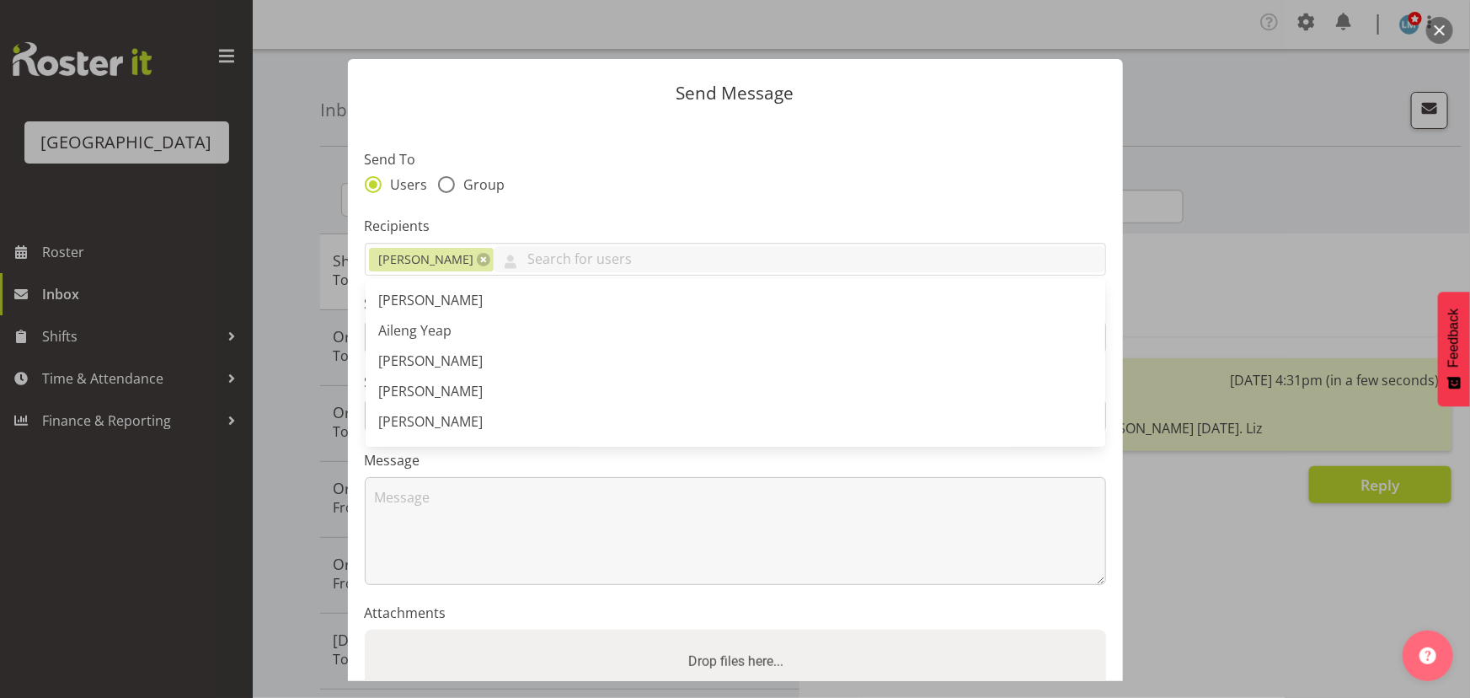
click at [543, 206] on section "Send To Users Group Recipients Mandy Robertson Abigail Savage Aileng Yeap Alem …" at bounding box center [735, 434] width 775 height 631
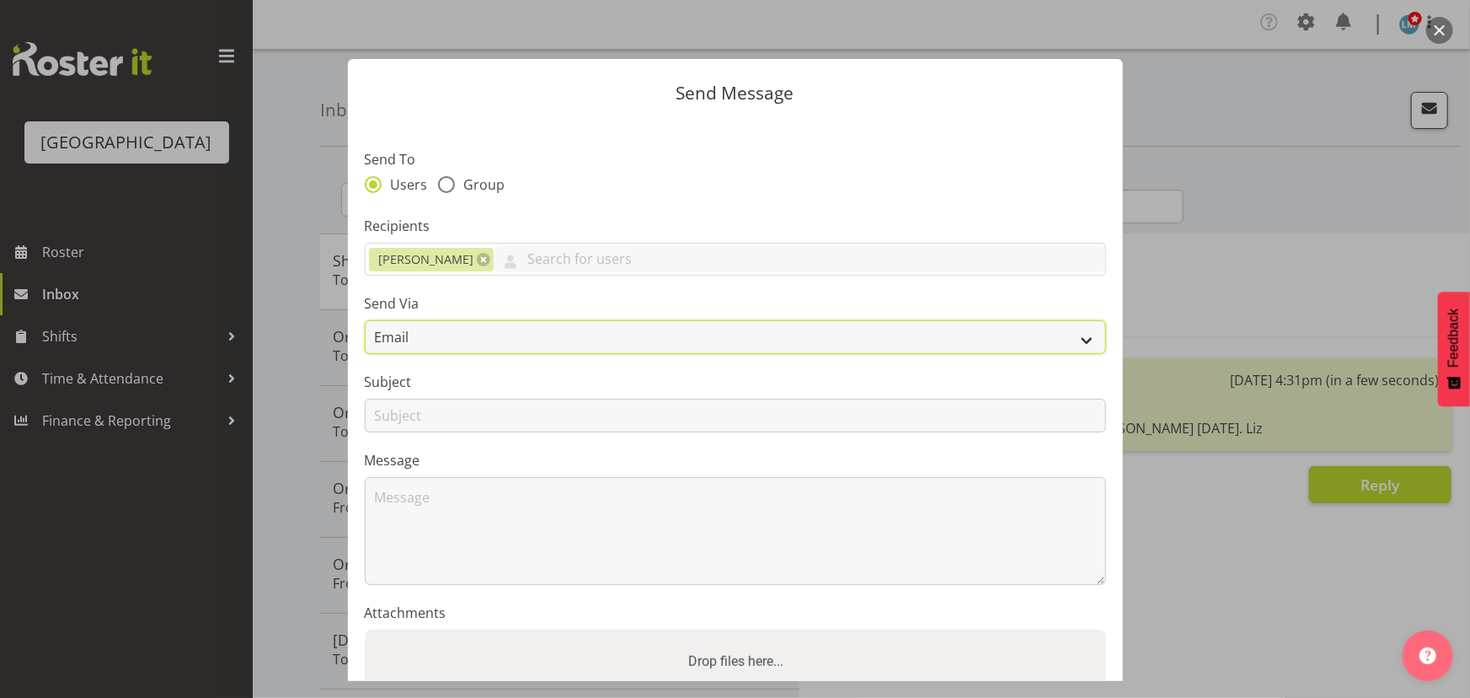
click at [455, 332] on select "Email SMS" at bounding box center [736, 337] width 742 height 34
select select "sms"
click at [365, 320] on select "Email SMS" at bounding box center [736, 337] width 742 height 34
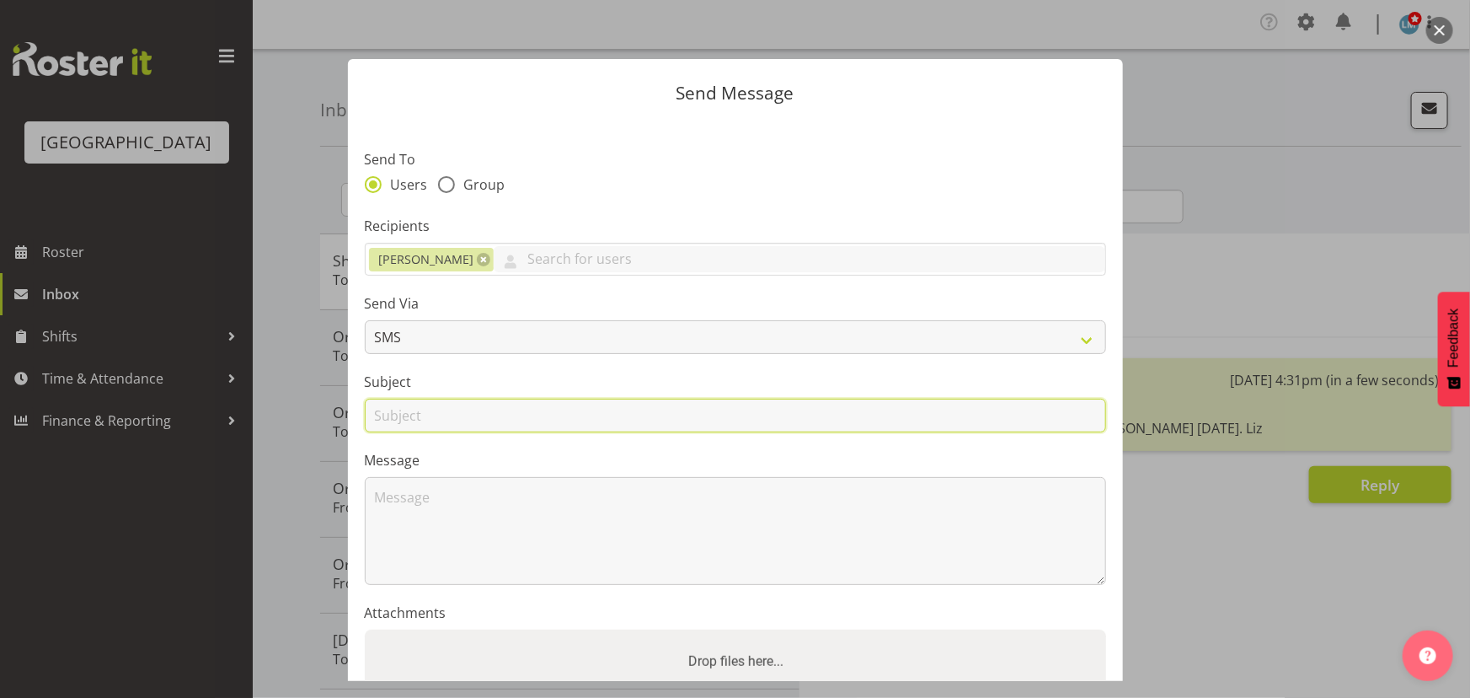
click at [438, 411] on input "text" at bounding box center [736, 416] width 742 height 34
type input "Shift"
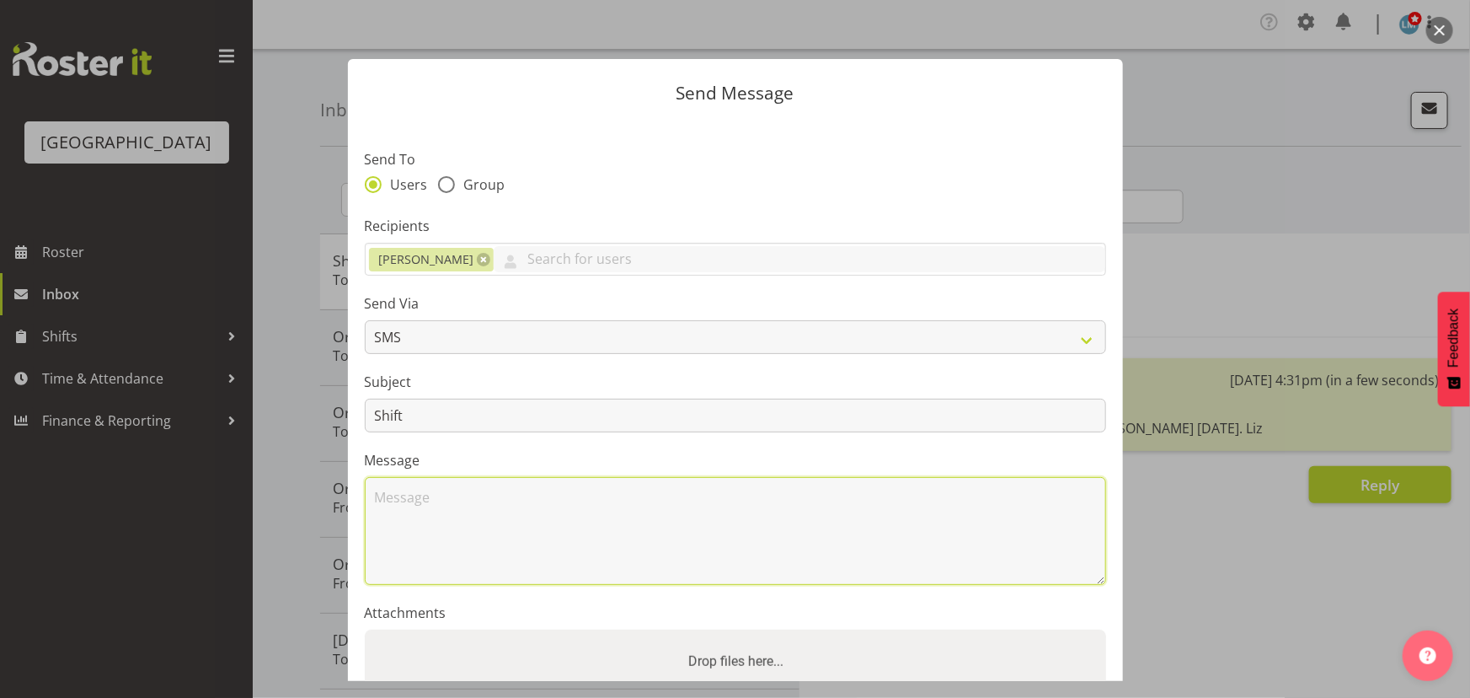
drag, startPoint x: 416, startPoint y: 517, endPoint x: 404, endPoint y: 511, distance: 13.2
click at [415, 517] on textarea at bounding box center [736, 531] width 742 height 108
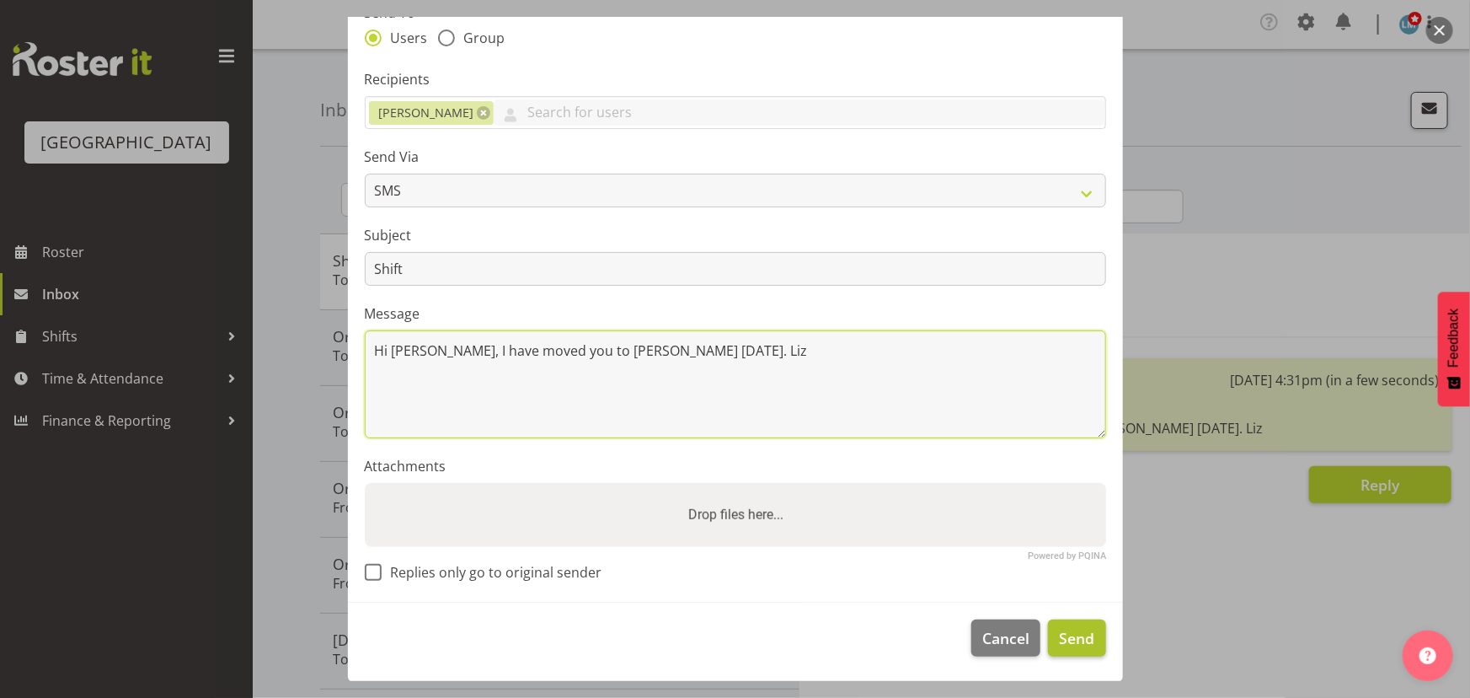
type textarea "Hi Mandy, I have moved you to Ressie on Wednesday. Liz"
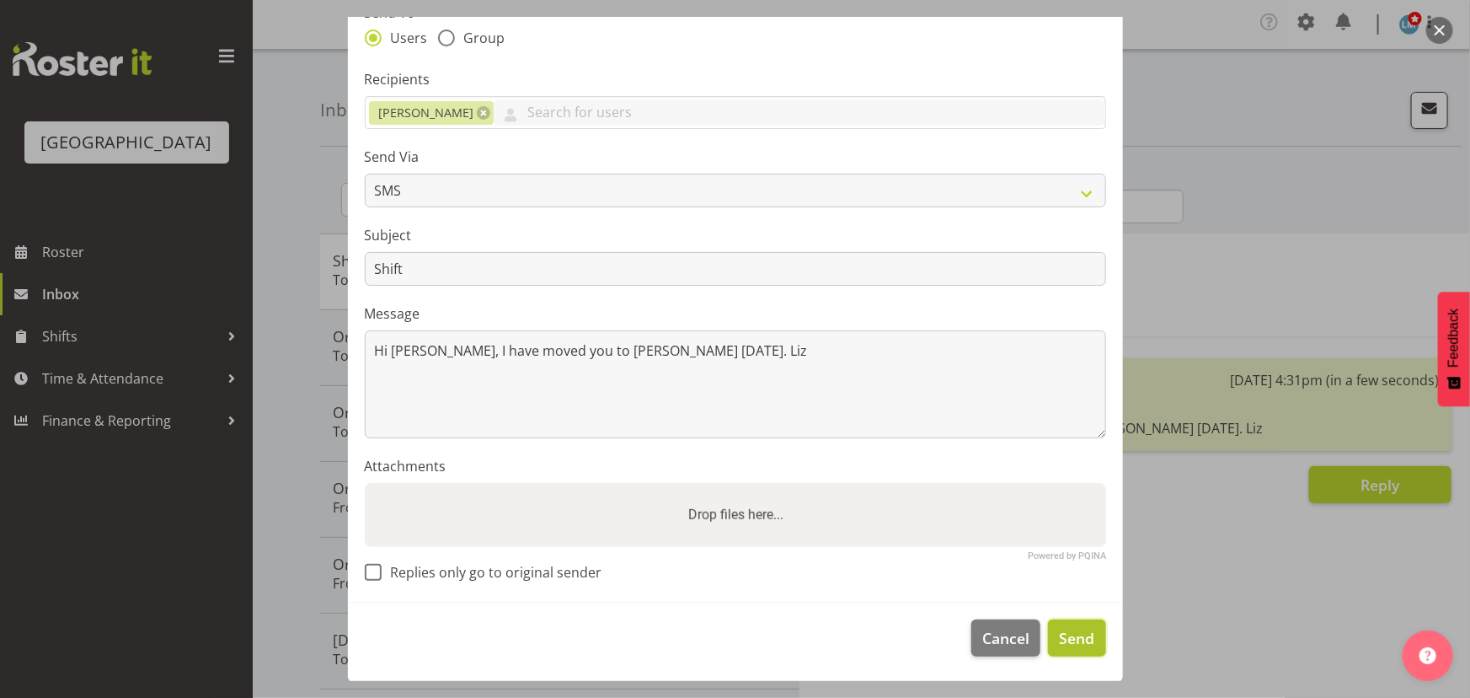
click at [1079, 636] on span "Send" at bounding box center [1076, 638] width 35 height 22
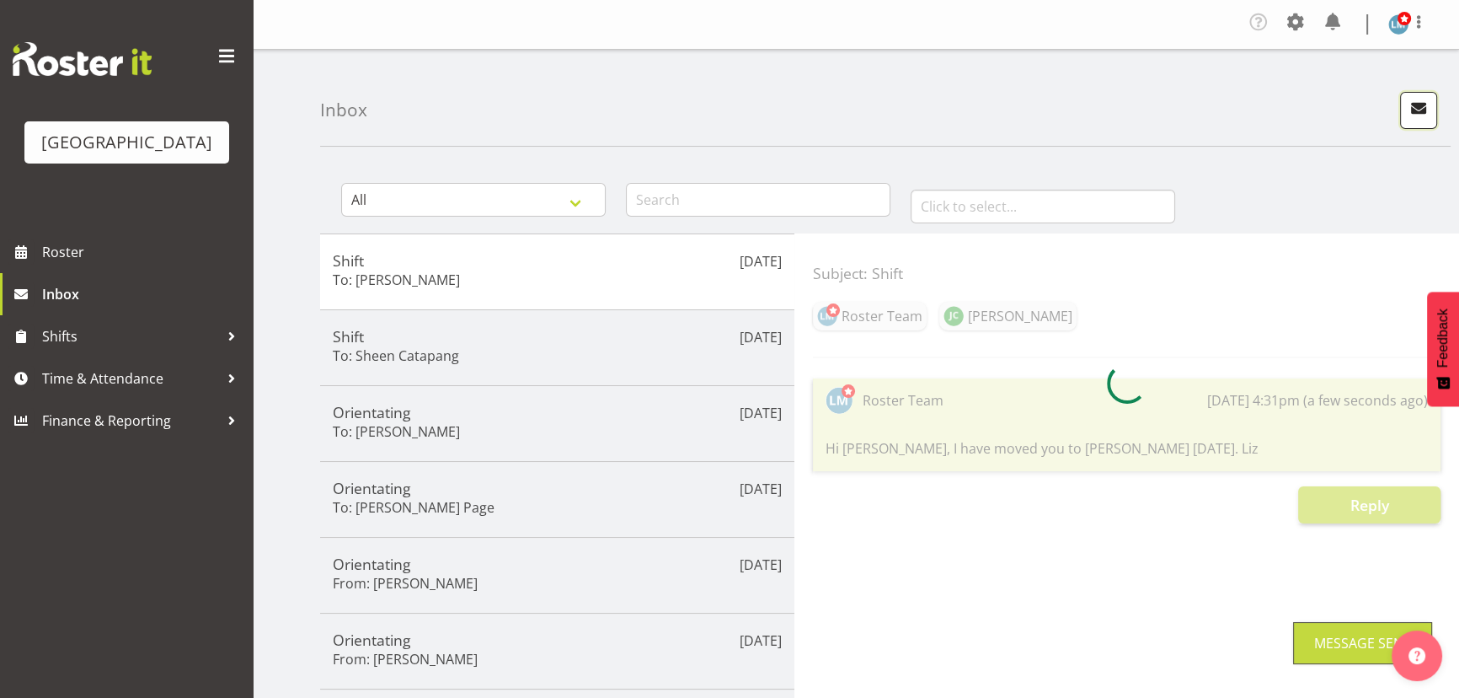
click at [1422, 107] on span "button" at bounding box center [1419, 108] width 22 height 22
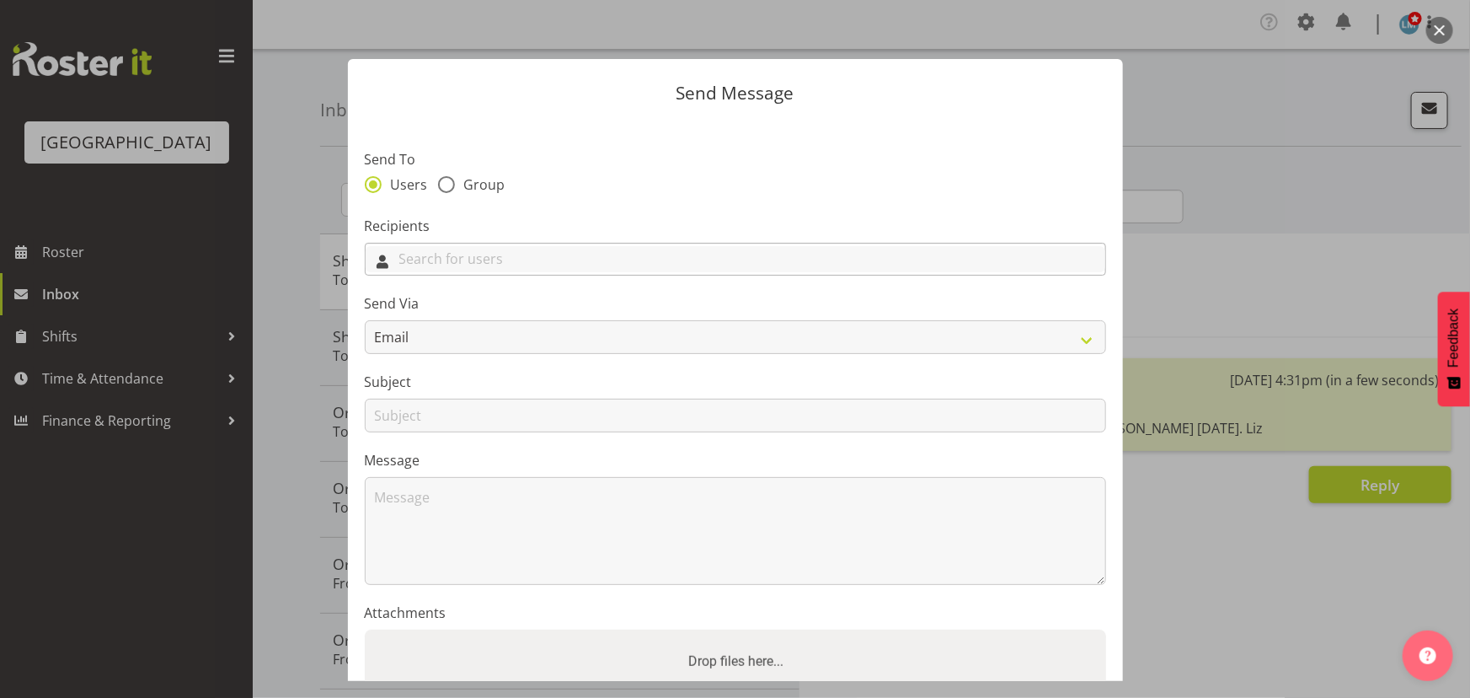
click at [654, 251] on input "text" at bounding box center [736, 259] width 740 height 26
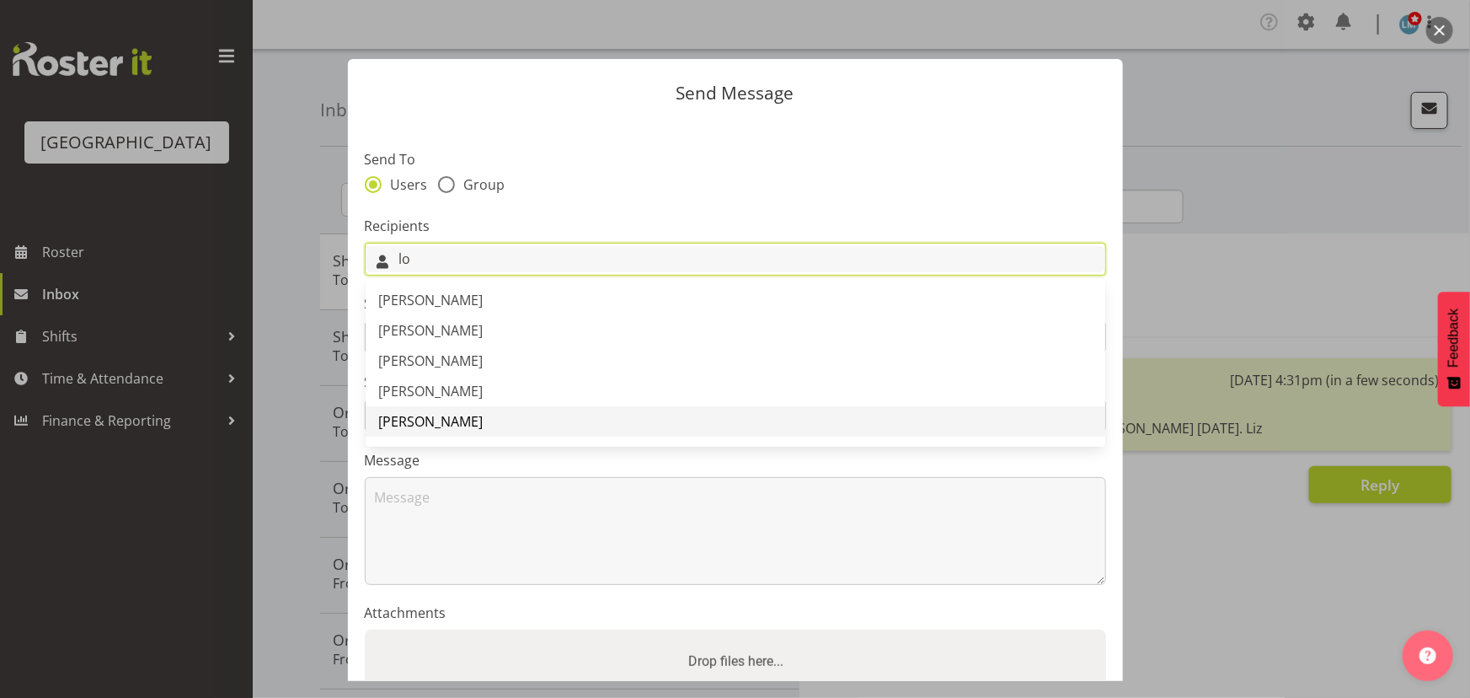
type input "lo"
click at [479, 418] on link "[PERSON_NAME]" at bounding box center [736, 421] width 740 height 30
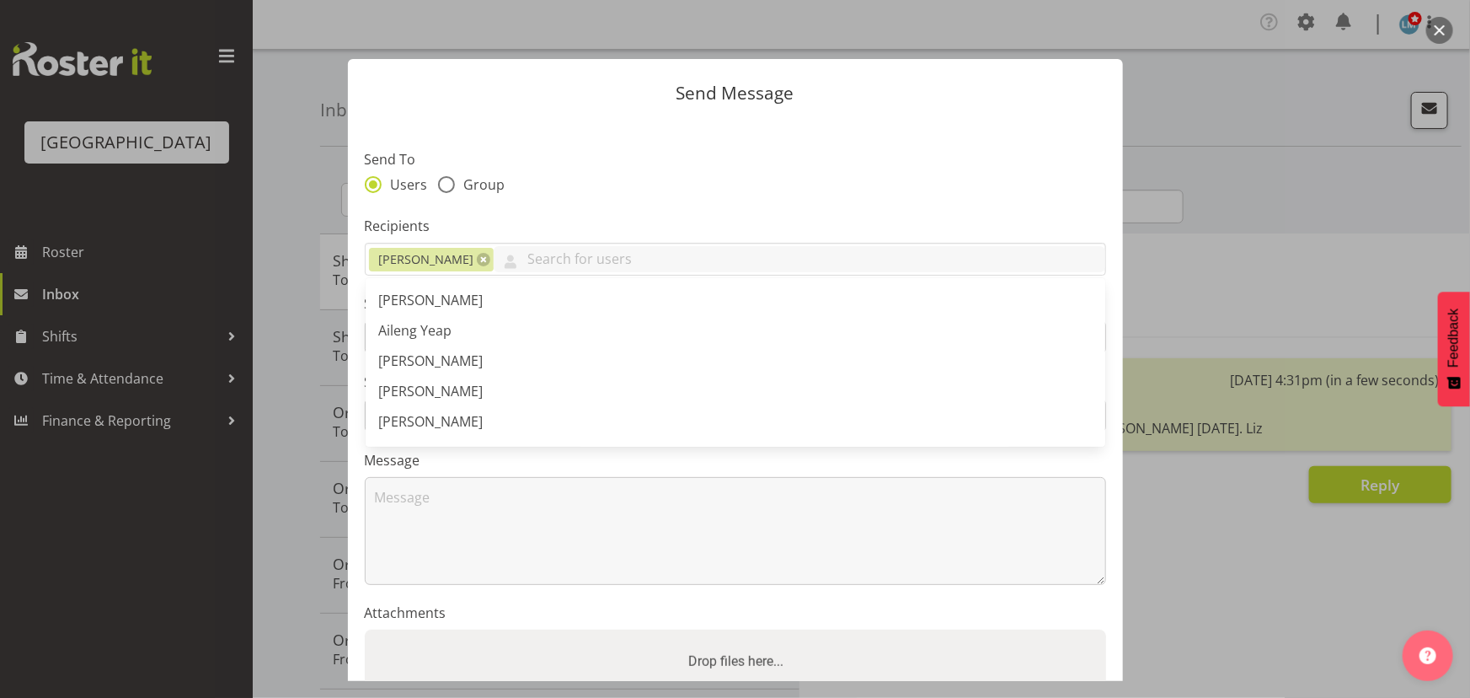
click at [701, 173] on div "Send To Users Group" at bounding box center [736, 173] width 742 height 49
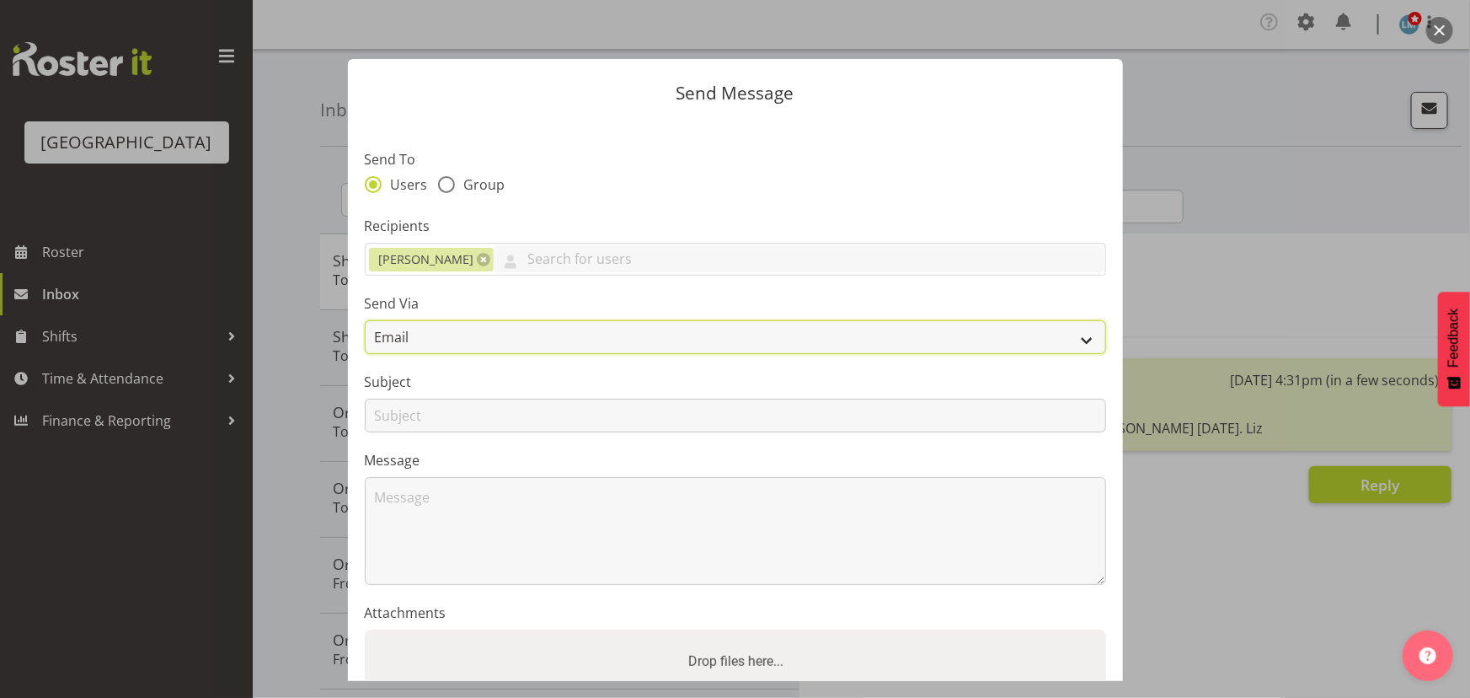
click at [551, 337] on select "Email SMS" at bounding box center [736, 337] width 742 height 34
select select "sms"
click at [365, 320] on select "Email SMS" at bounding box center [736, 337] width 742 height 34
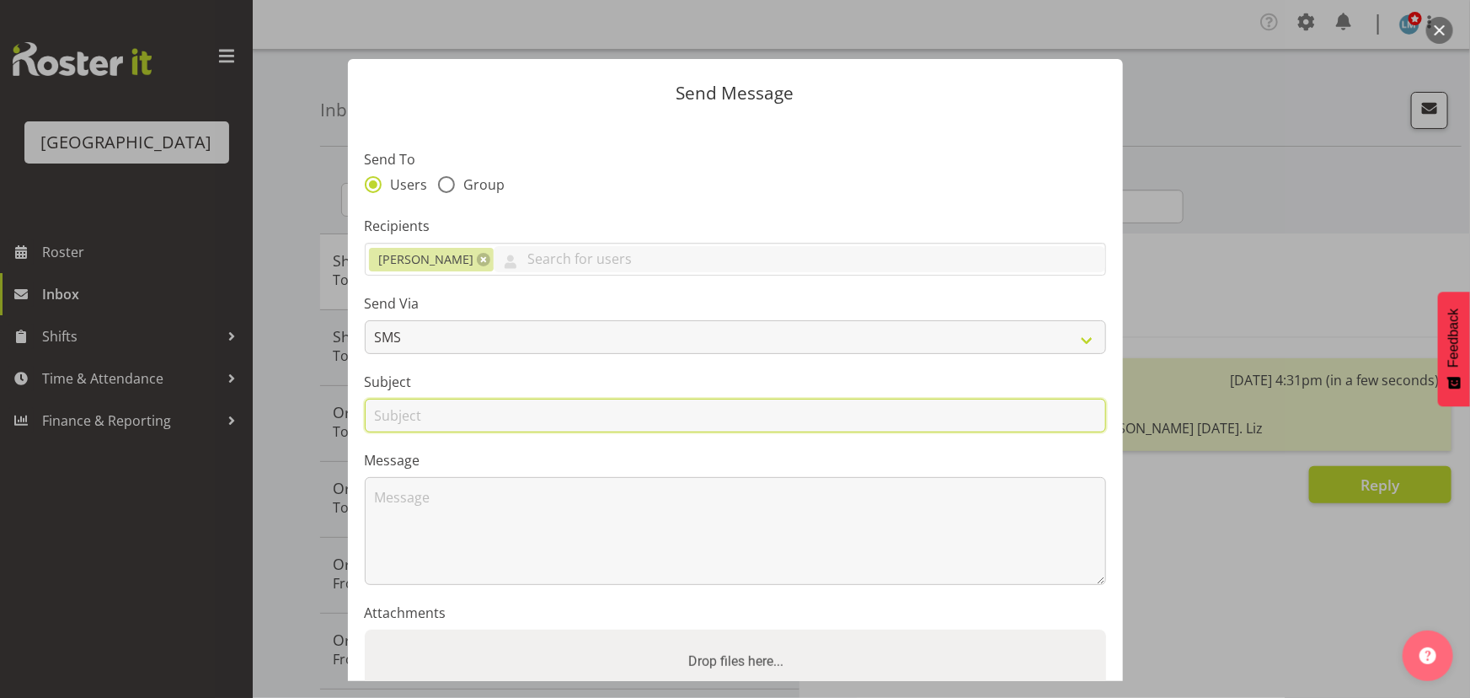
click at [504, 407] on input "text" at bounding box center [736, 416] width 742 height 34
type input "Shift"
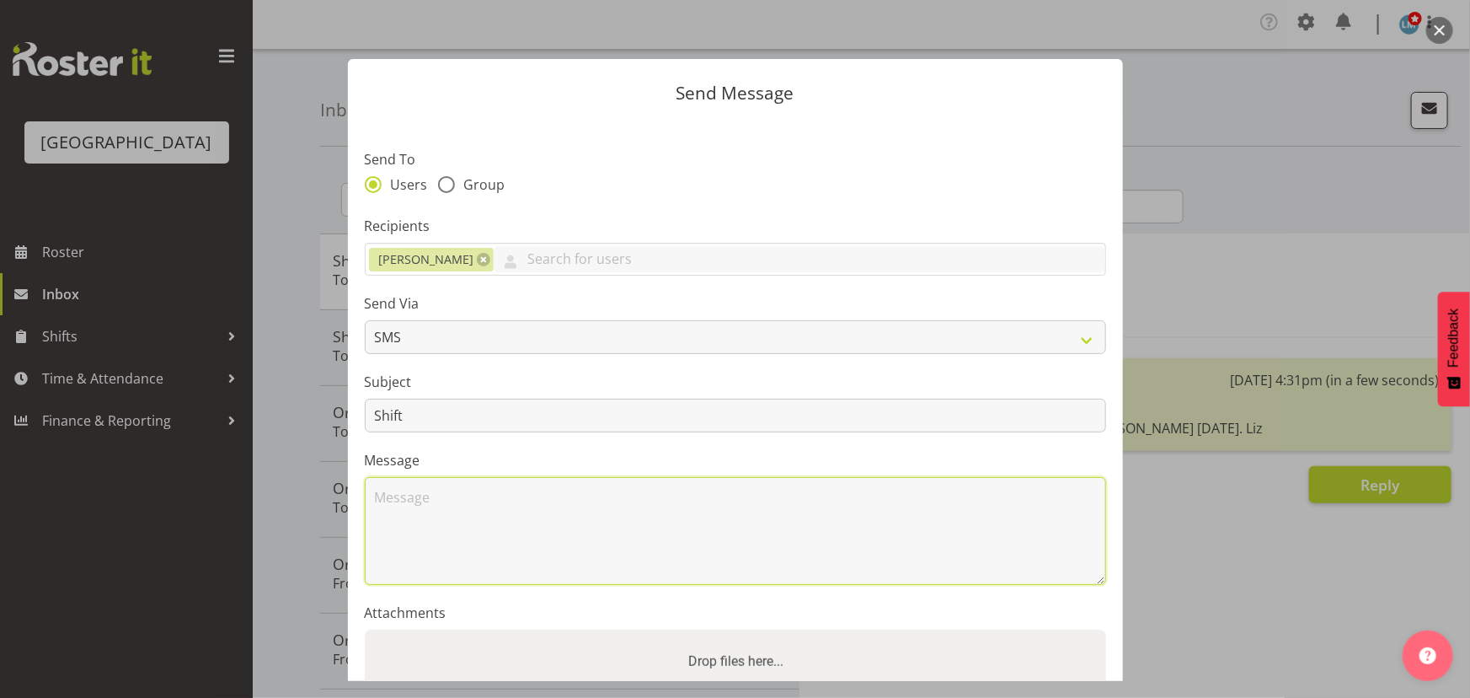
drag, startPoint x: 426, startPoint y: 508, endPoint x: 446, endPoint y: 484, distance: 31.7
click at [433, 502] on textarea at bounding box center [736, 531] width 742 height 108
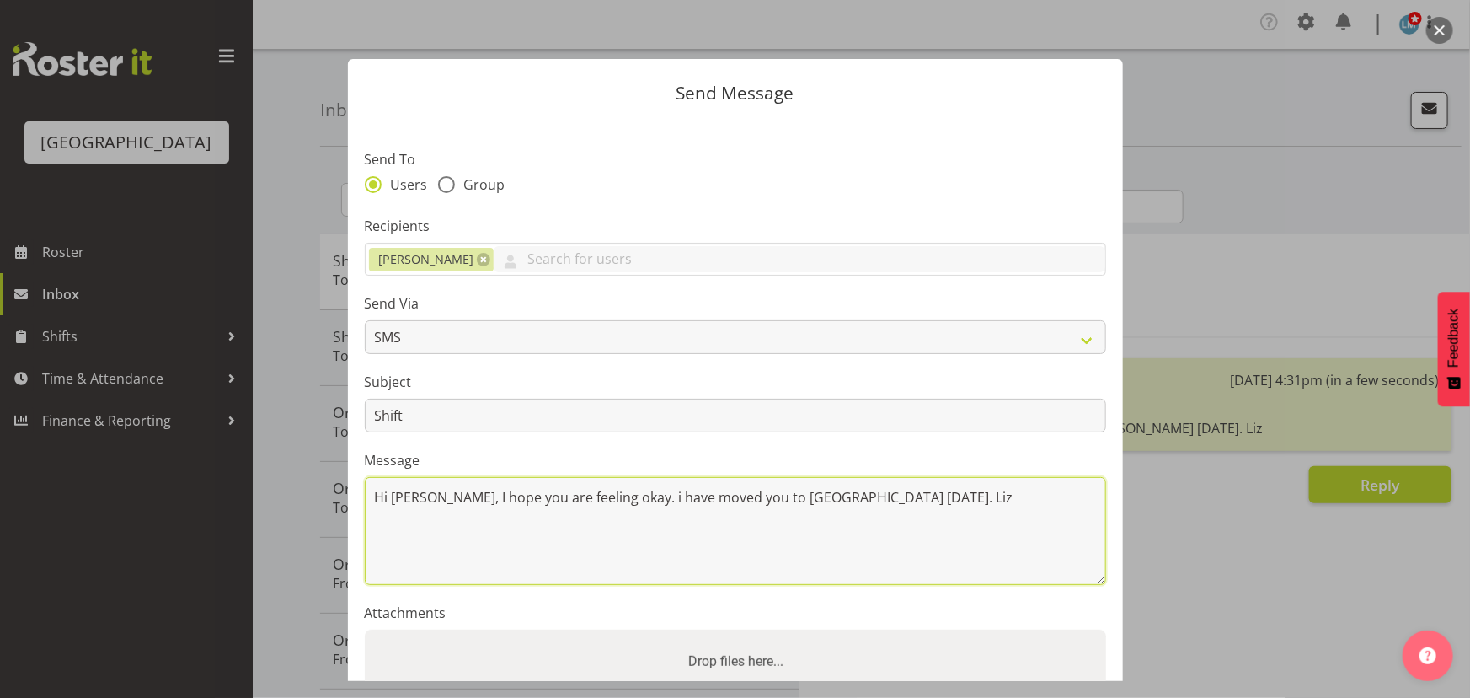
click at [822, 498] on textarea "Hi Lorie, I hope you are feeling okay. i have moved you to Ressie next friday. …" at bounding box center [736, 531] width 742 height 108
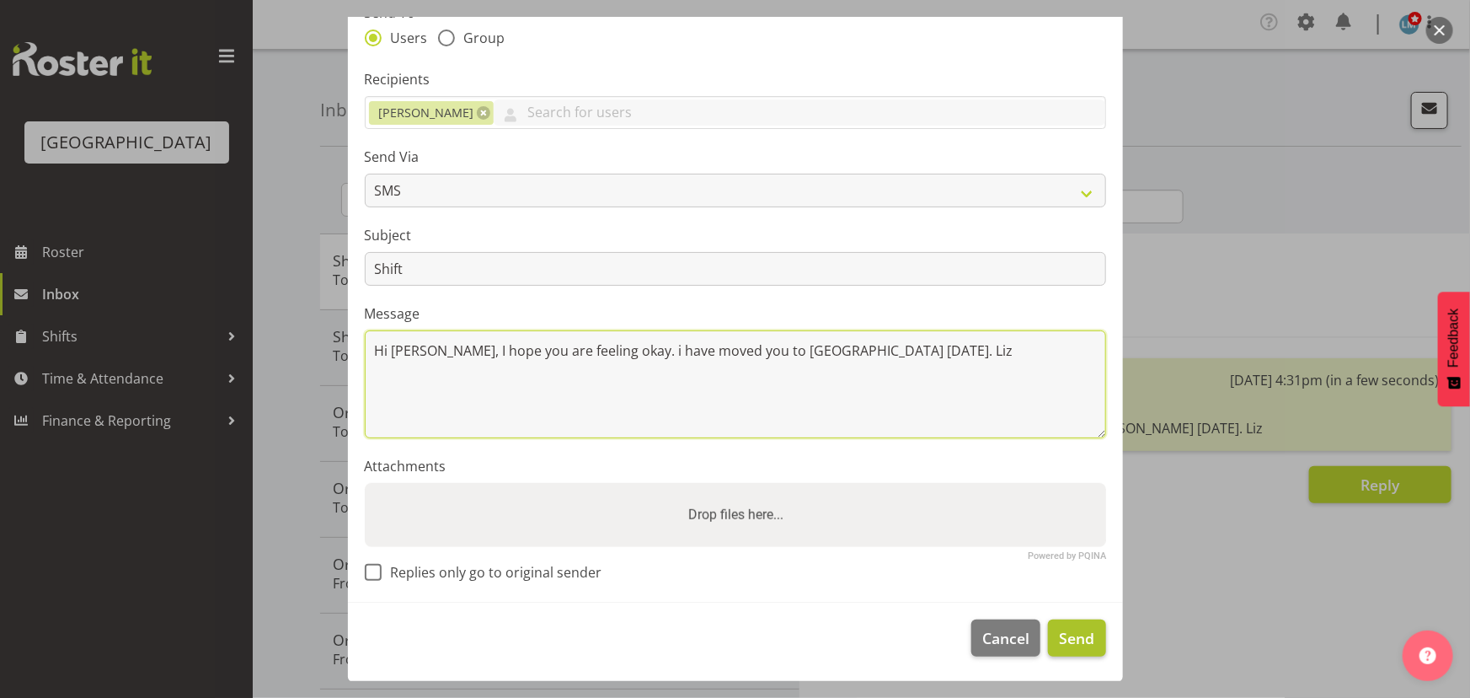
type textarea "Hi Lorie, I hope you are feeling okay. i have moved you to Ressie next Friday. …"
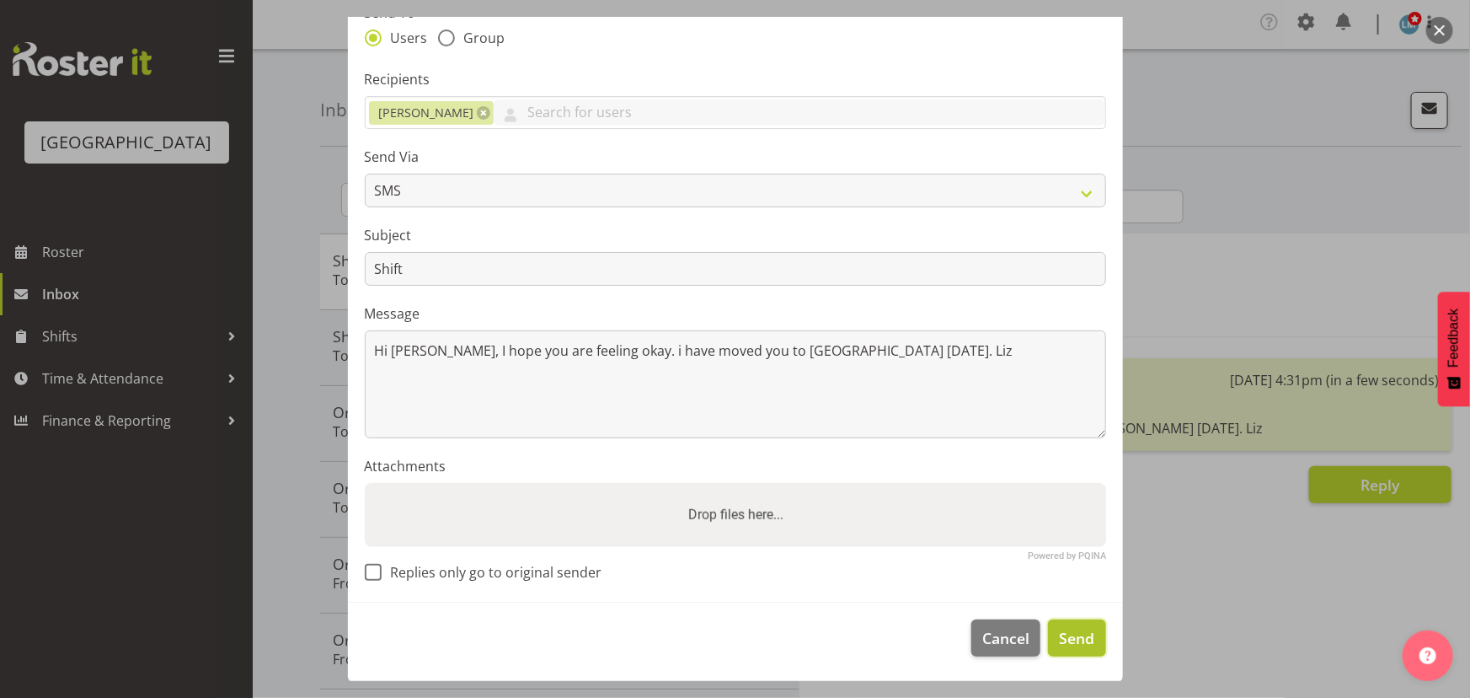
click at [1076, 644] on span "Send" at bounding box center [1076, 638] width 35 height 22
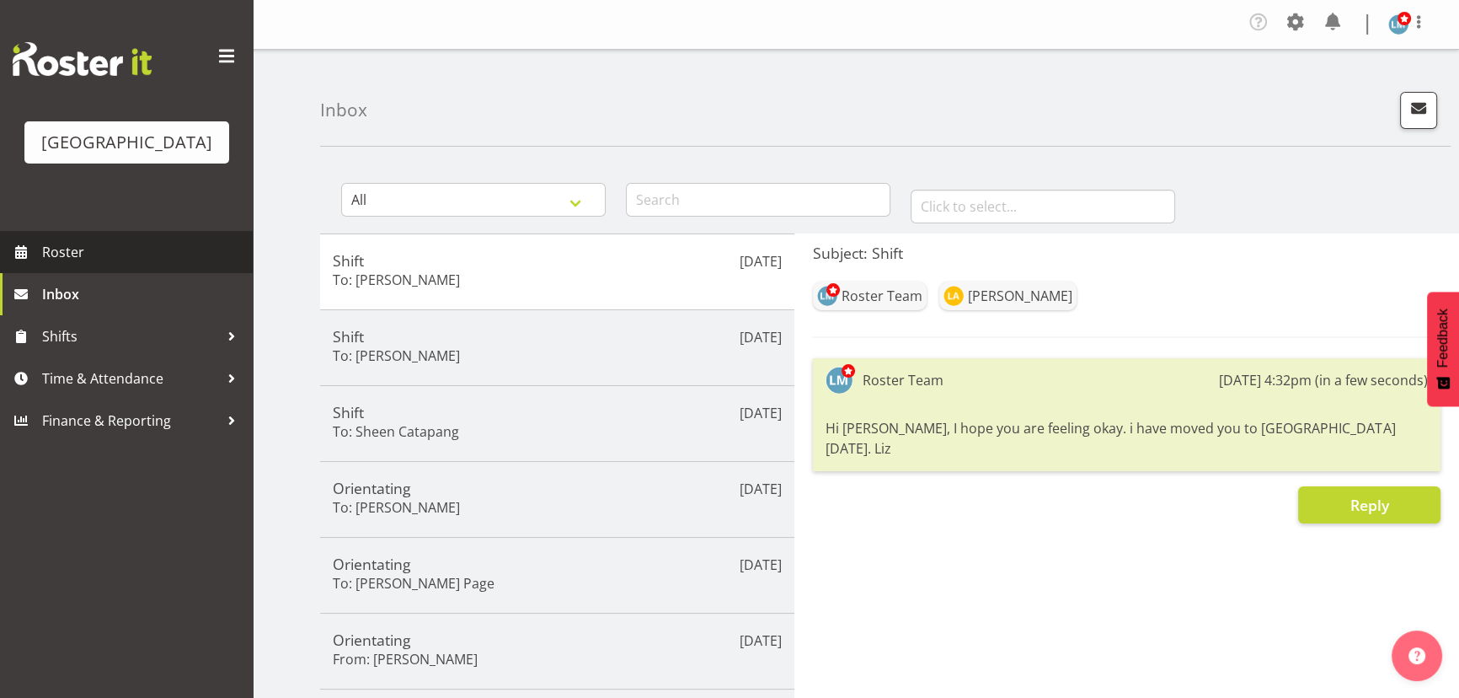
click at [59, 265] on span "Roster" at bounding box center [143, 251] width 202 height 25
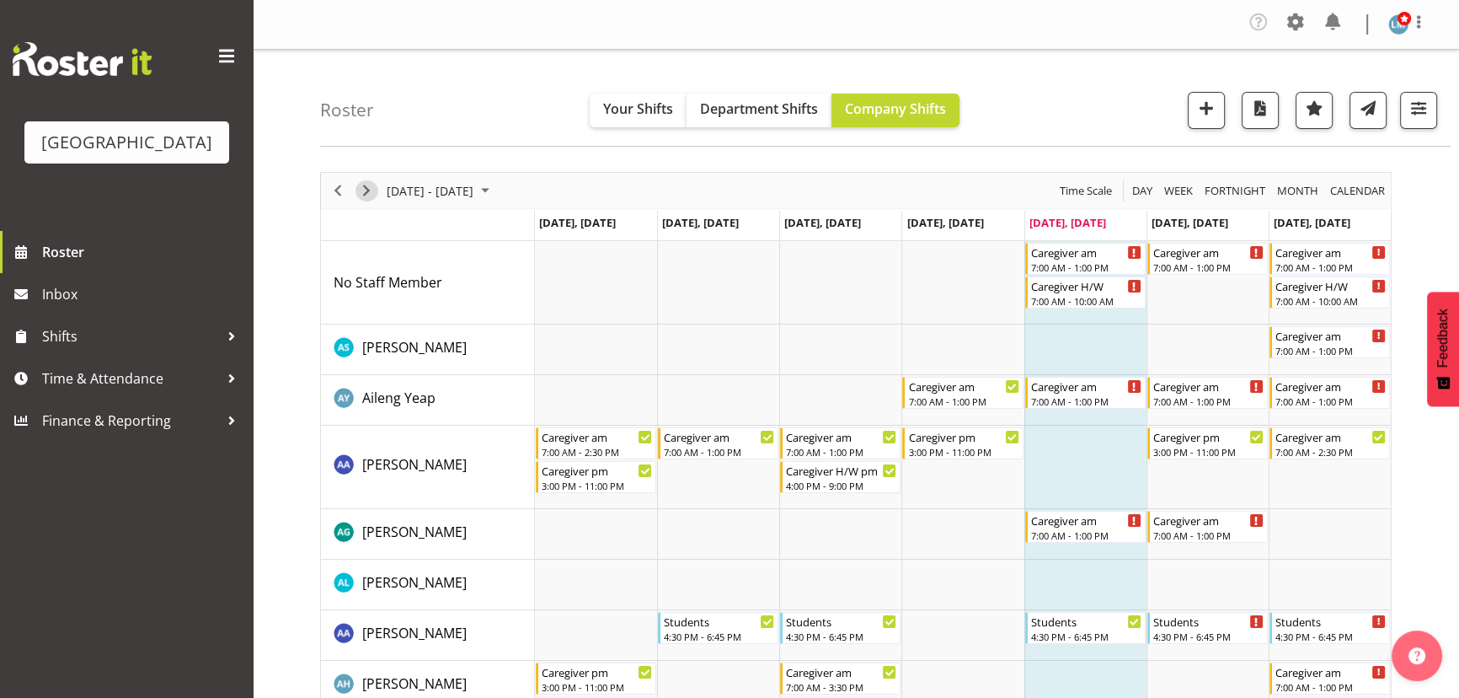
click at [371, 193] on span "Next" at bounding box center [366, 190] width 20 height 21
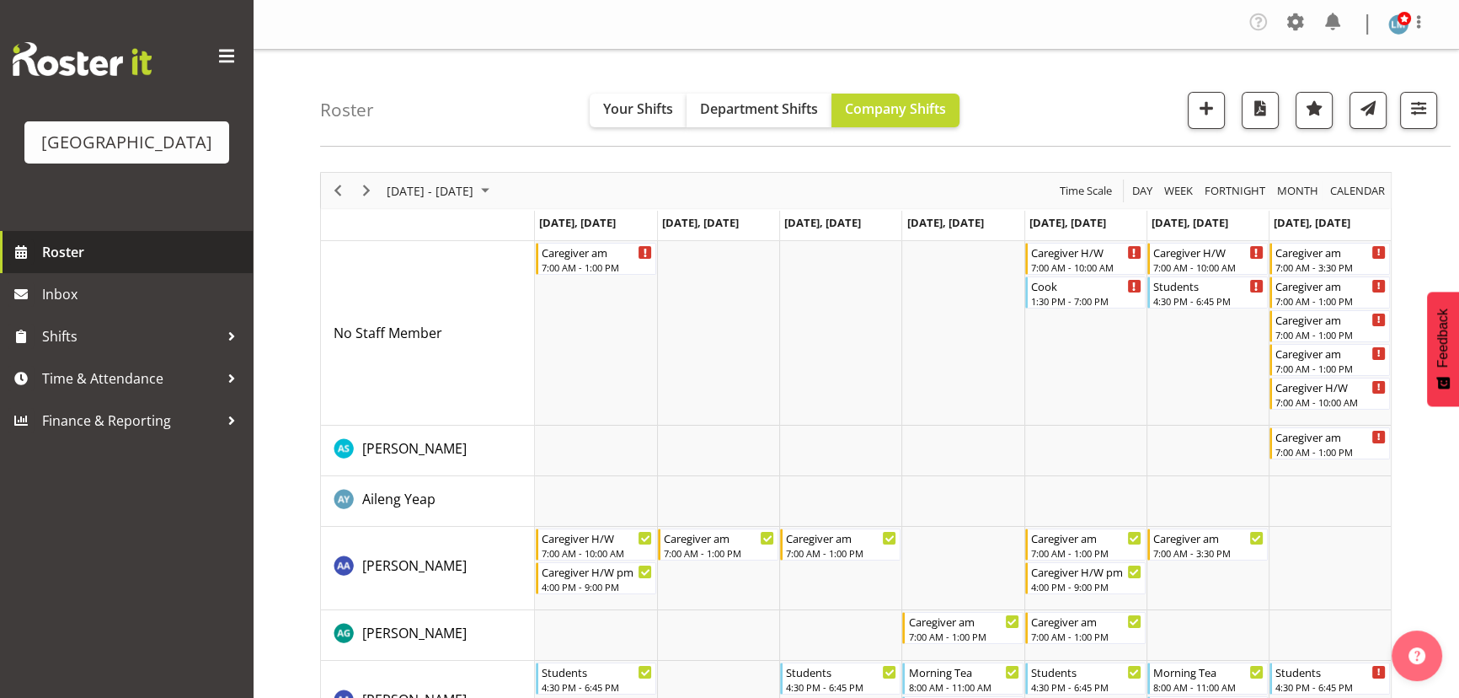
click at [62, 265] on span "Roster" at bounding box center [143, 251] width 202 height 25
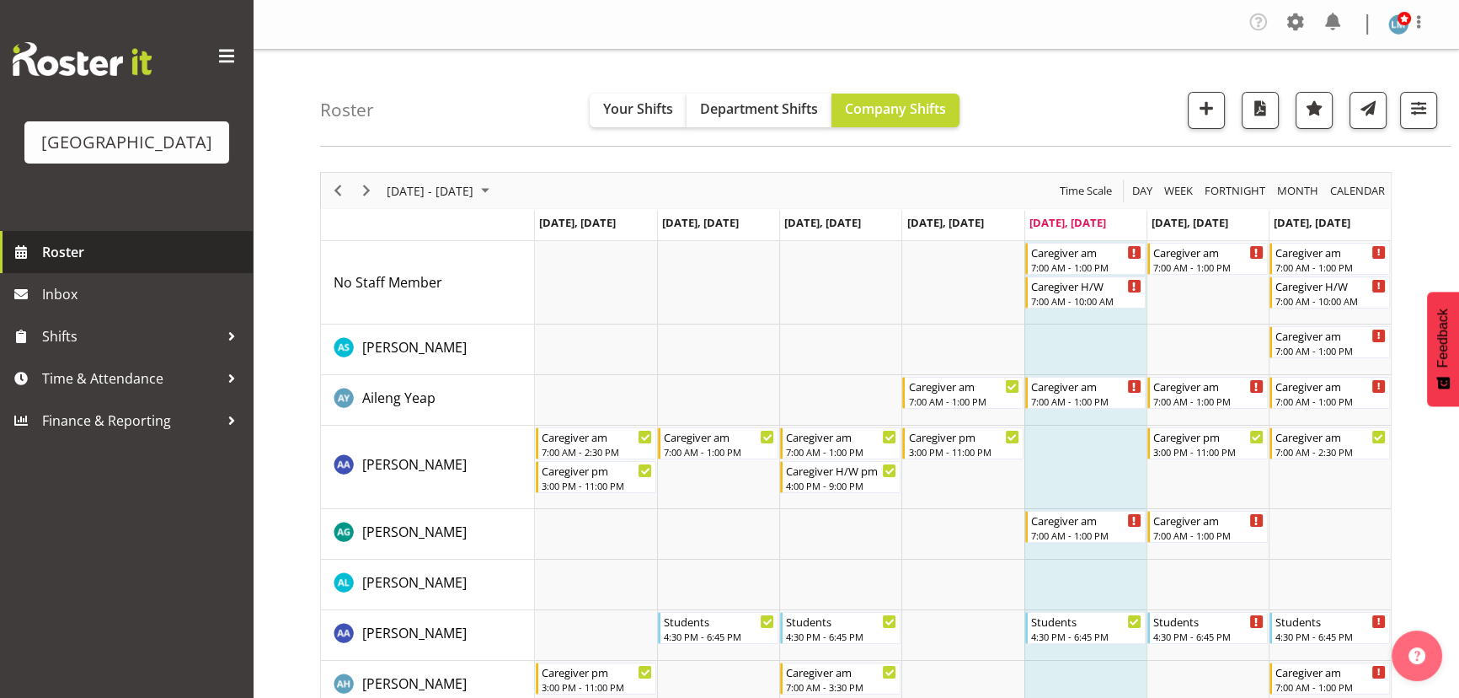
click at [80, 265] on span "Roster" at bounding box center [143, 251] width 202 height 25
click at [65, 265] on span "Roster" at bounding box center [143, 251] width 202 height 25
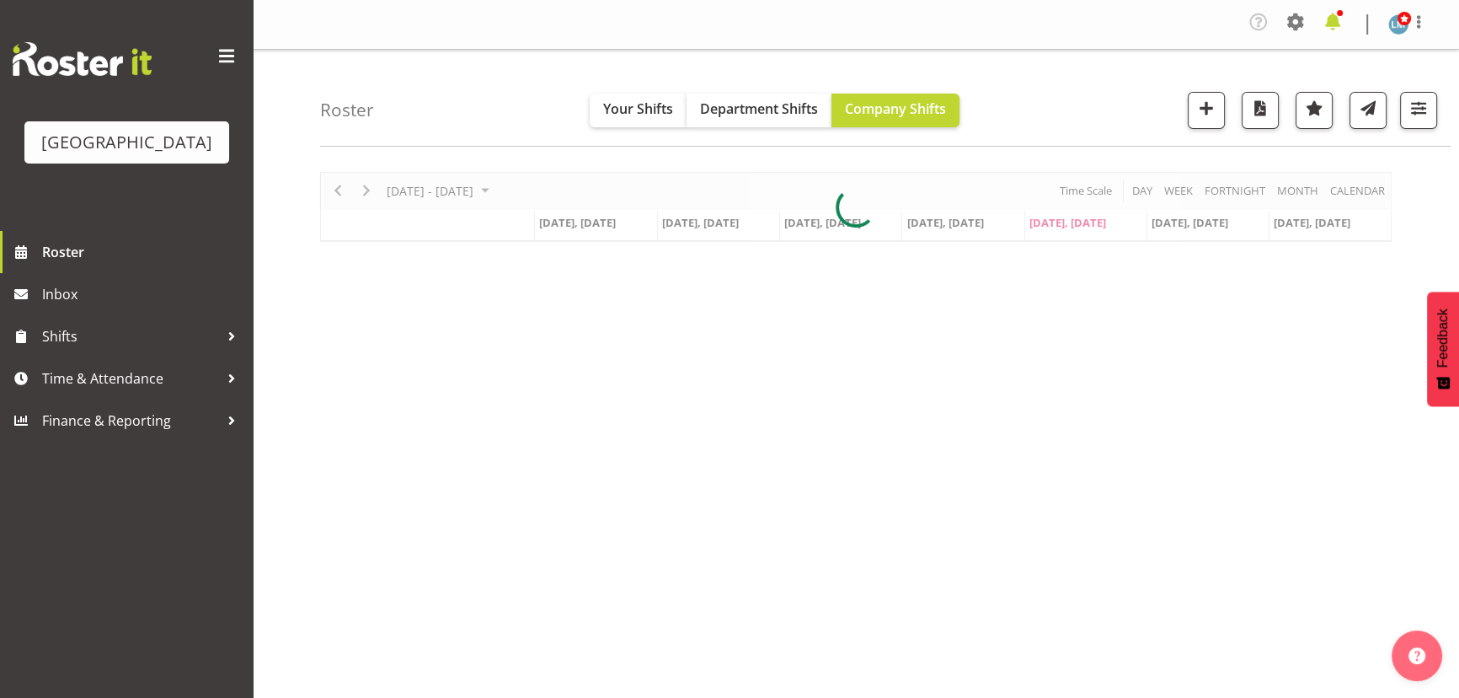
click at [1326, 17] on span at bounding box center [1333, 21] width 27 height 27
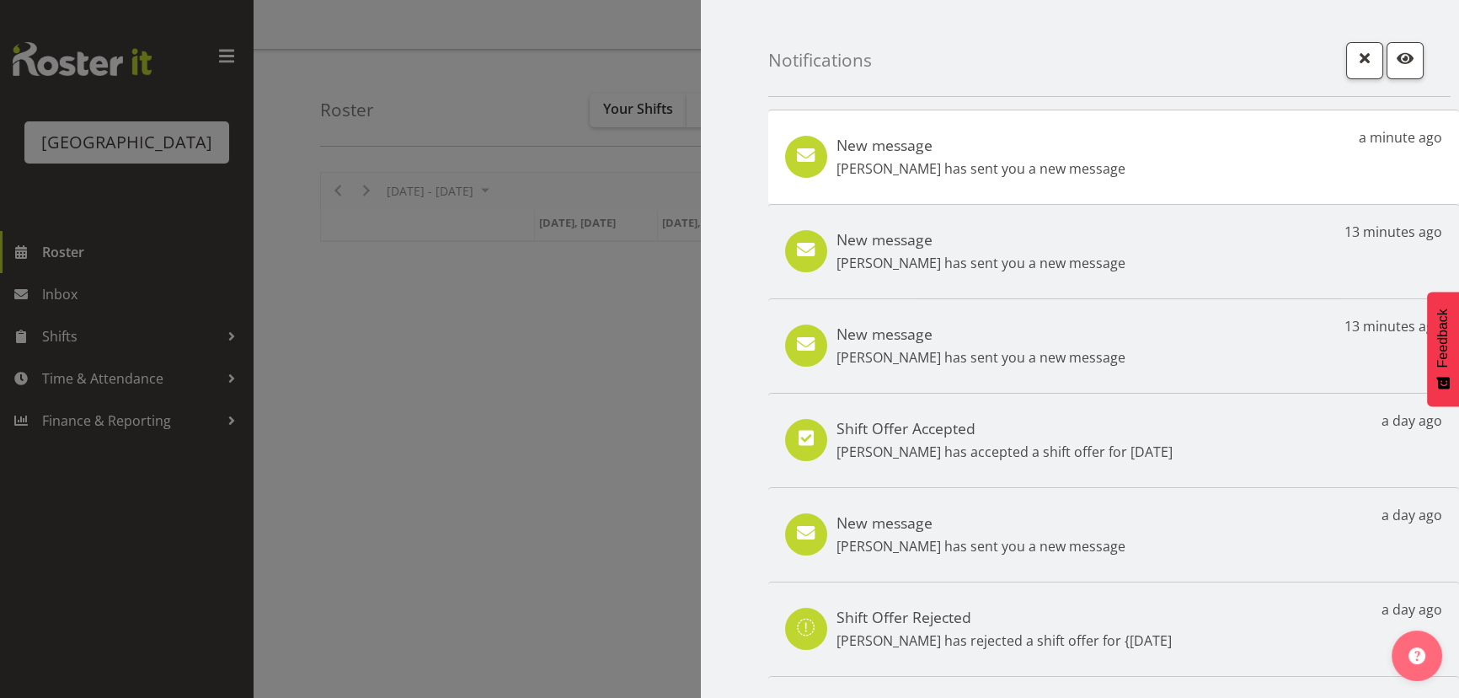
click at [1114, 158] on div "New message [PERSON_NAME] has sent you a new message a minute ago" at bounding box center [1113, 157] width 691 height 94
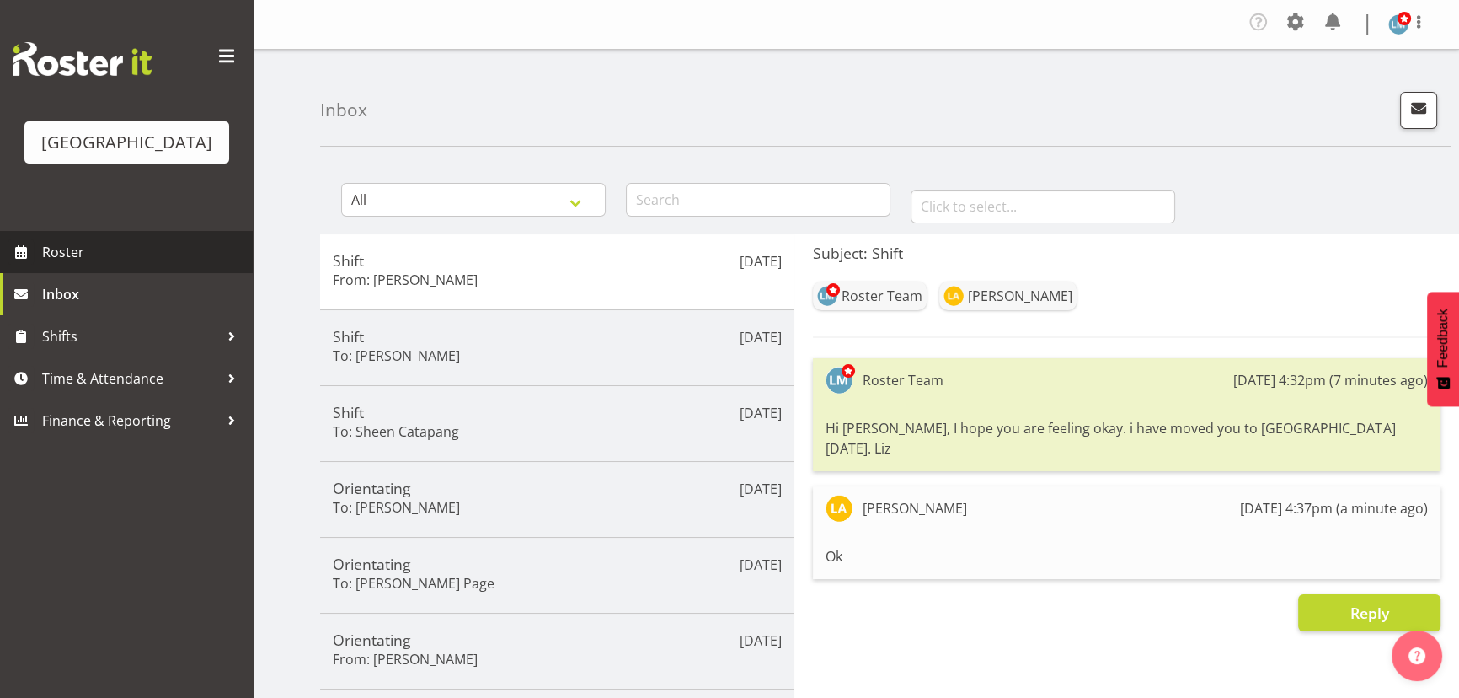
click at [70, 265] on span "Roster" at bounding box center [143, 251] width 202 height 25
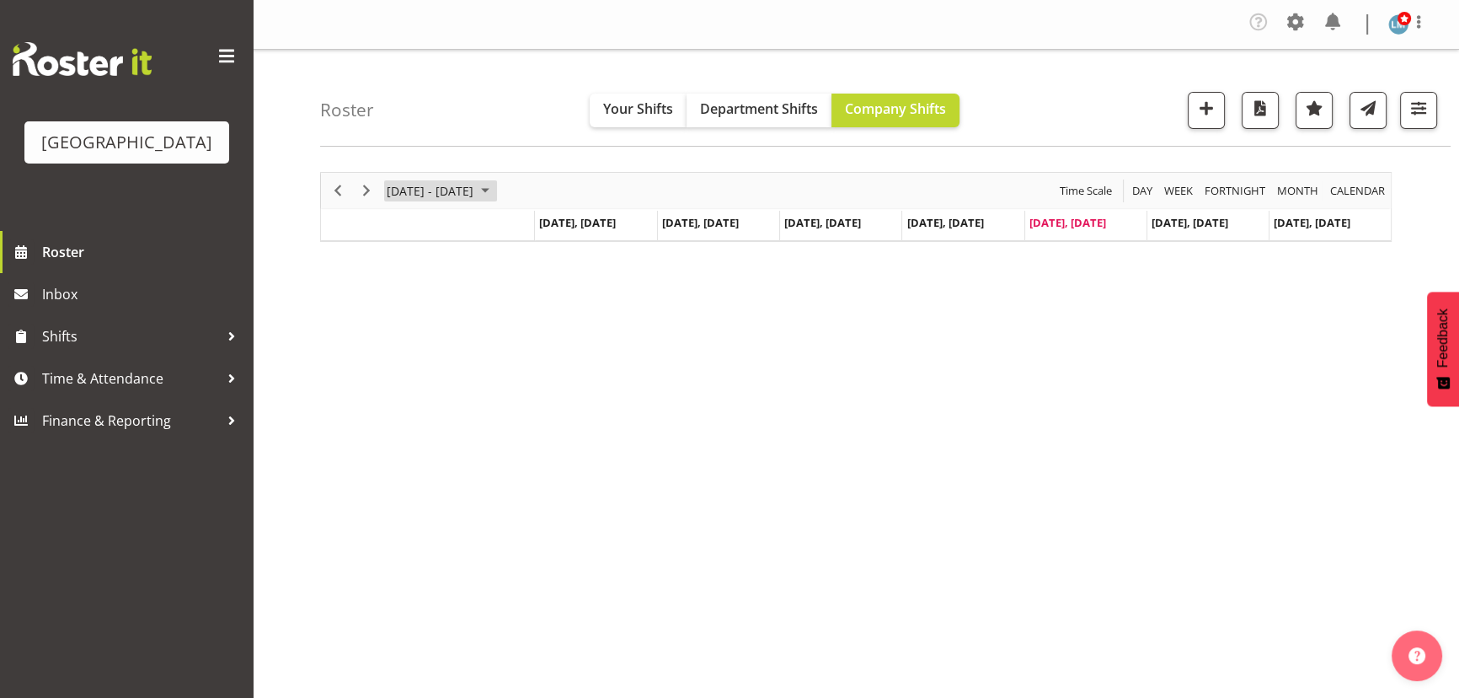
click at [495, 187] on span "September 01 - 07, 2025" at bounding box center [485, 190] width 20 height 21
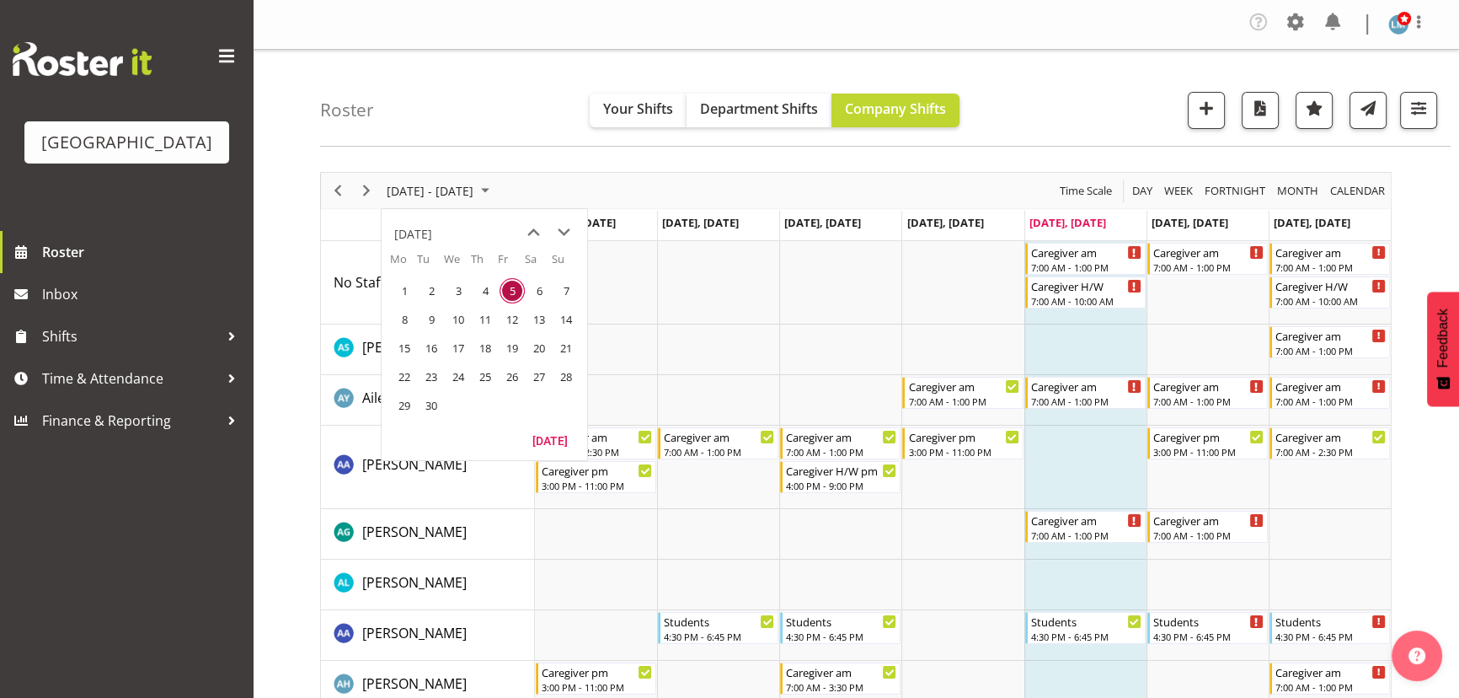
click at [399, 345] on span "15" at bounding box center [404, 347] width 25 height 25
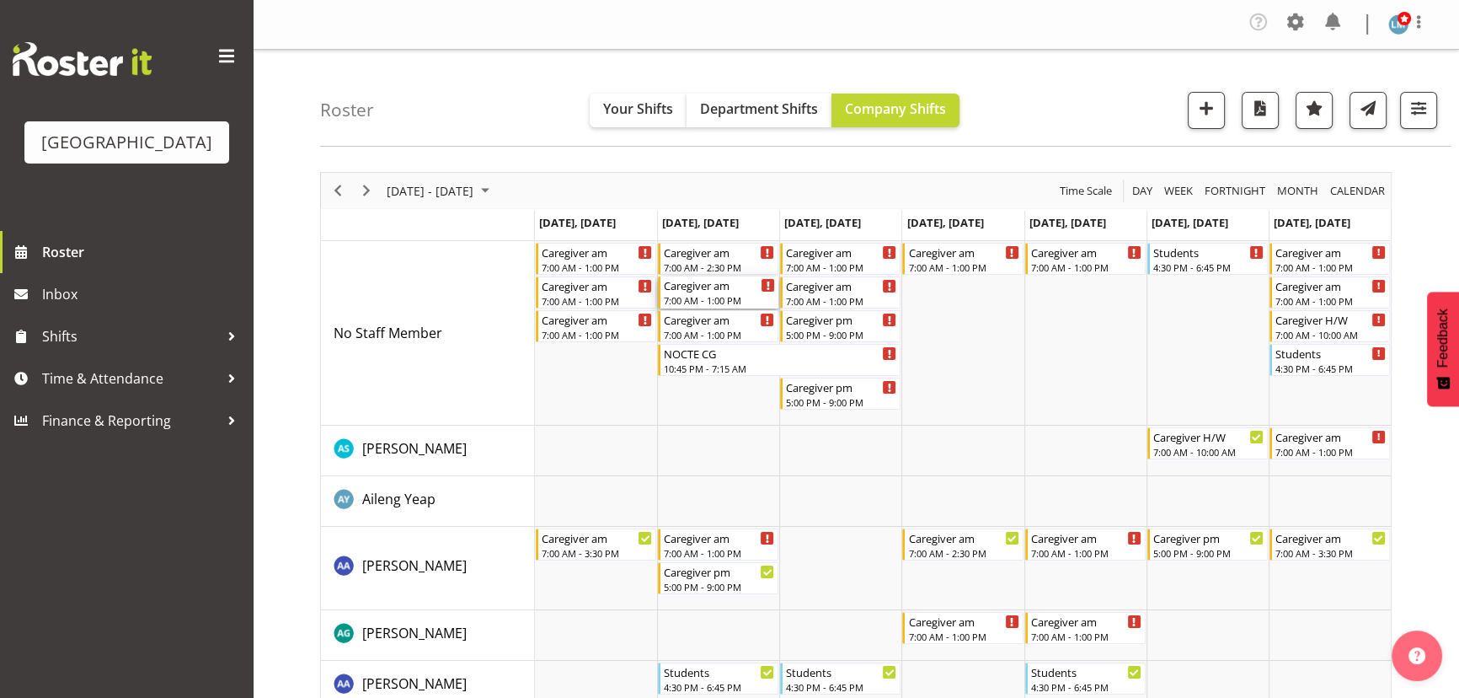
click at [710, 292] on div "Caregiver am 7:00 AM - 1:00 PM" at bounding box center [719, 292] width 111 height 32
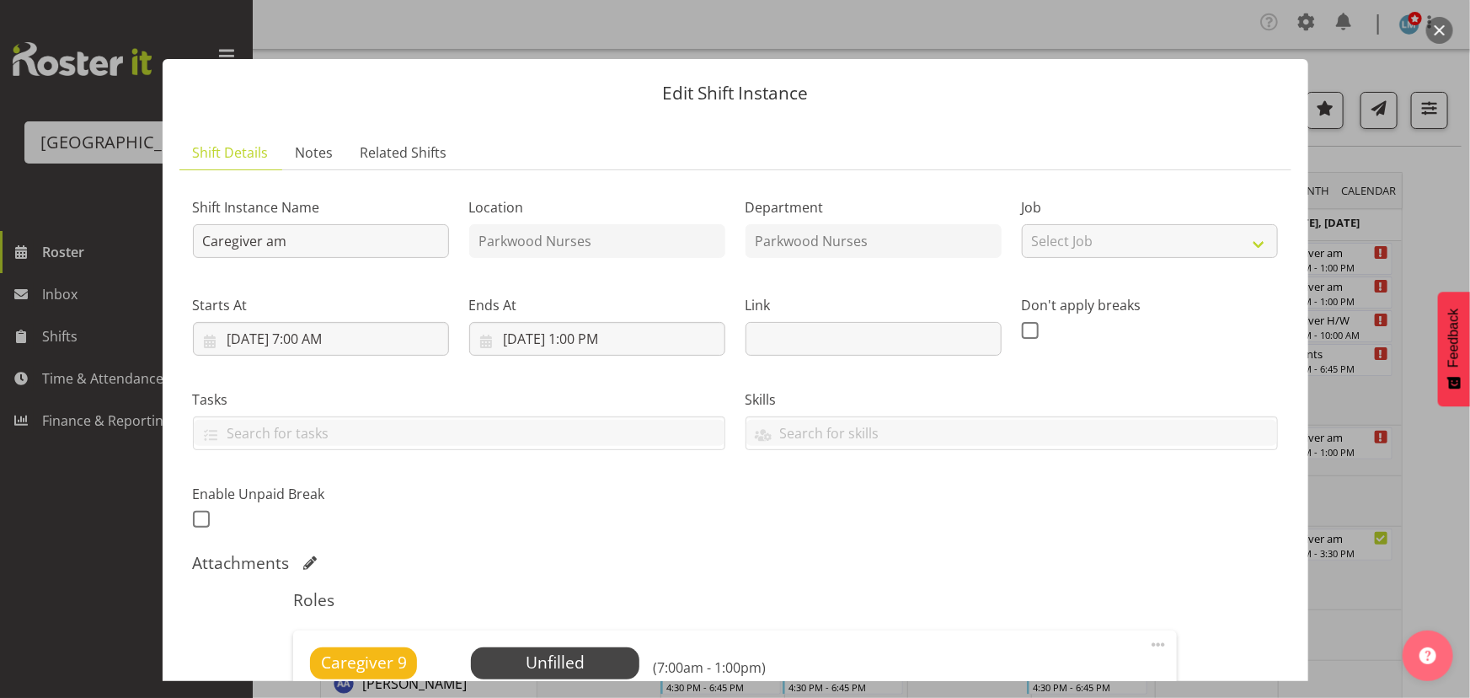
scroll to position [229, 0]
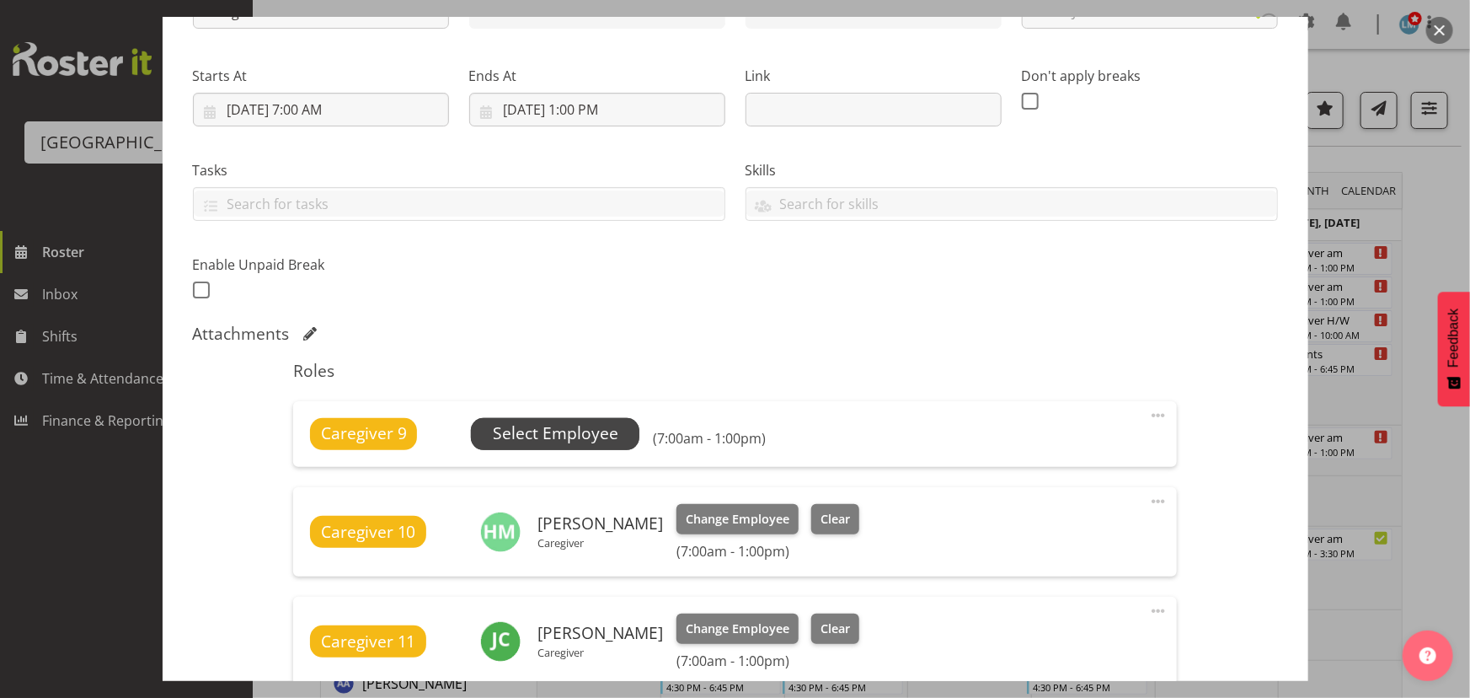
click at [565, 429] on span "Select Employee" at bounding box center [556, 433] width 126 height 24
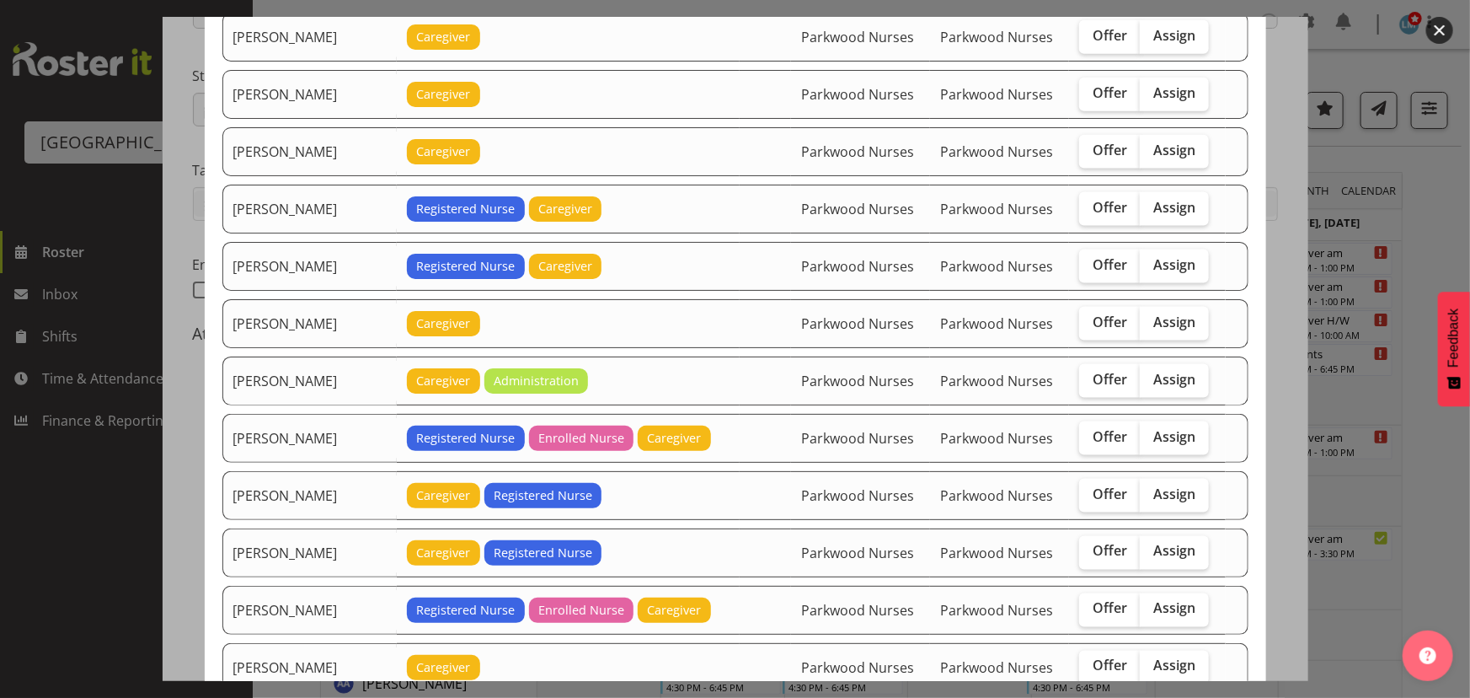
scroll to position [1148, 0]
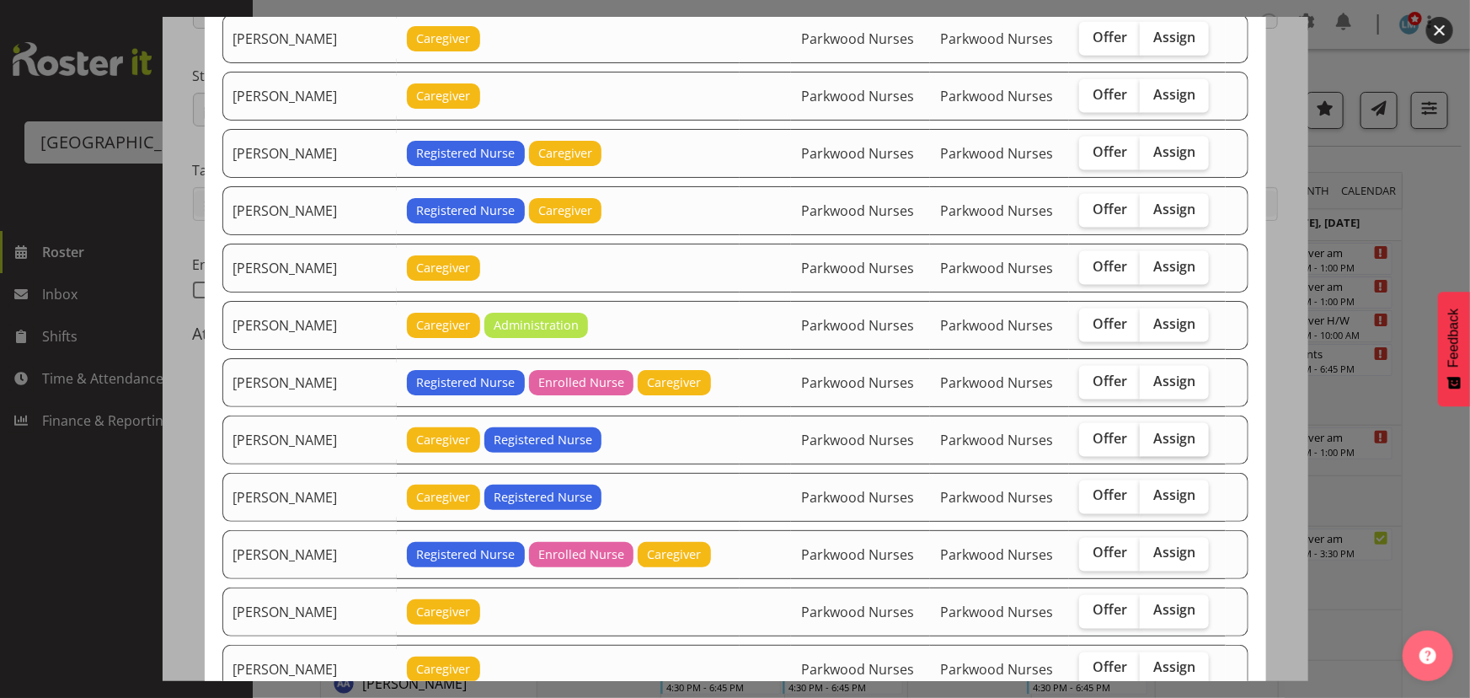
click at [1157, 433] on span "Assign" at bounding box center [1175, 438] width 42 height 17
click at [1151, 433] on input "Assign" at bounding box center [1145, 438] width 11 height 11
checkbox input "true"
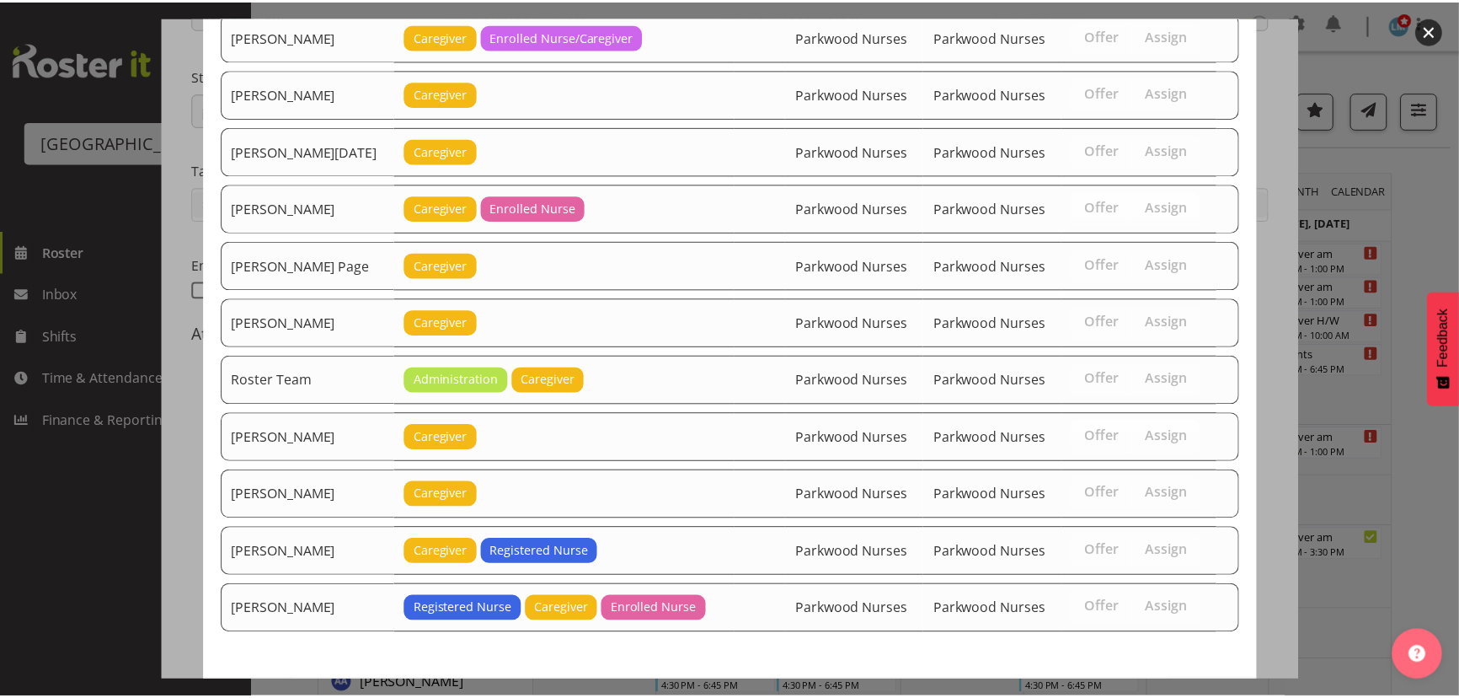
scroll to position [2139, 0]
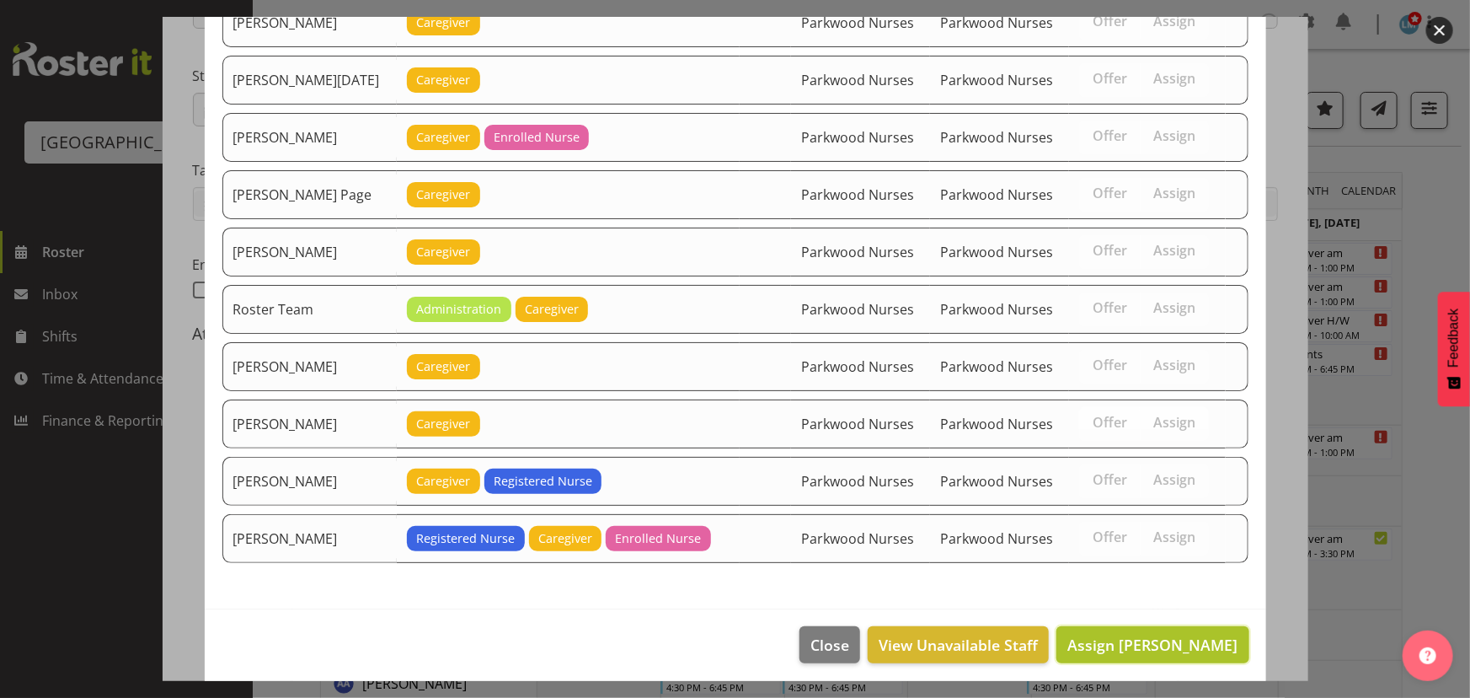
click at [1170, 640] on span "Assign Liz Brewer" at bounding box center [1153, 644] width 170 height 20
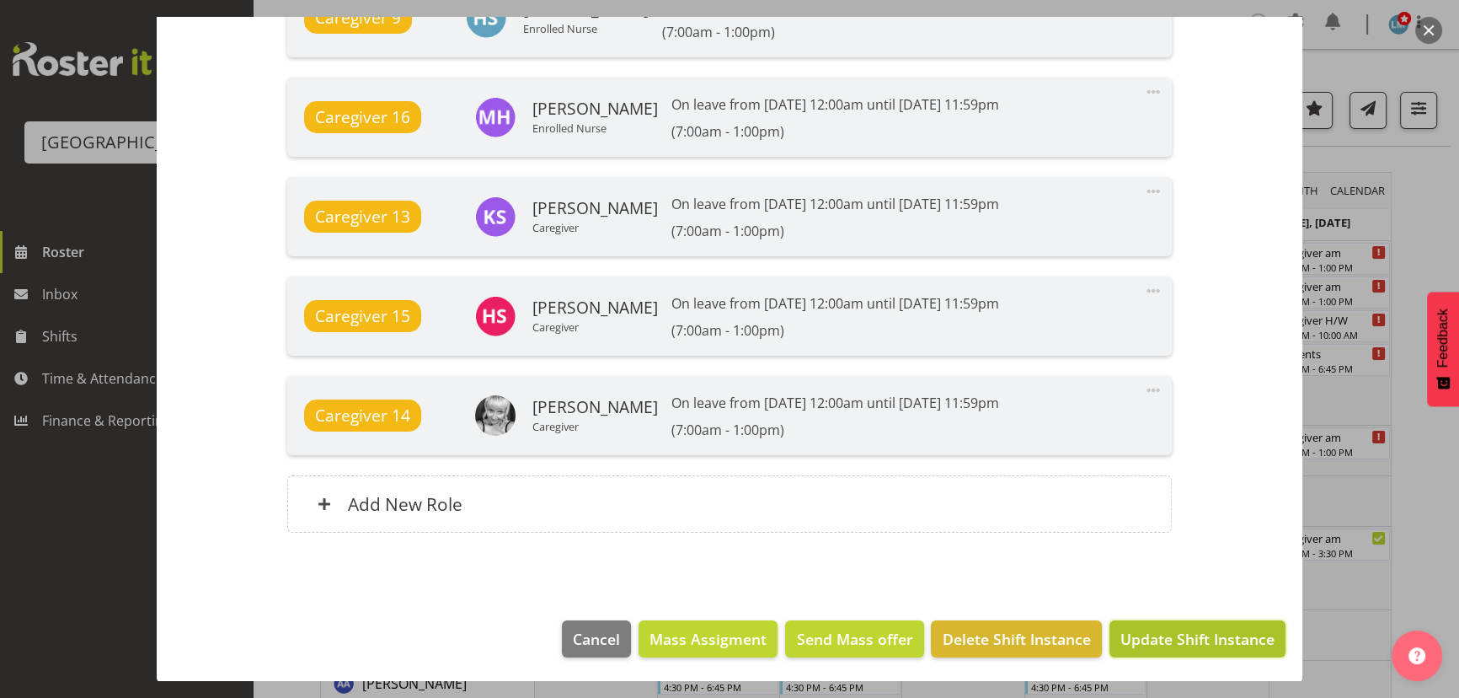
click at [1171, 630] on span "Update Shift Instance" at bounding box center [1198, 639] width 154 height 22
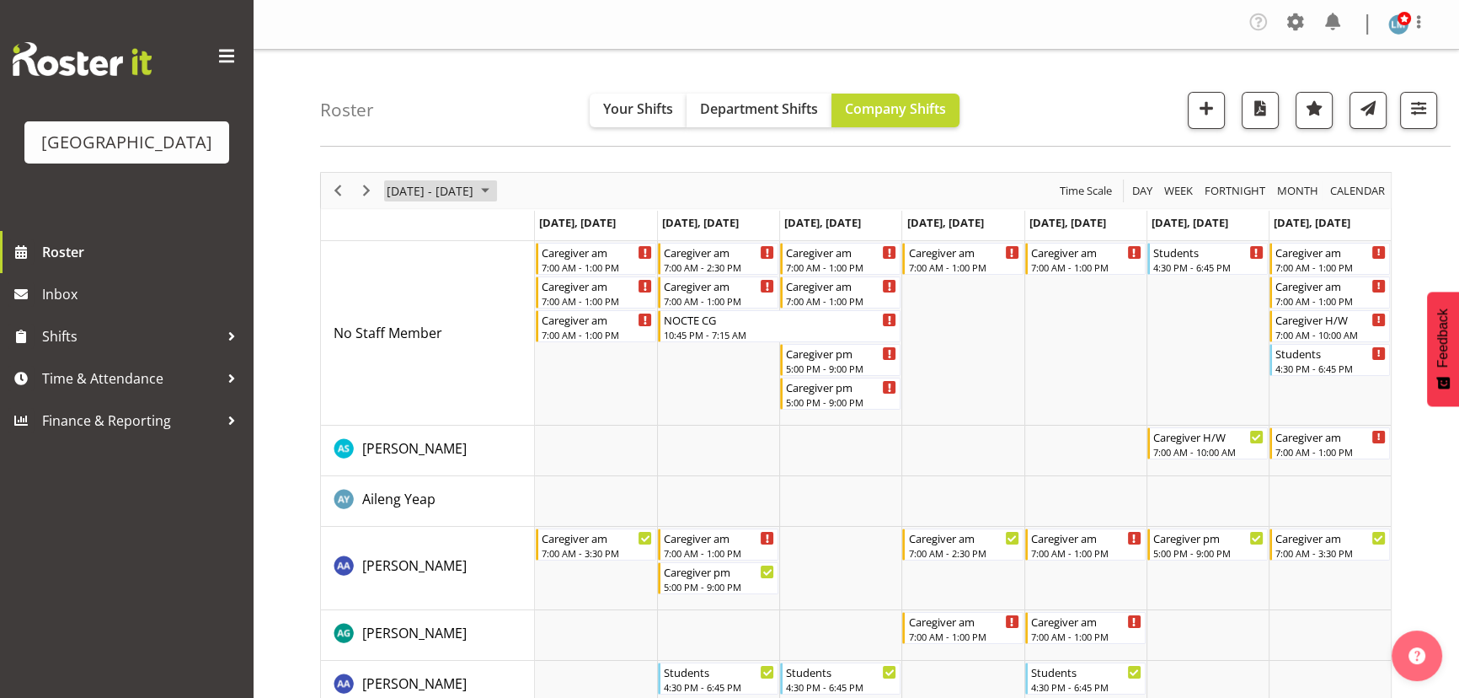
click at [495, 189] on span "September 15 - 21, 2025" at bounding box center [485, 190] width 20 height 21
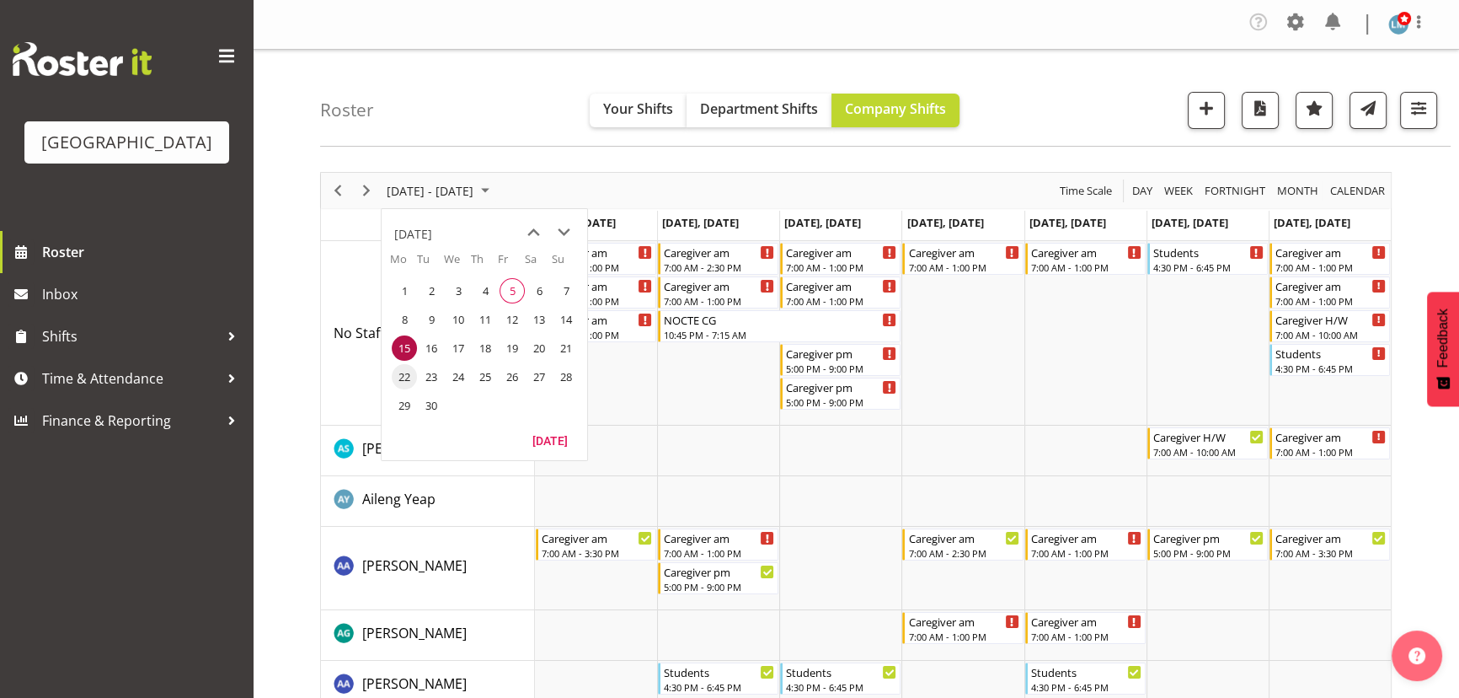
click at [402, 372] on span "22" at bounding box center [404, 376] width 25 height 25
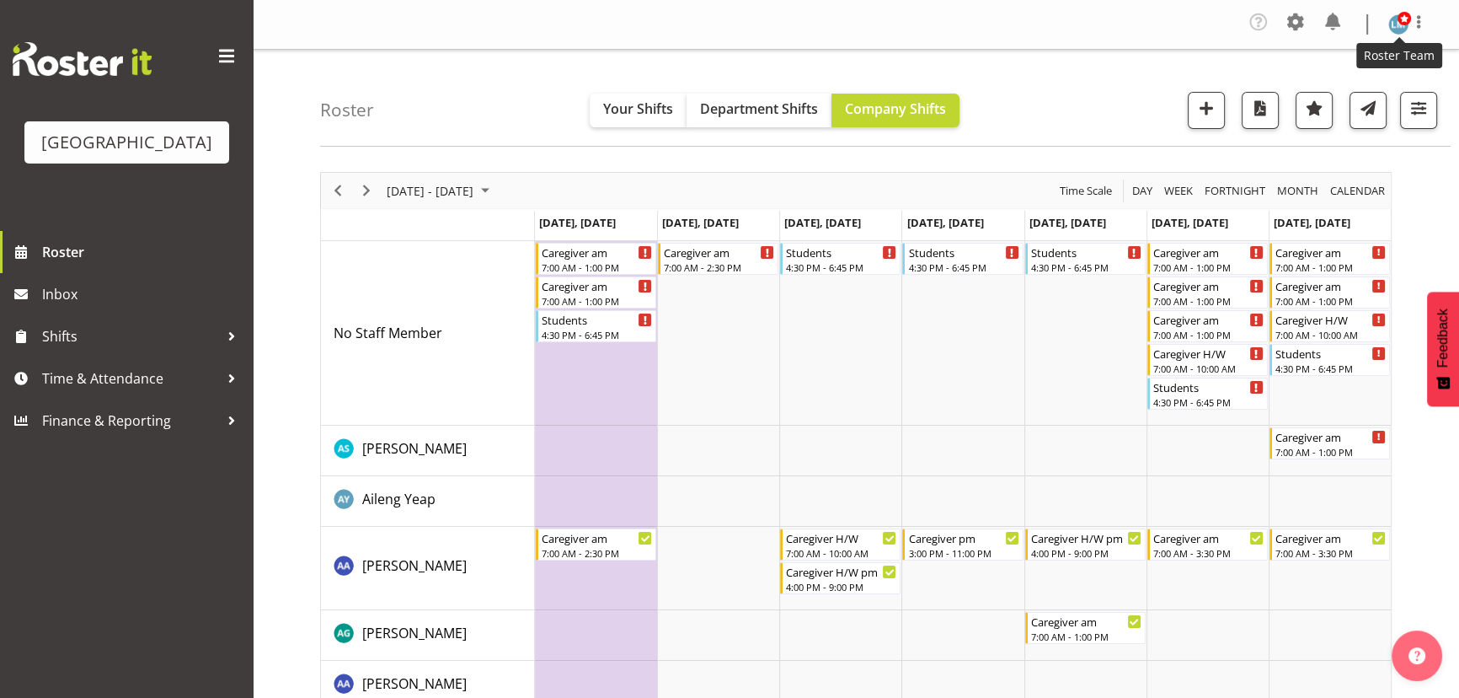
click at [1398, 20] on span at bounding box center [1404, 18] width 13 height 13
click at [1315, 88] on link "Log Out" at bounding box center [1348, 93] width 162 height 30
